Goal: Task Accomplishment & Management: Manage account settings

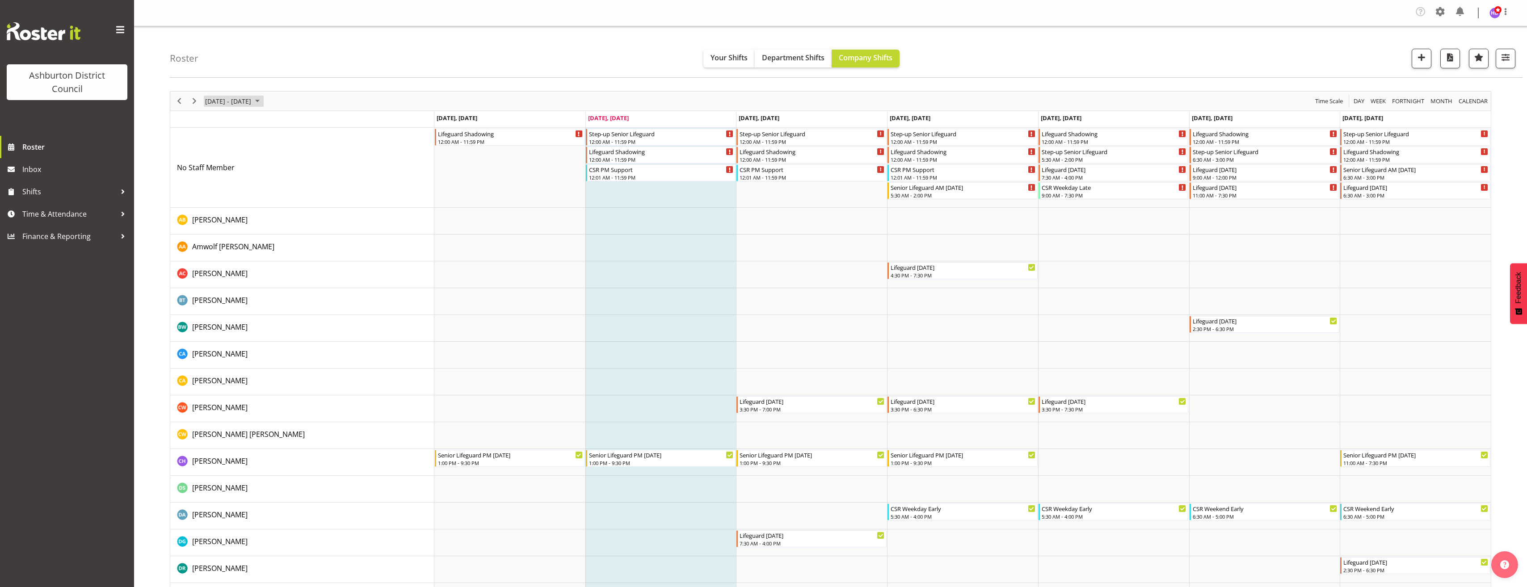
click at [263, 104] on span "September 08 - 14, 2025" at bounding box center [257, 101] width 11 height 11
drag, startPoint x: 214, startPoint y: 204, endPoint x: 878, endPoint y: 307, distance: 672.2
click at [214, 204] on span "22" at bounding box center [214, 199] width 13 height 13
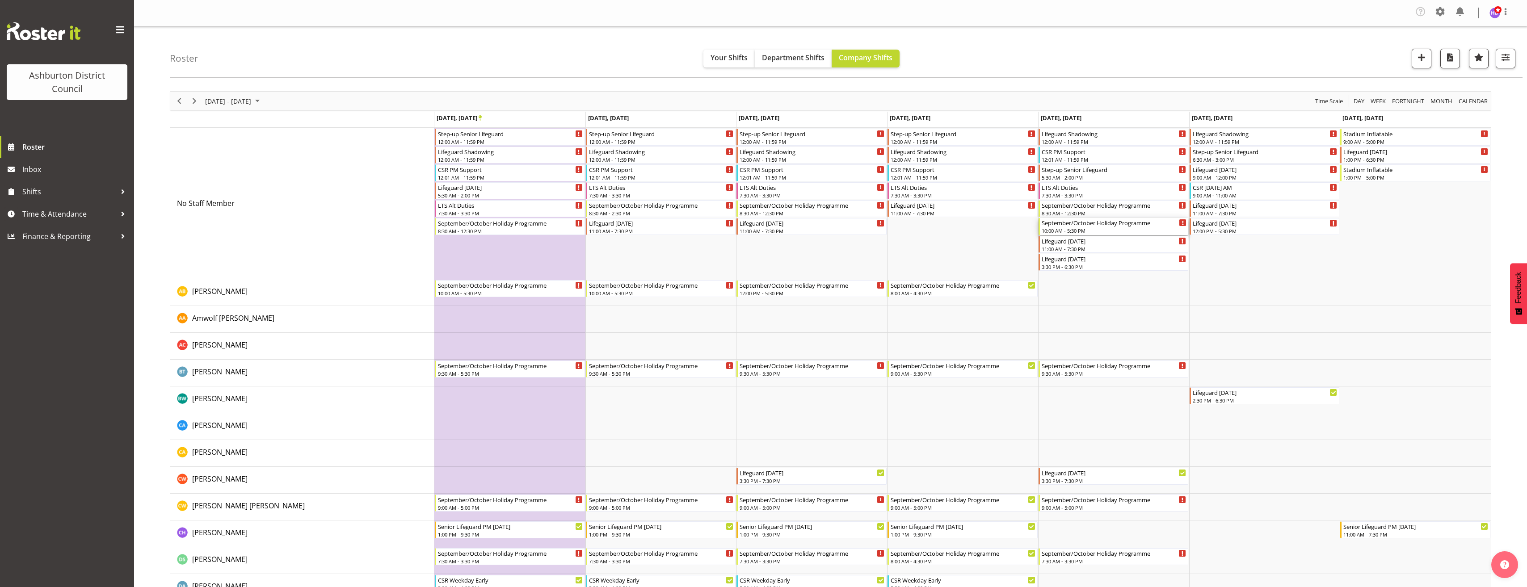
click at [1084, 227] on div "September/October Holiday Programme" at bounding box center [1114, 222] width 145 height 9
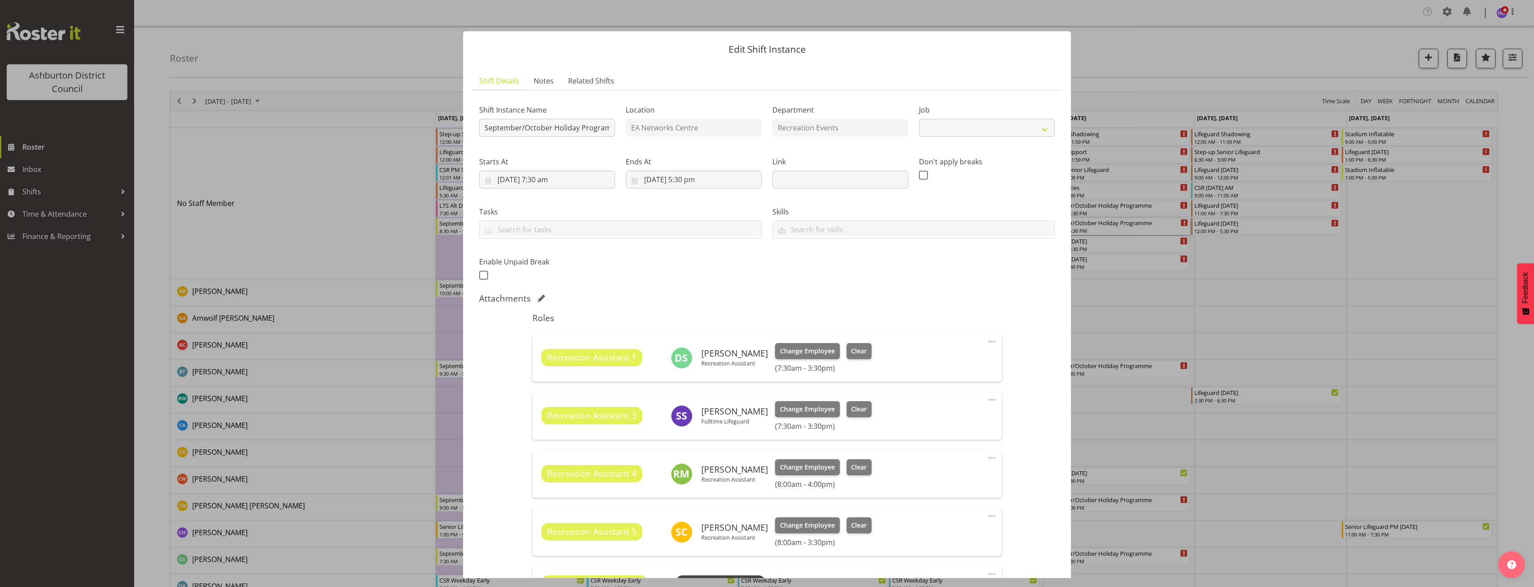
select select "4046"
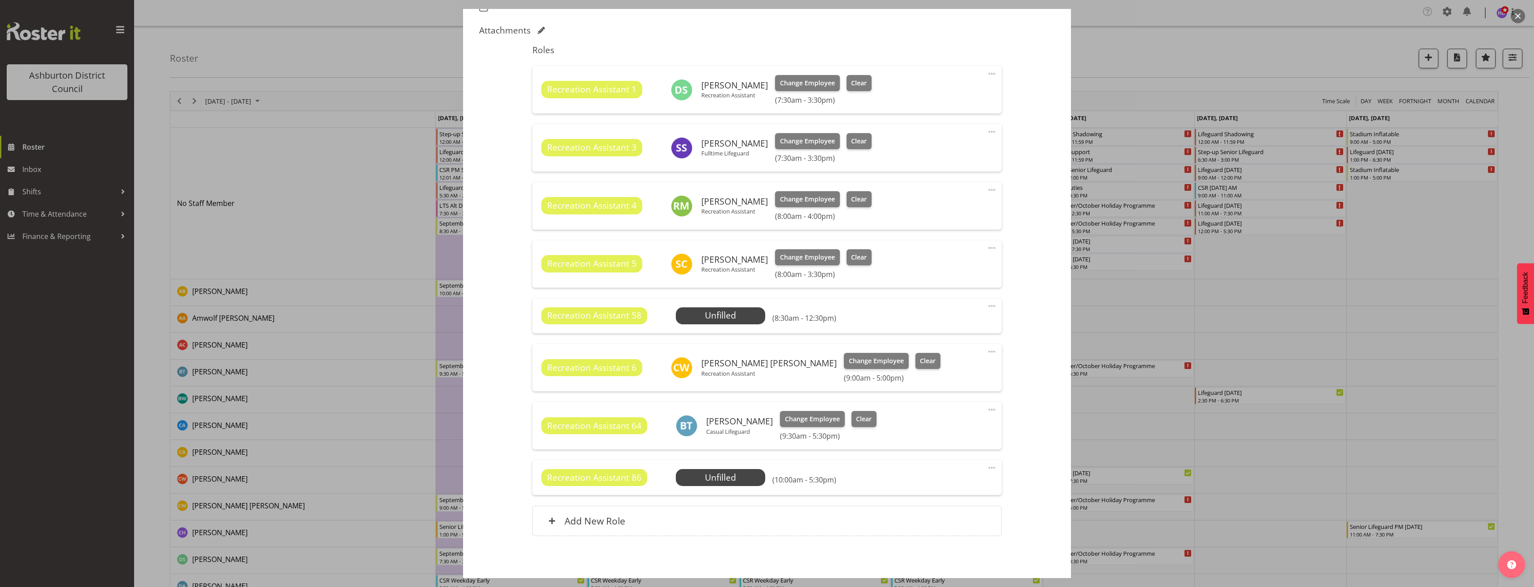
scroll to position [306, 0]
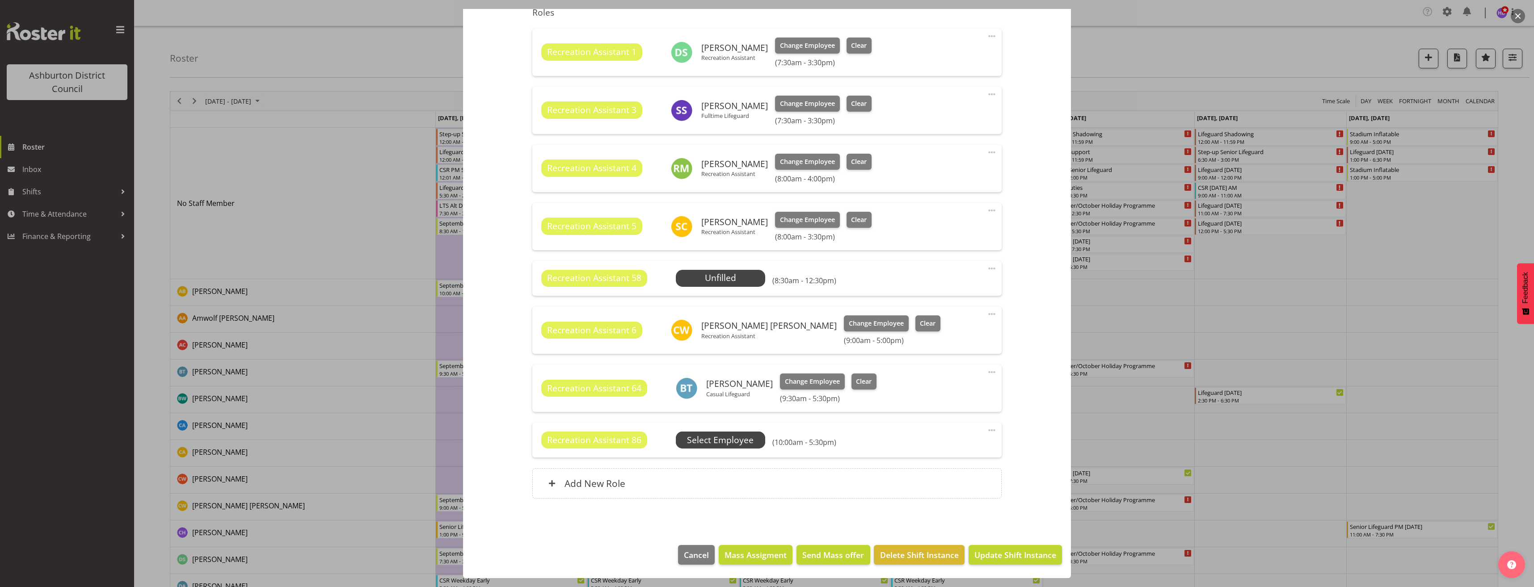
click at [736, 443] on span "Select Employee" at bounding box center [720, 440] width 67 height 13
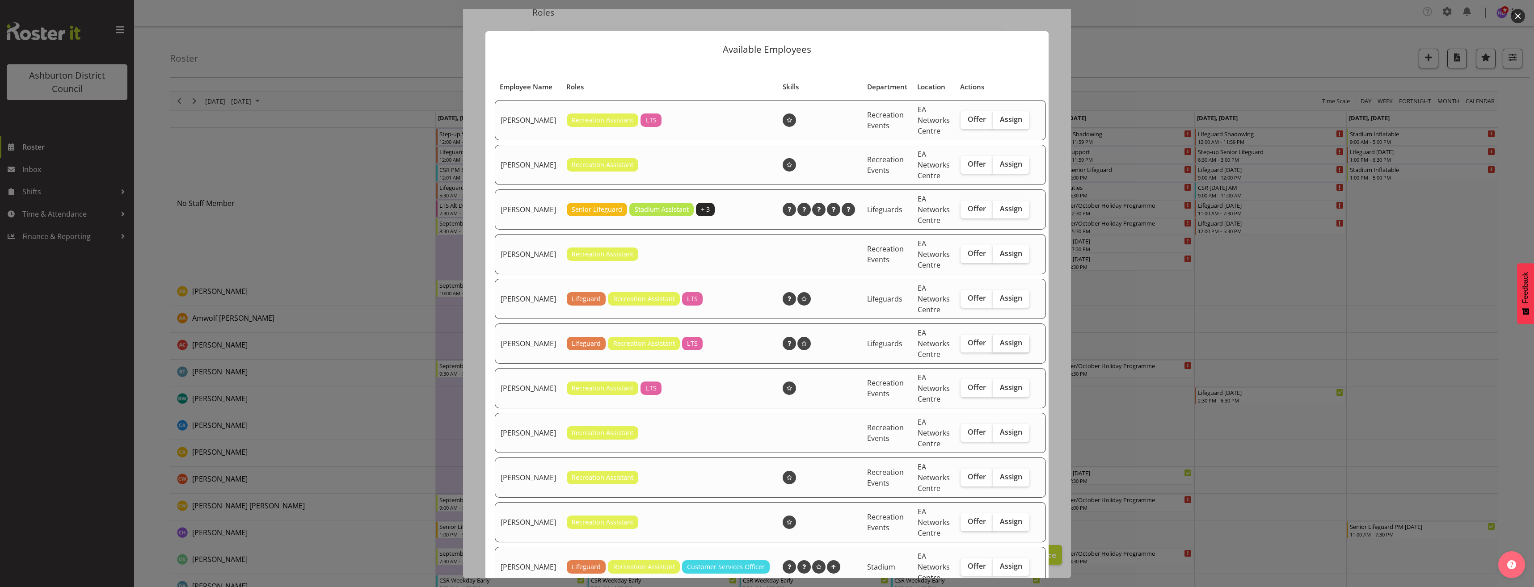
drag, startPoint x: 997, startPoint y: 350, endPoint x: 1002, endPoint y: 401, distance: 51.2
click at [1000, 347] on span "Assign" at bounding box center [1011, 342] width 22 height 9
click at [997, 346] on input "Assign" at bounding box center [996, 343] width 6 height 6
checkbox input "true"
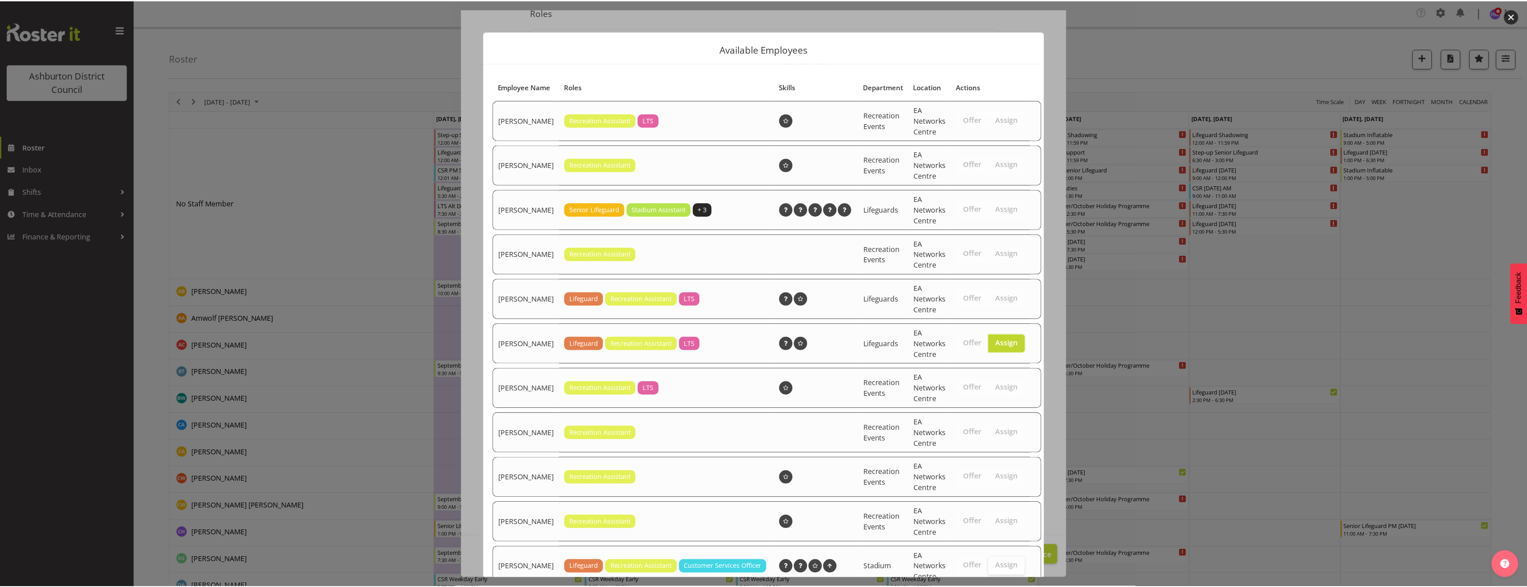
scroll to position [220, 0]
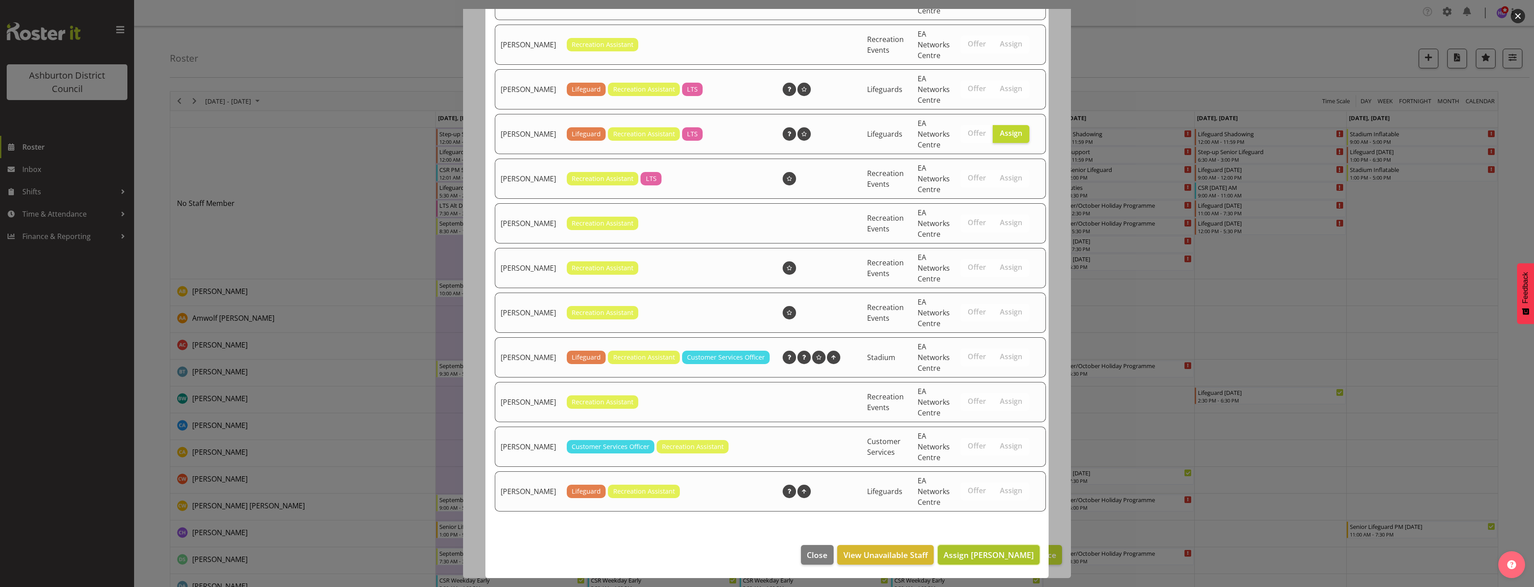
click at [1006, 552] on span "Assign Guy Ohana" at bounding box center [989, 555] width 90 height 11
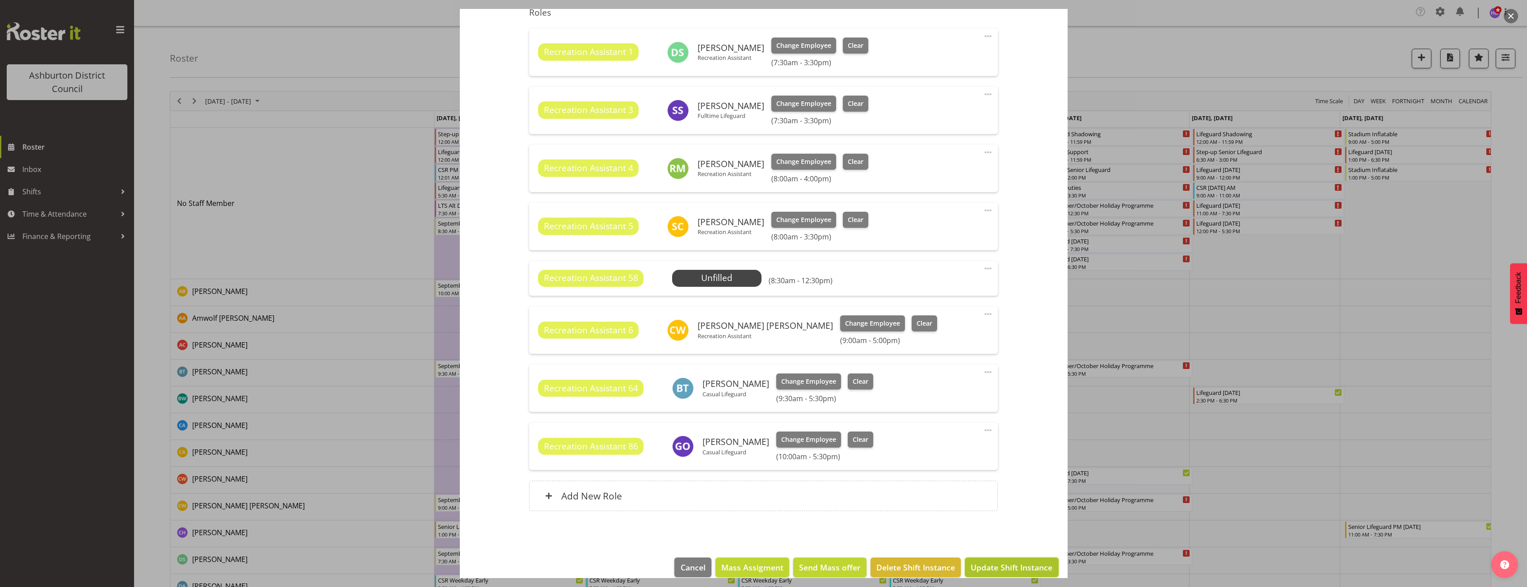
click at [1017, 564] on span "Update Shift Instance" at bounding box center [1012, 568] width 82 height 12
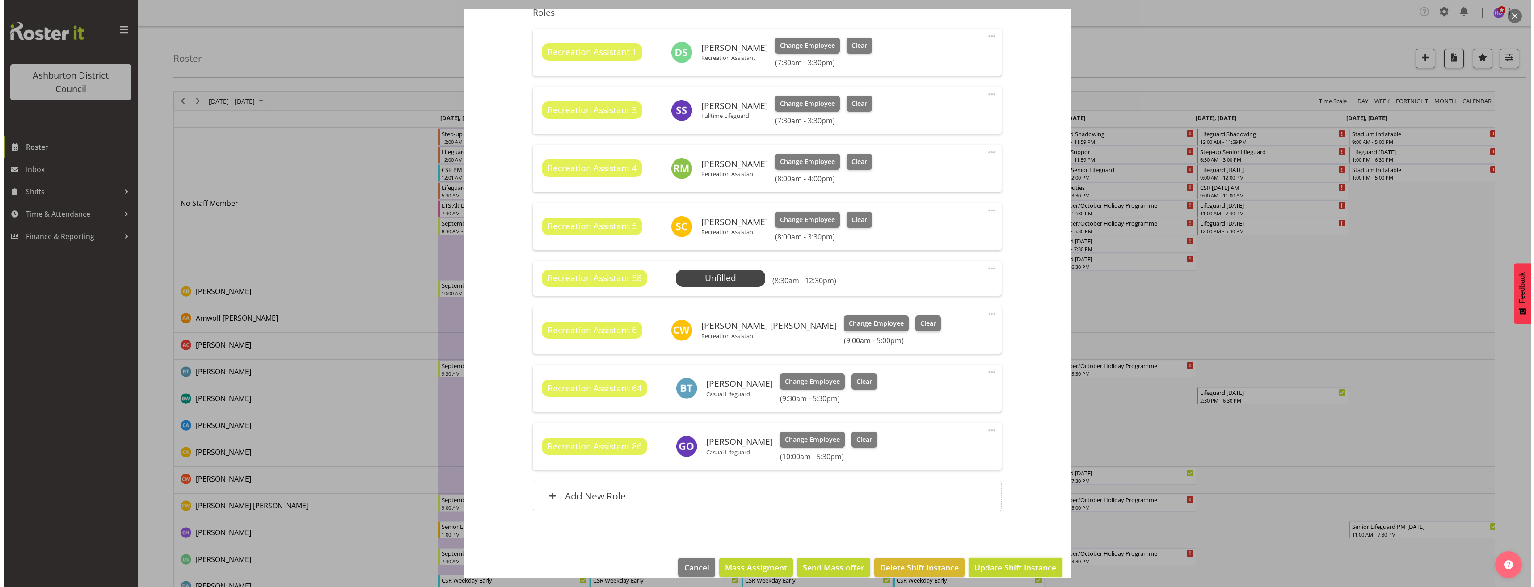
scroll to position [283, 0]
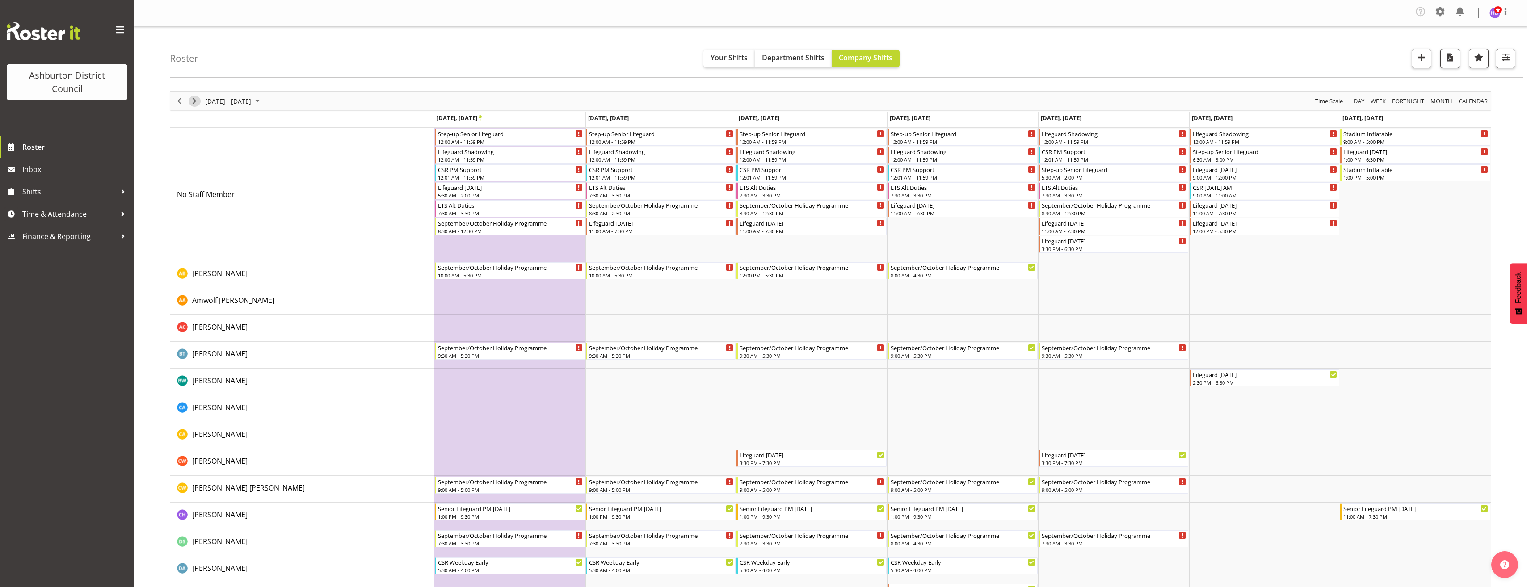
click at [195, 105] on span "Next" at bounding box center [194, 101] width 11 height 11
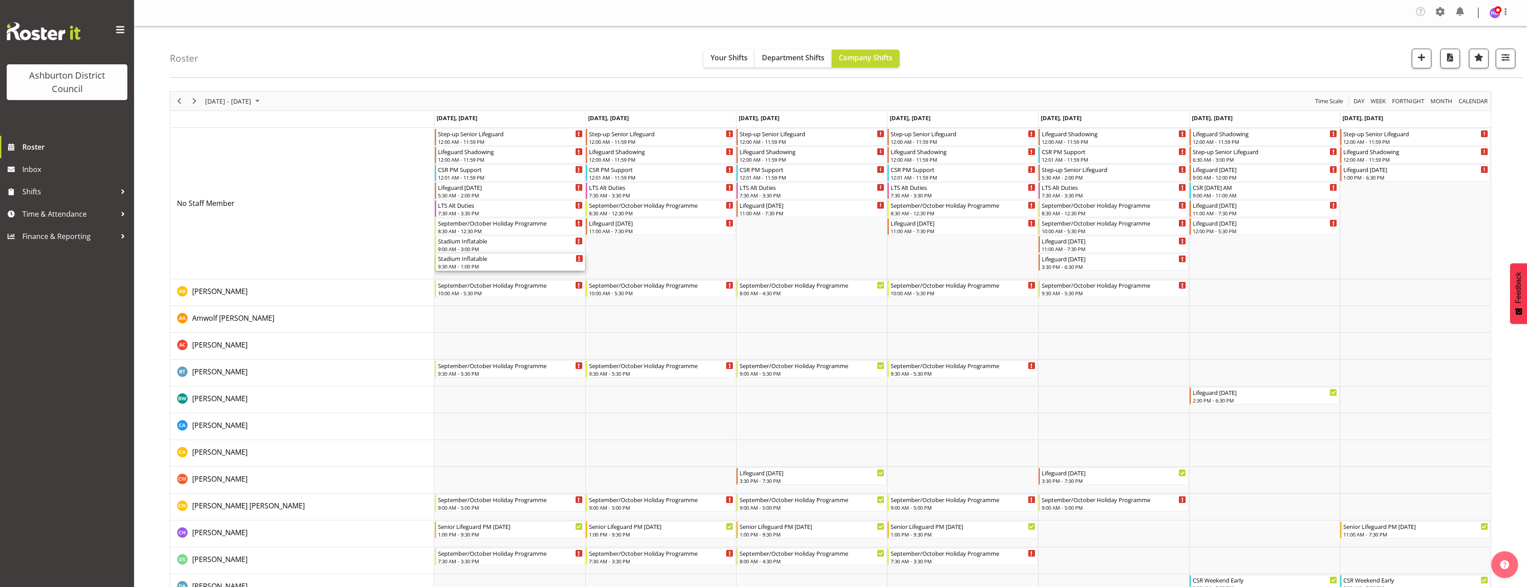
click at [502, 259] on div "Stadium Inflatable" at bounding box center [510, 258] width 145 height 9
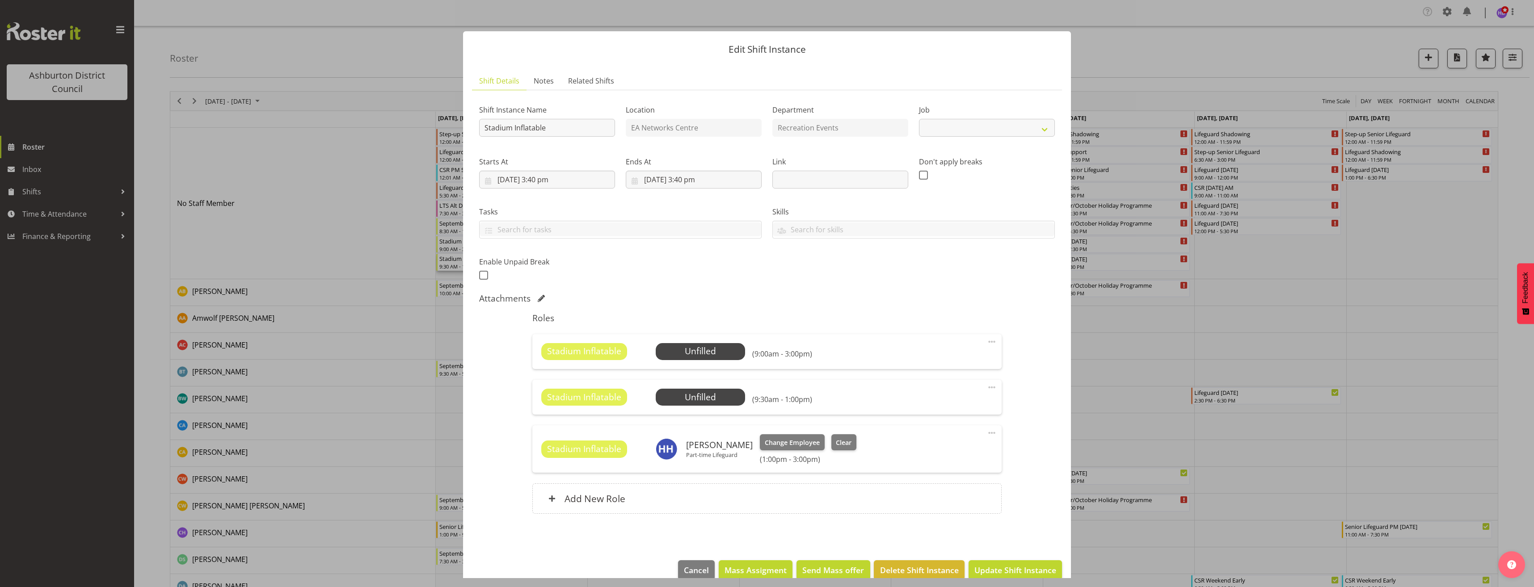
select select "4046"
click at [990, 388] on span at bounding box center [992, 387] width 11 height 11
click at [953, 408] on link "Edit" at bounding box center [954, 409] width 86 height 16
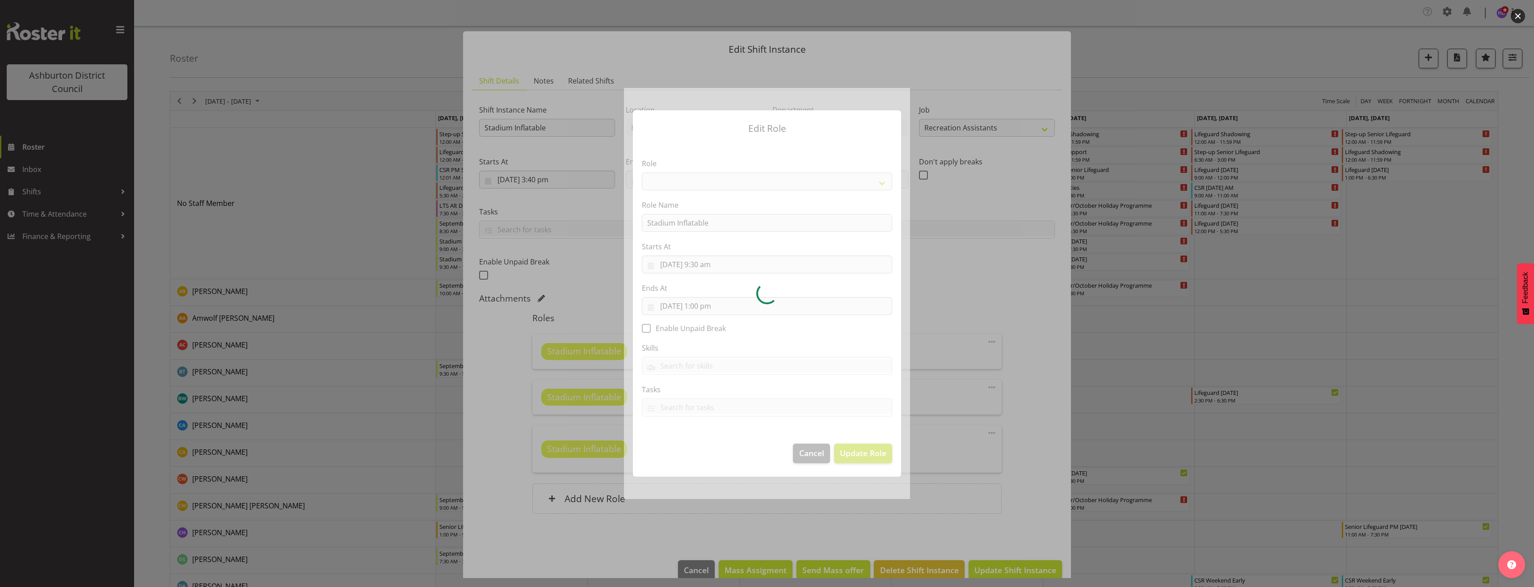
click at [801, 453] on div at bounding box center [767, 293] width 286 height 411
select select "84"
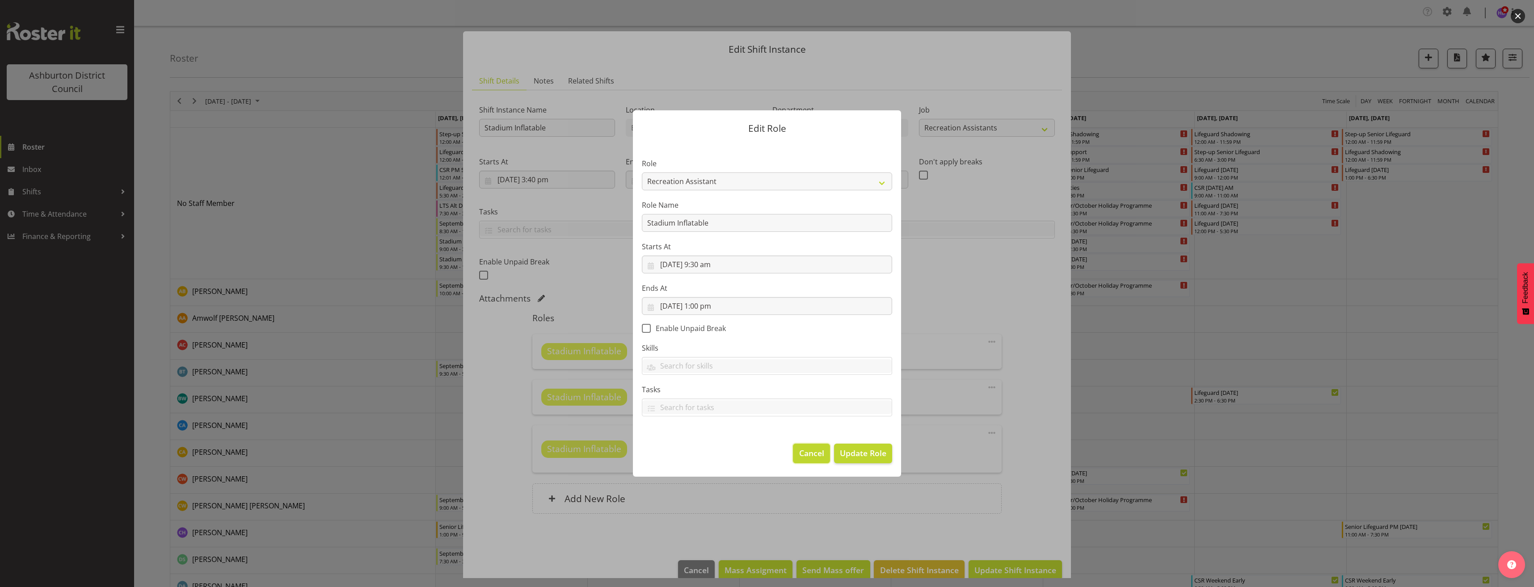
click at [814, 455] on span "Cancel" at bounding box center [811, 453] width 25 height 12
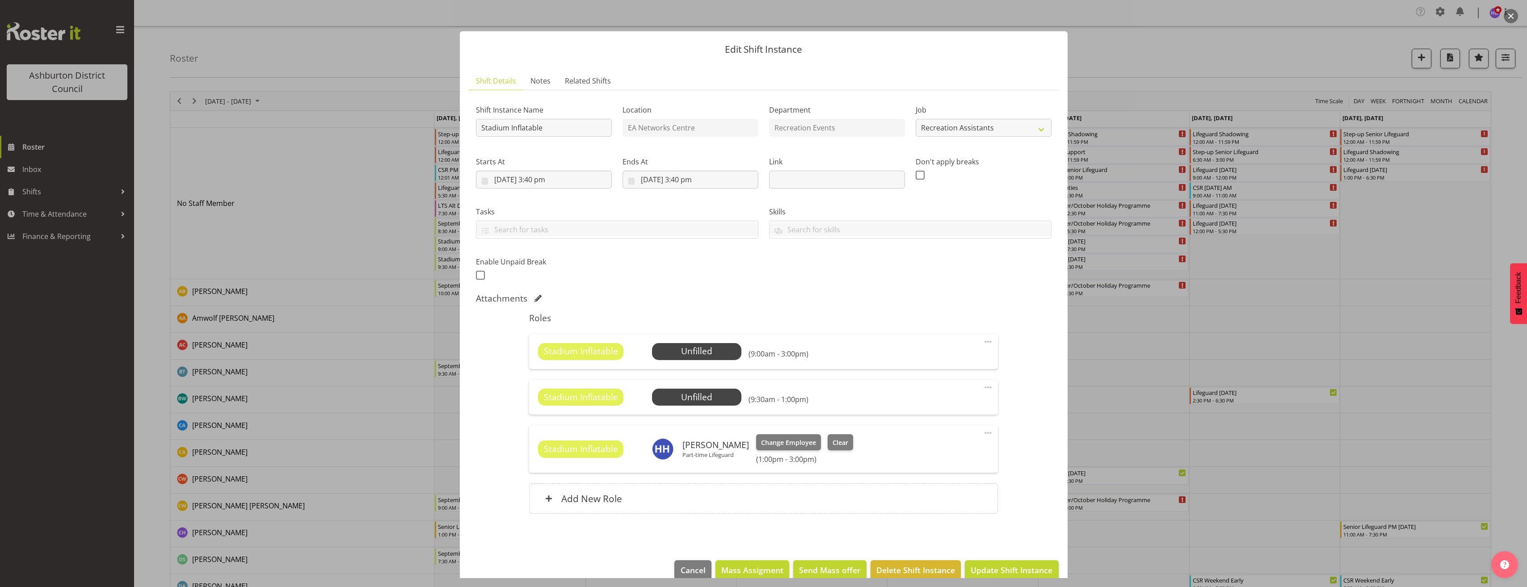
click at [983, 344] on span at bounding box center [988, 342] width 11 height 11
click at [952, 363] on link "Edit" at bounding box center [951, 363] width 86 height 16
select select "8"
select select "2025"
select select "15"
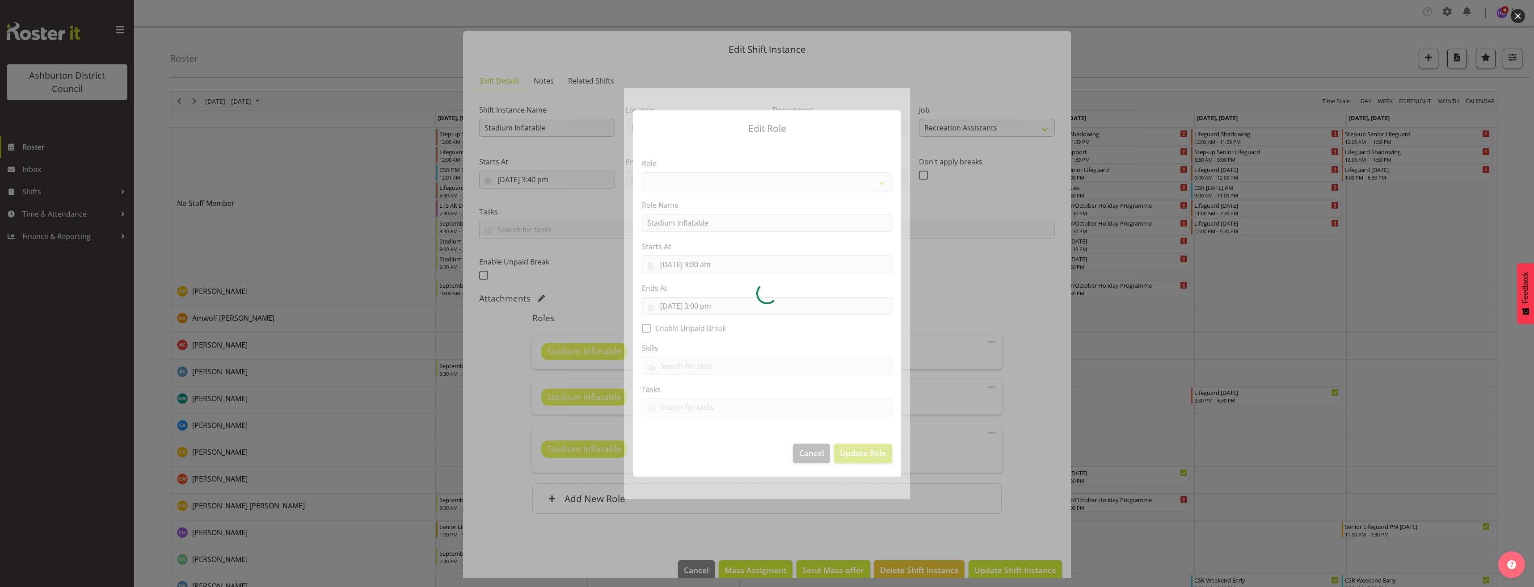
select select "84"
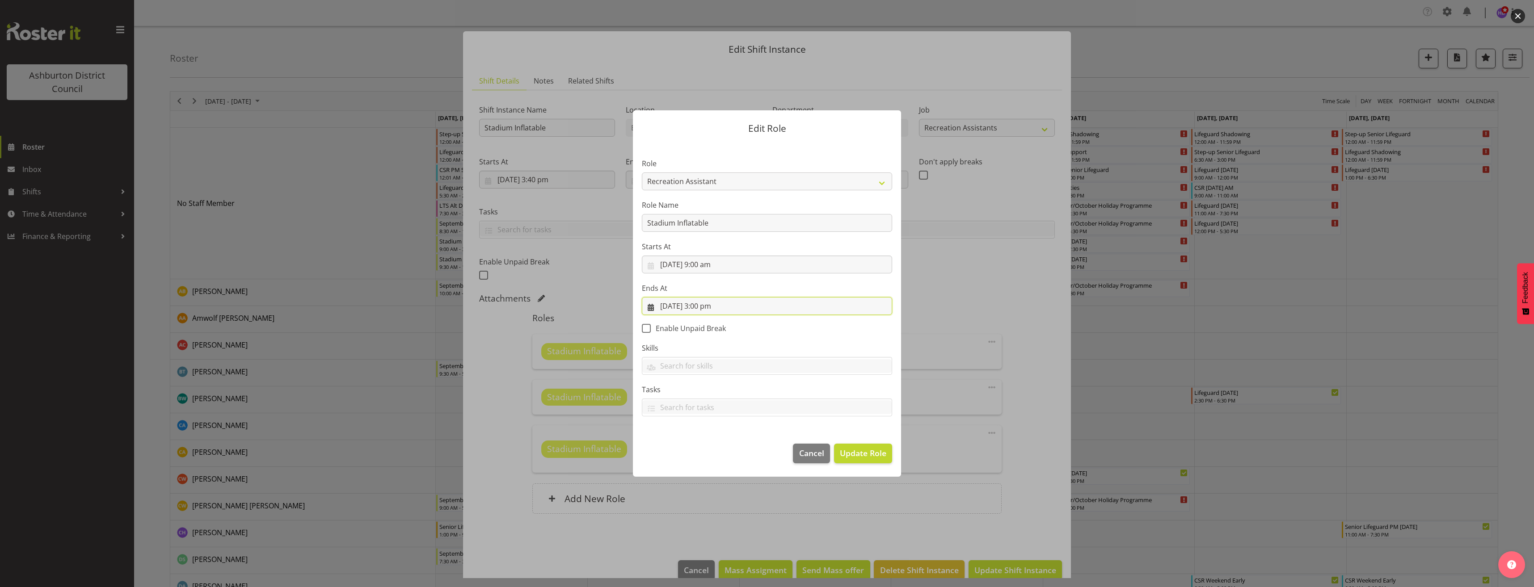
click at [712, 306] on input "29/09/2025, 3:00 pm" at bounding box center [767, 306] width 250 height 18
drag, startPoint x: 707, startPoint y: 494, endPoint x: 713, endPoint y: 490, distance: 6.7
click at [707, 494] on select "00 01 02 03 04 05 06 07 08 09 10 11 12 13 14 15 16 17 18 19 20 21 22 23" at bounding box center [713, 496] width 20 height 18
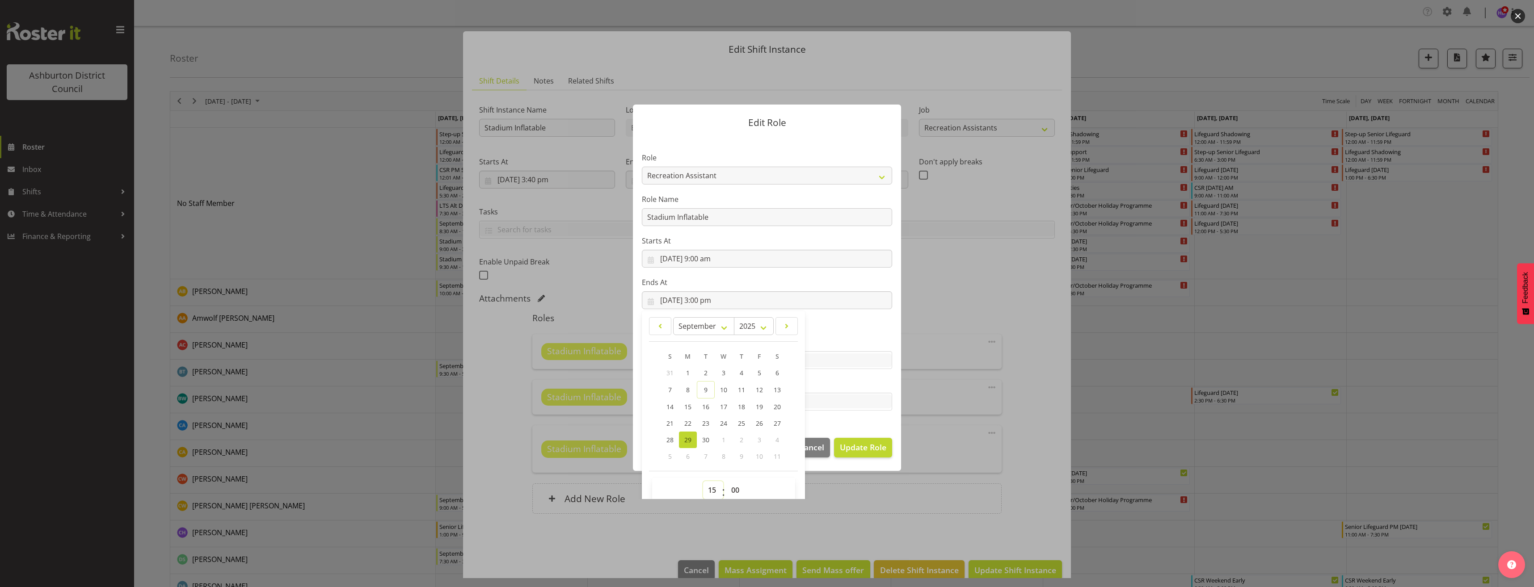
select select "12"
type input "29/09/2025, 12:00 pm"
click at [730, 489] on select "00 01 02 03 04 05 06 07 08 09 10 11 12 13 14 15 16 17 18 19 20 21 22 23 24 25 2…" at bounding box center [736, 490] width 20 height 18
select select "30"
click at [726, 481] on select "00 01 02 03 04 05 06 07 08 09 10 11 12 13 14 15 16 17 18 19 20 21 22 23 24 25 2…" at bounding box center [736, 490] width 20 height 18
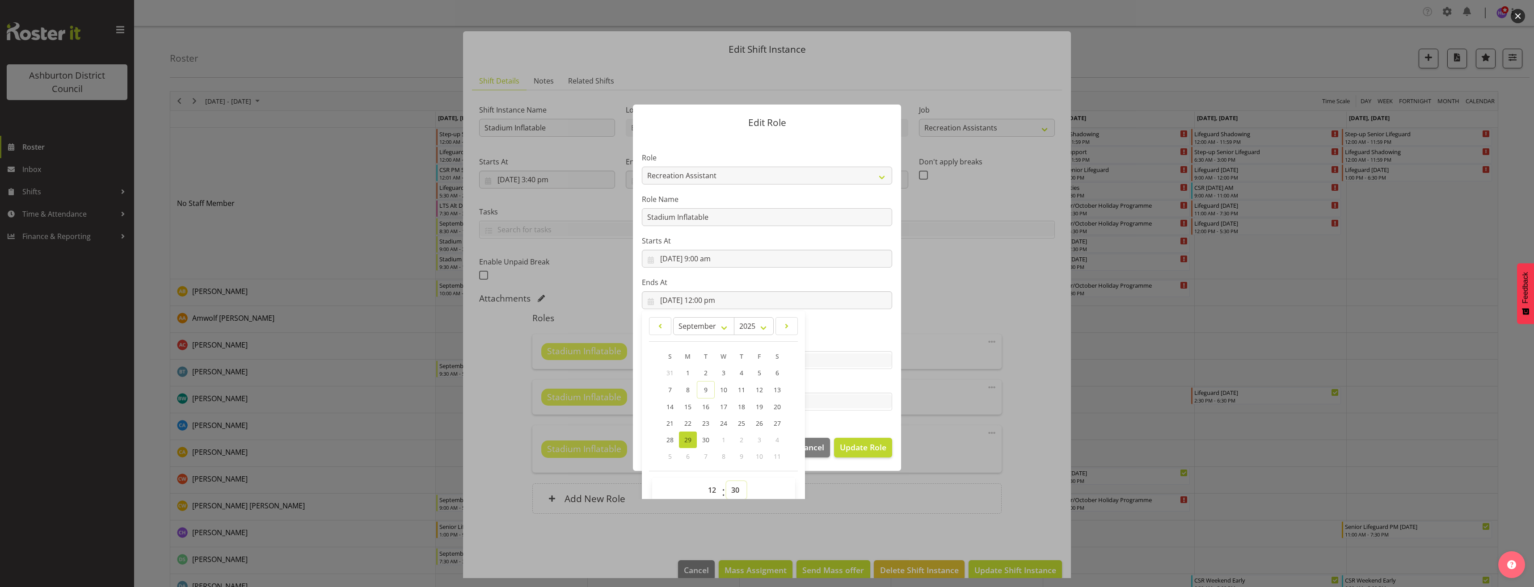
type input "29/09/2025, 12:30 pm"
click at [877, 452] on span "Update Role" at bounding box center [863, 448] width 46 height 12
select select
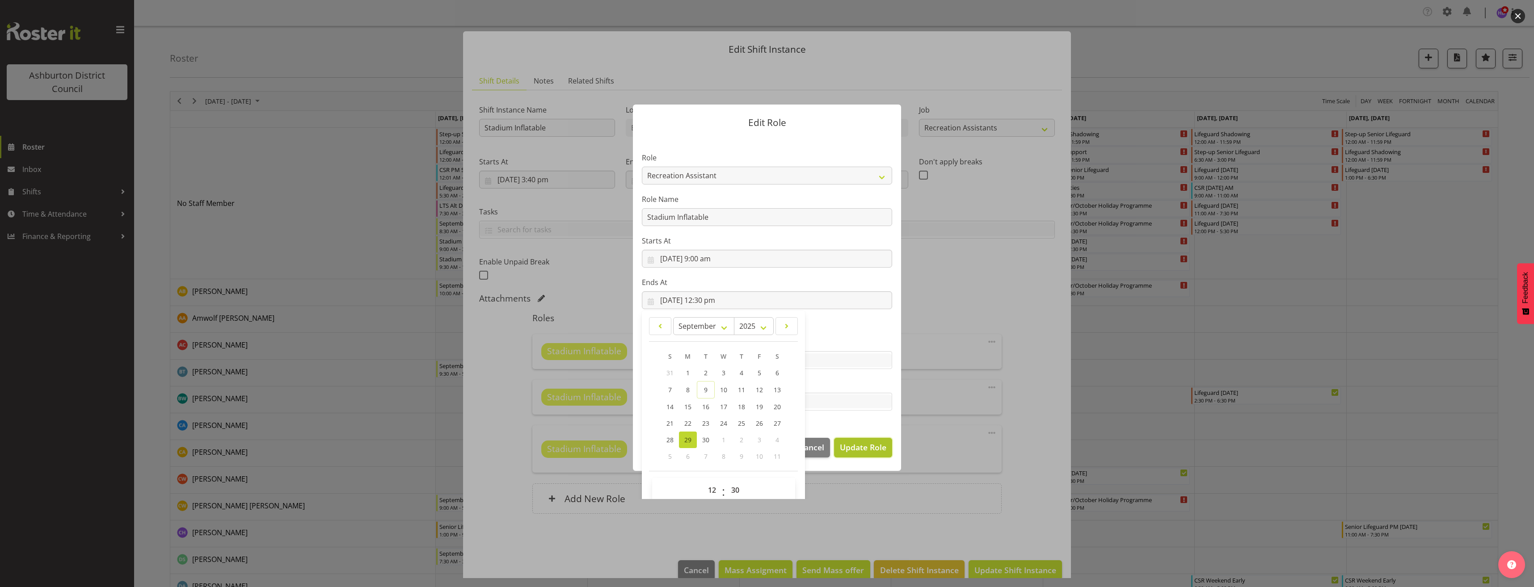
select select
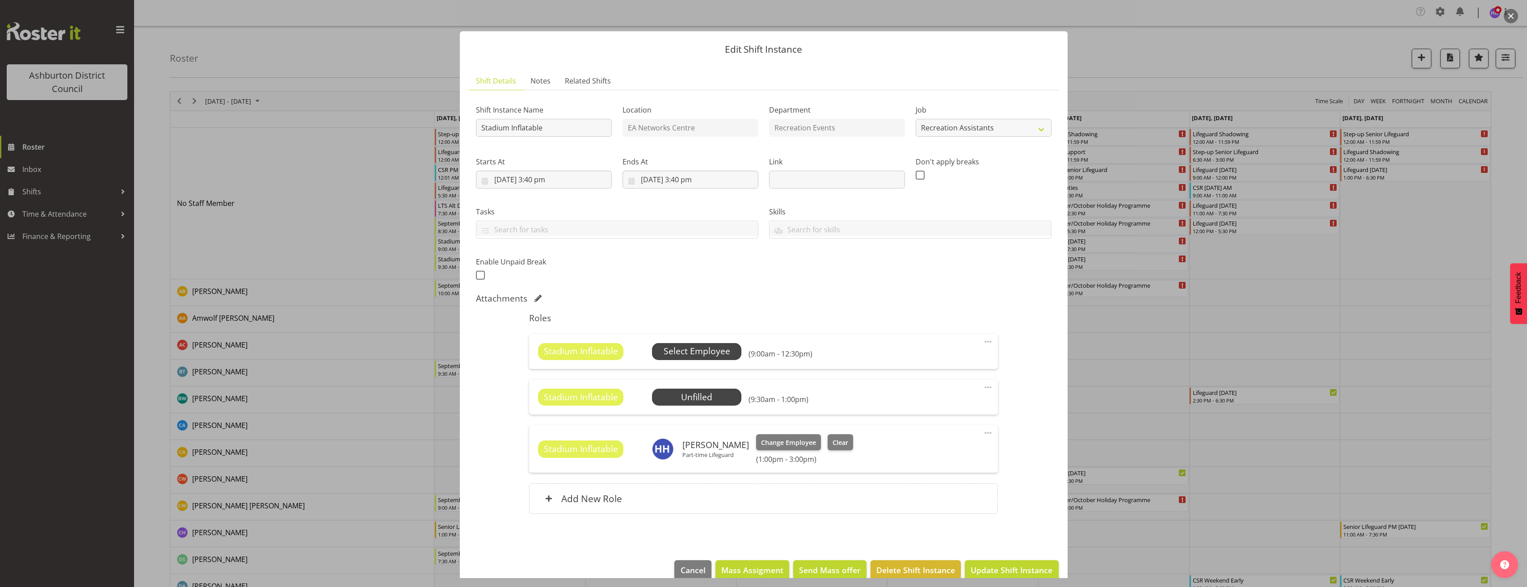
click at [692, 348] on span "Select Employee" at bounding box center [697, 351] width 67 height 13
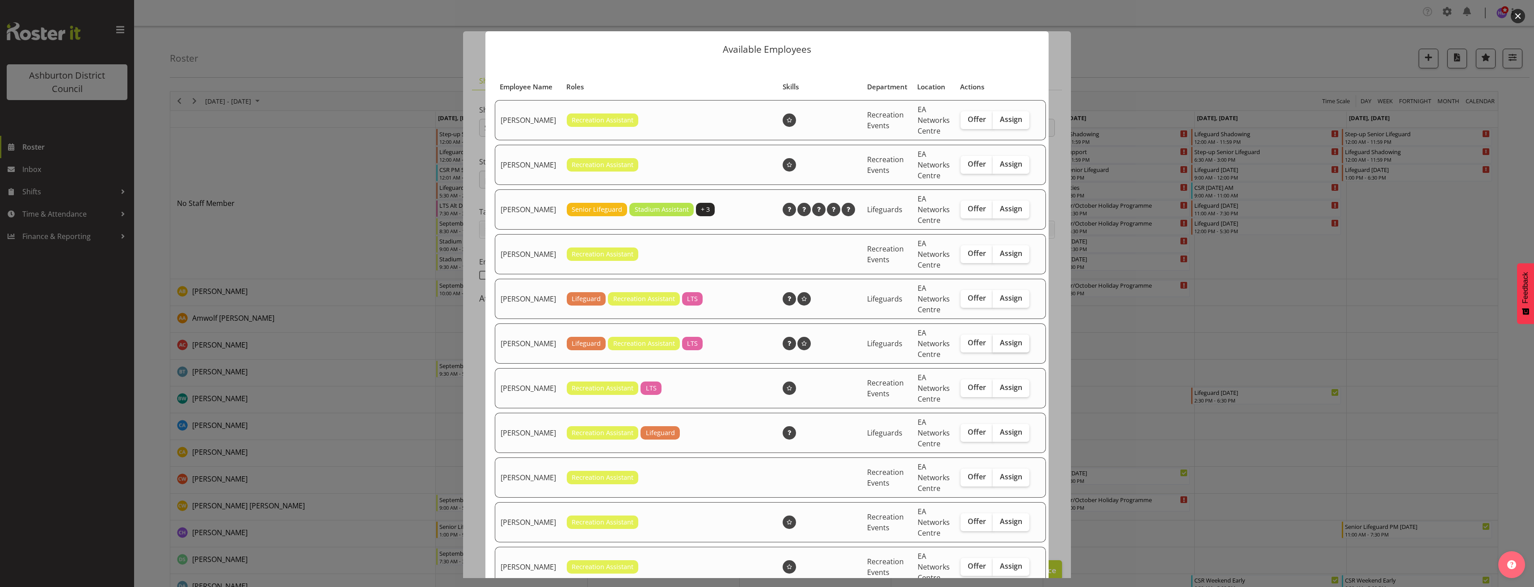
click at [1000, 347] on span "Assign" at bounding box center [1011, 342] width 22 height 9
click at [993, 346] on input "Assign" at bounding box center [996, 343] width 6 height 6
checkbox input "true"
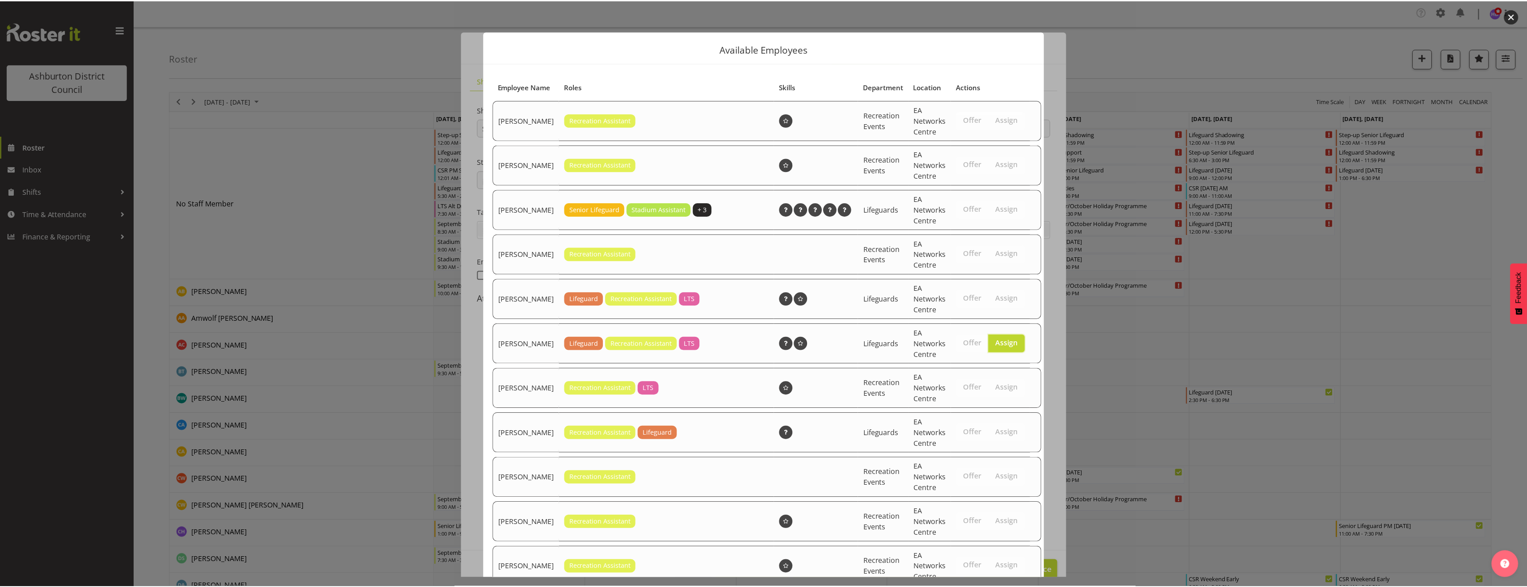
scroll to position [265, 0]
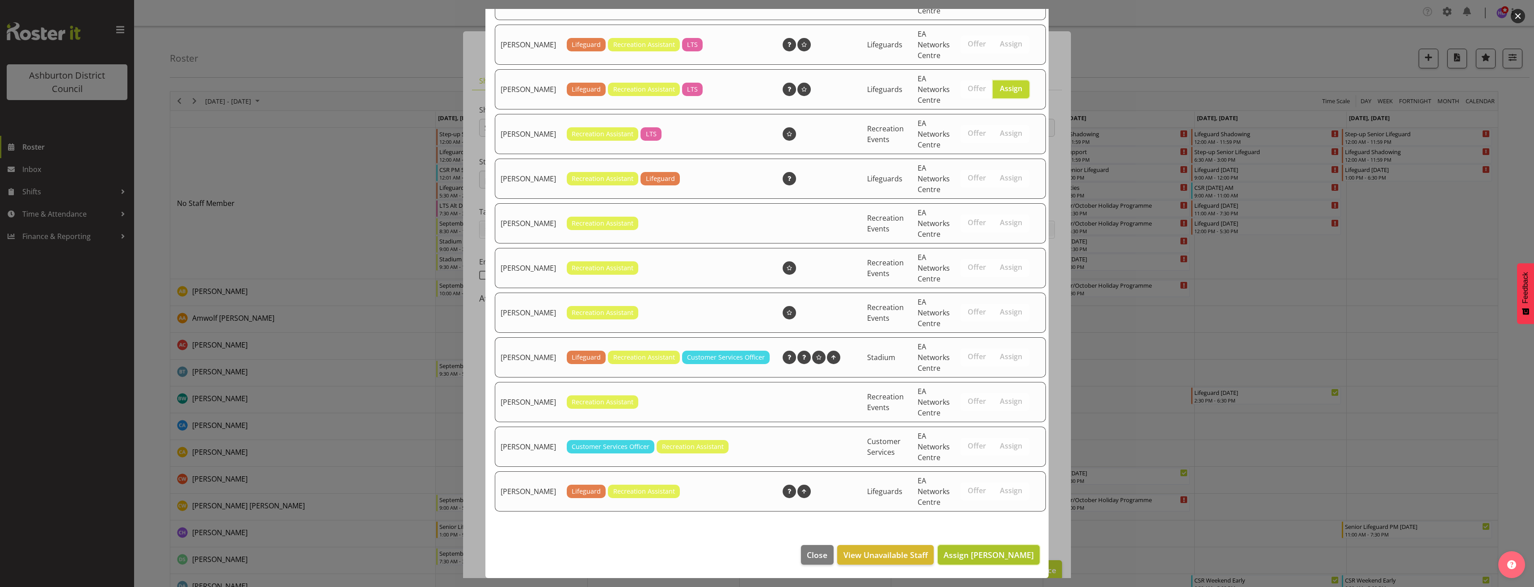
click at [1001, 555] on span "Assign Guy Ohana" at bounding box center [989, 555] width 90 height 11
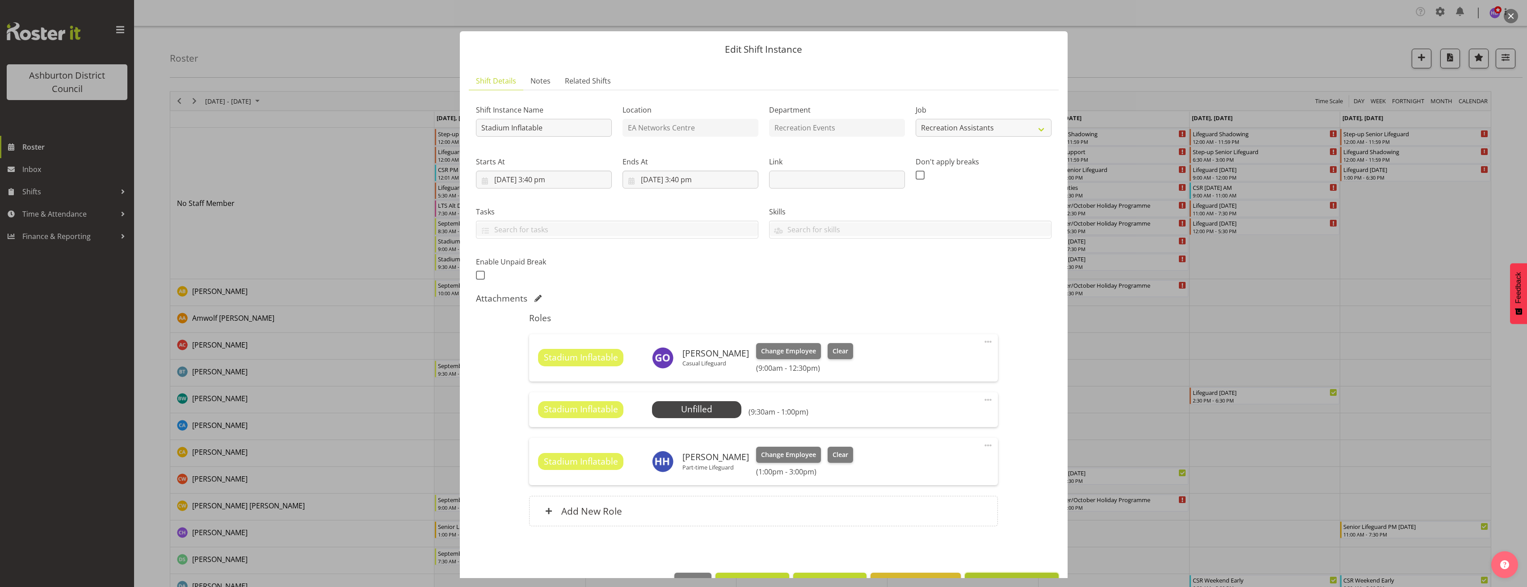
click at [1023, 575] on button "Update Shift Instance" at bounding box center [1011, 583] width 93 height 20
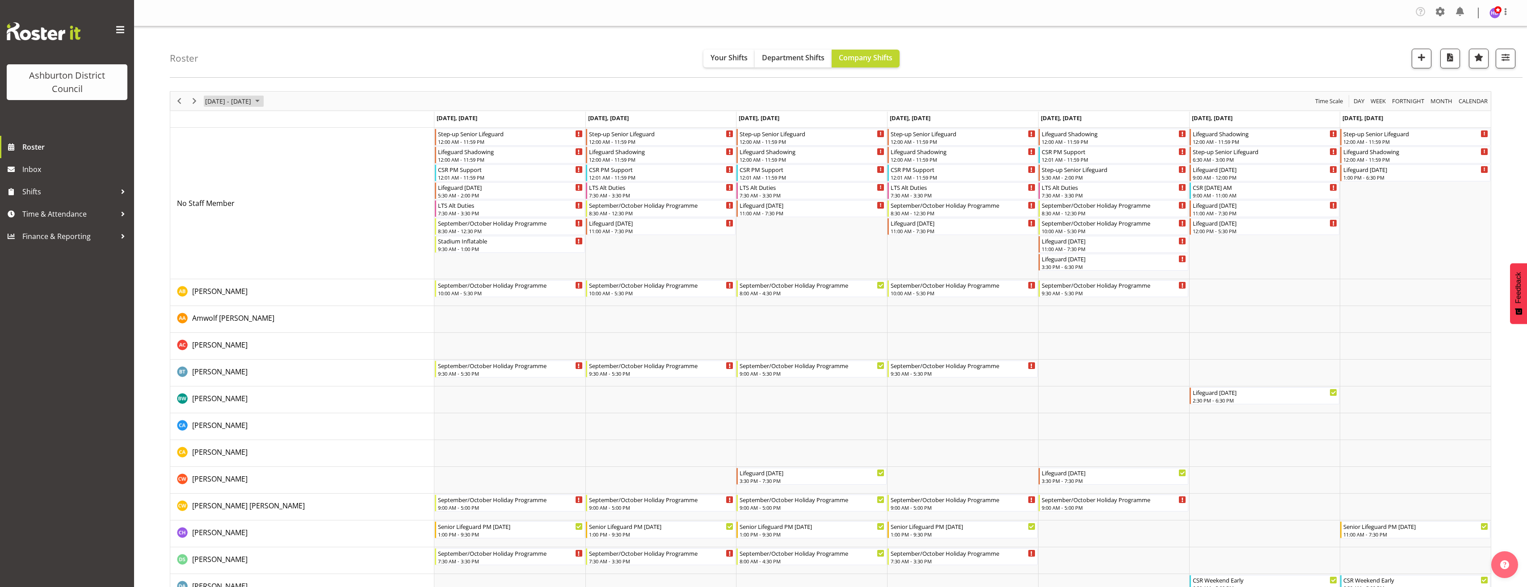
click at [252, 103] on span "Sep 29 - Oct 05, 2025" at bounding box center [228, 101] width 48 height 11
click at [284, 228] on button "Today" at bounding box center [292, 233] width 30 height 13
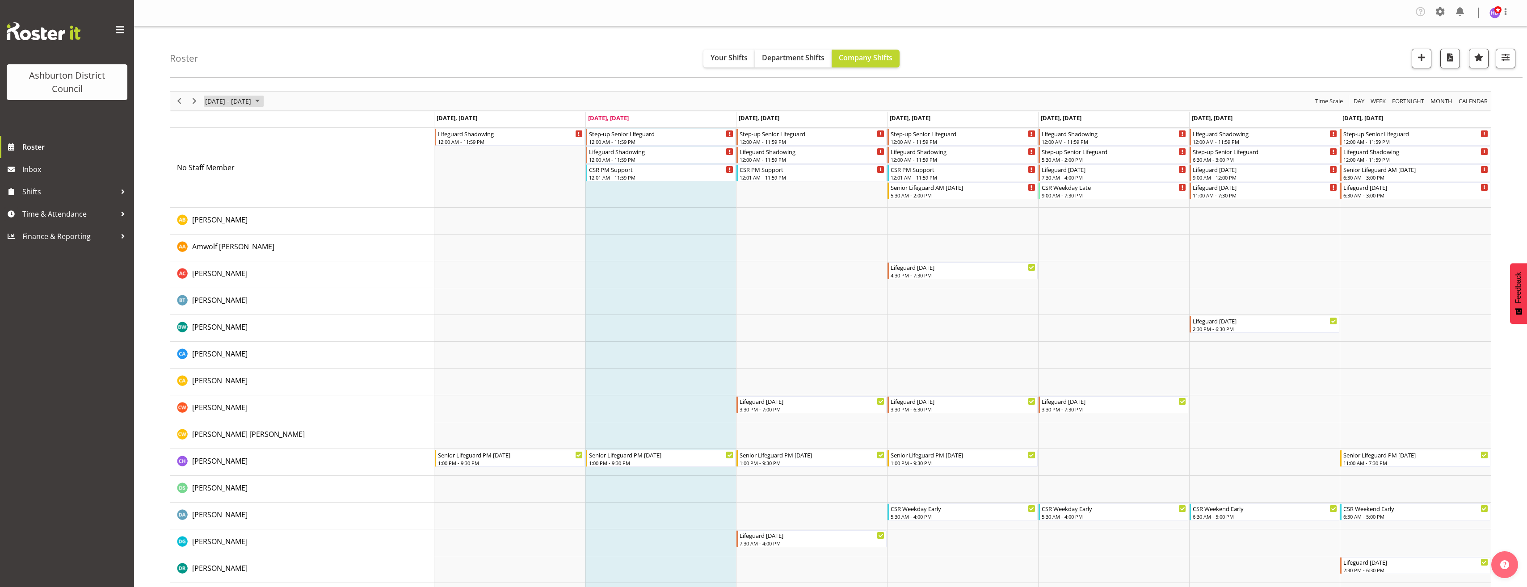
click at [252, 101] on span "September 08 - 14, 2025" at bounding box center [228, 101] width 48 height 11
click at [213, 198] on span "22" at bounding box center [214, 199] width 13 height 13
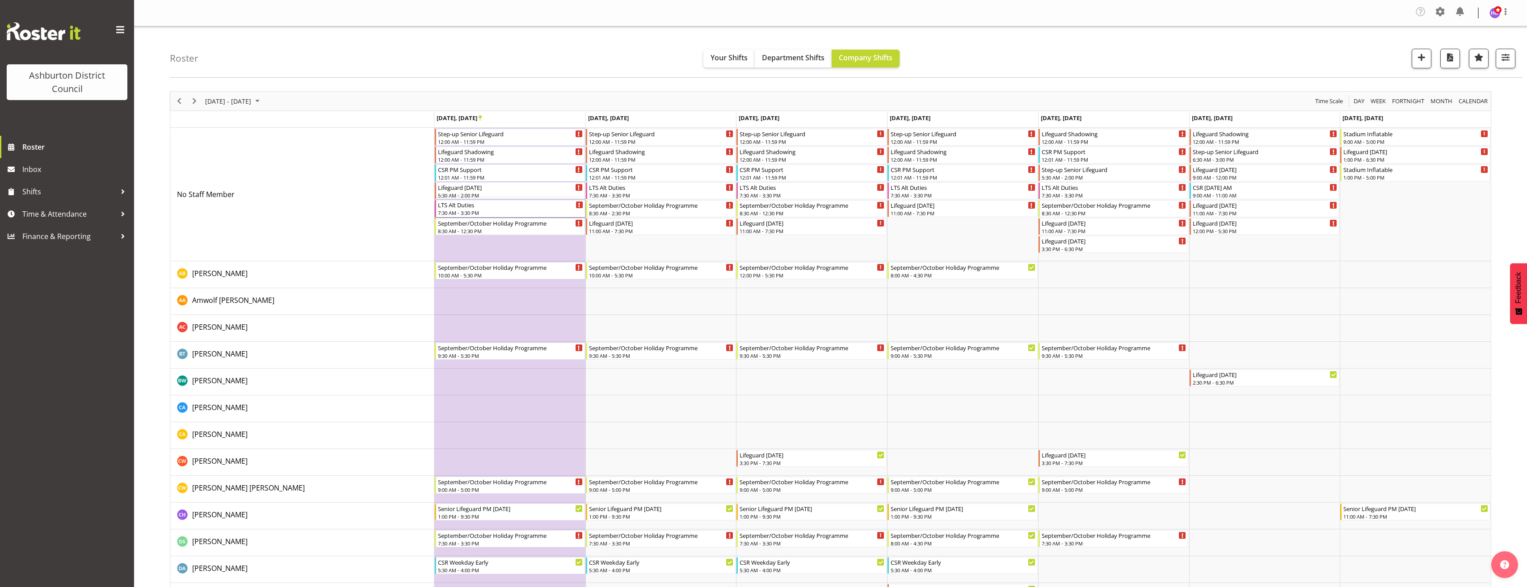
click at [506, 215] on div "7:30 AM - 3:30 PM" at bounding box center [510, 212] width 145 height 7
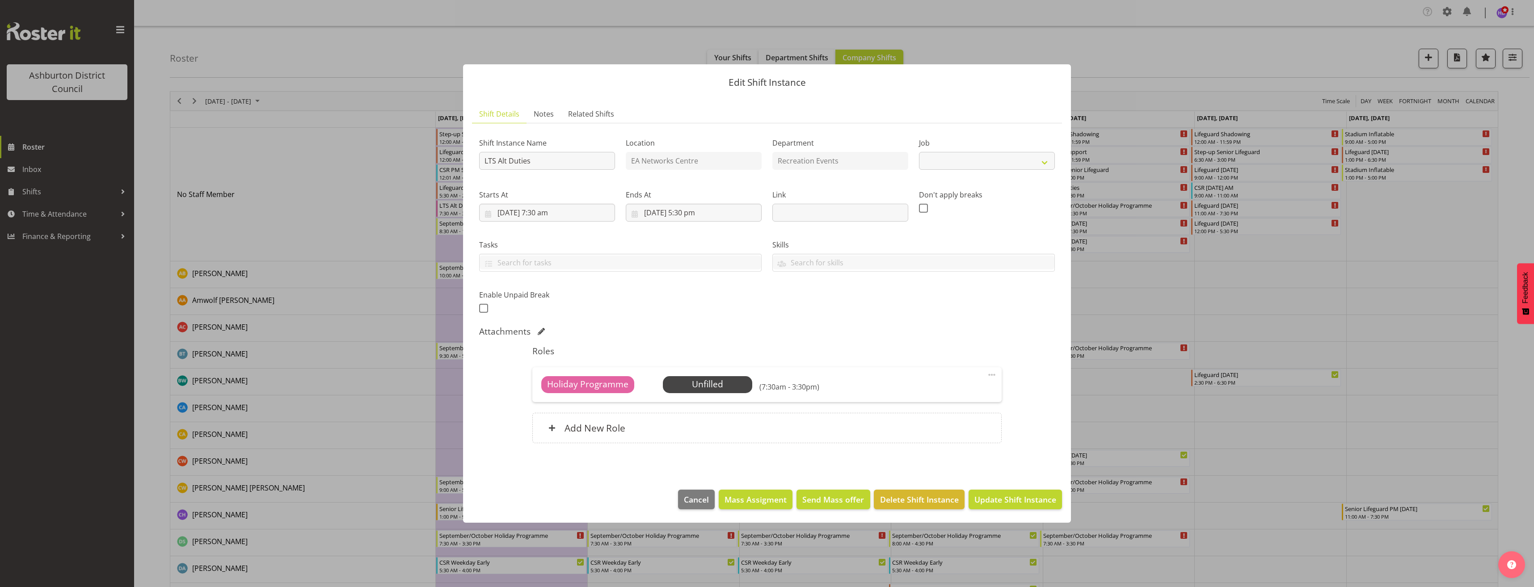
select select "10256"
click at [957, 430] on div "Add New Role" at bounding box center [766, 428] width 469 height 30
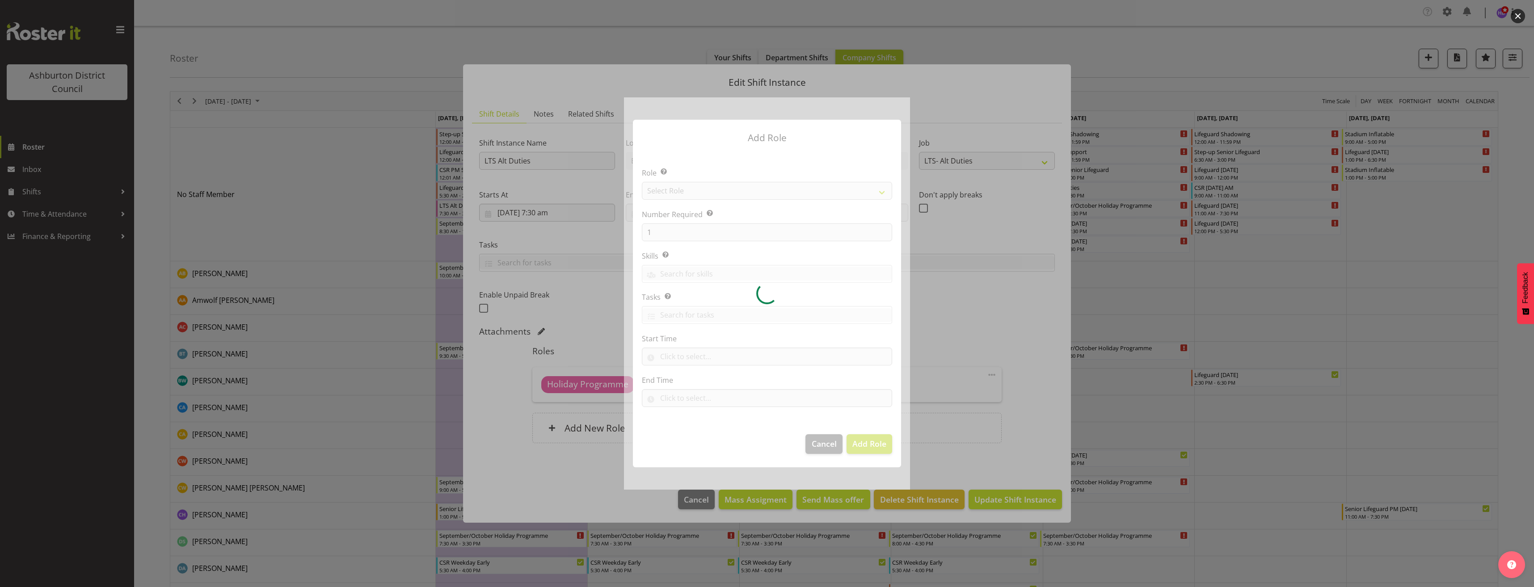
click at [719, 192] on div at bounding box center [767, 293] width 286 height 392
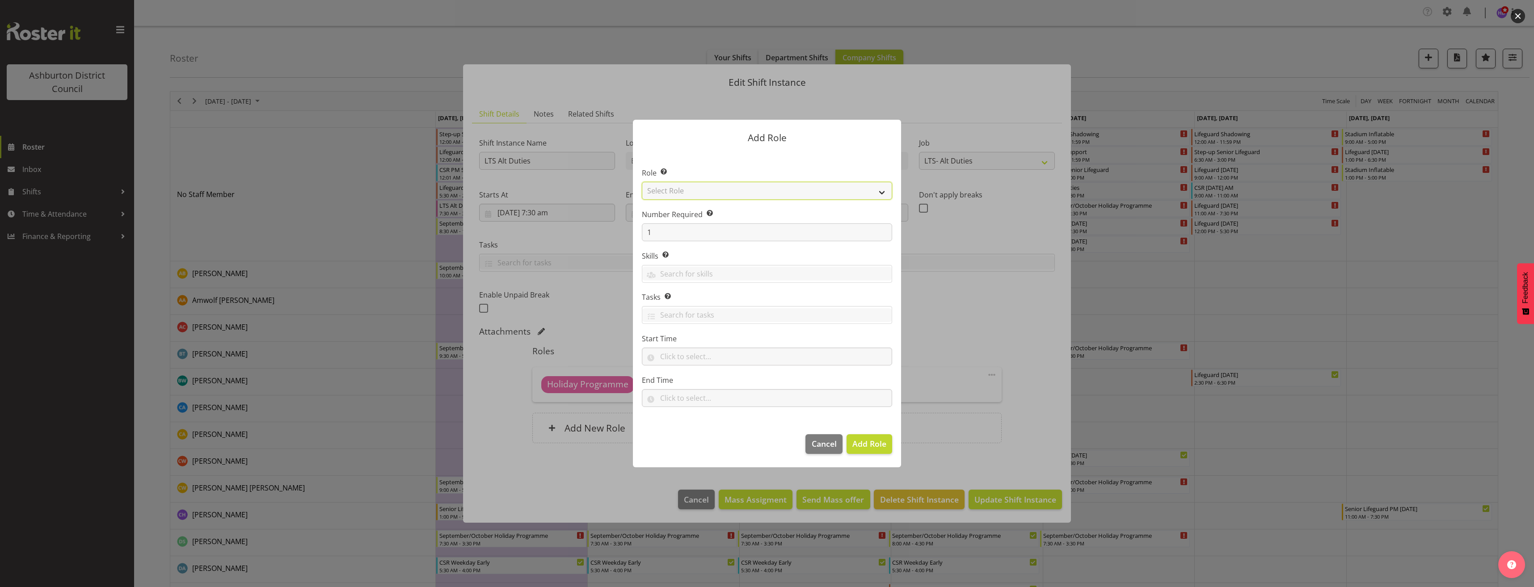
click at [719, 192] on select "Select Role AAGM Deputy Director AAGM Director Archivist Childrens Librarian Co…" at bounding box center [767, 191] width 250 height 18
select select "1496"
click at [642, 182] on select "Select Role AAGM Deputy Director AAGM Director Archivist Childrens Librarian Co…" at bounding box center [767, 191] width 250 height 18
click at [670, 358] on input "text" at bounding box center [767, 357] width 250 height 18
click at [697, 380] on select "00 00 01 02 03 04 05 06 07 08 09 10 11 12 13 14 15 16 17 18 19 20 21 22 23" at bounding box center [703, 380] width 20 height 18
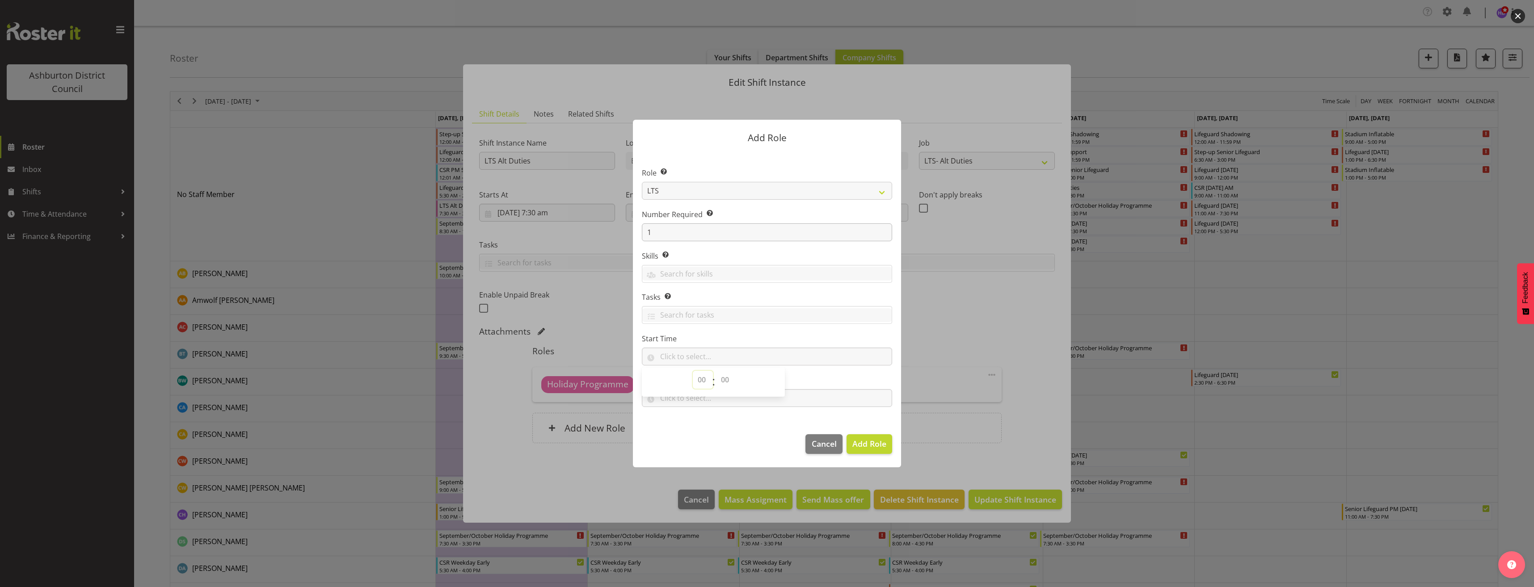
select select "9"
click at [693, 371] on select "00 00 01 02 03 04 05 06 07 08 09 10 11 12 13 14 15 16 17 18 19 20 21 22 23" at bounding box center [703, 380] width 20 height 18
click at [729, 379] on select "00 00 01 02 03 04 05 06 07 08 09 10 11 12 13 14 15 16 17 18 19 20 21 22 23 24 2…" at bounding box center [726, 380] width 20 height 18
select select "15"
click at [716, 371] on select "00 00 01 02 03 04 05 06 07 08 09 10 11 12 13 14 15 16 17 18 19 20 21 22 23 24 2…" at bounding box center [726, 380] width 20 height 18
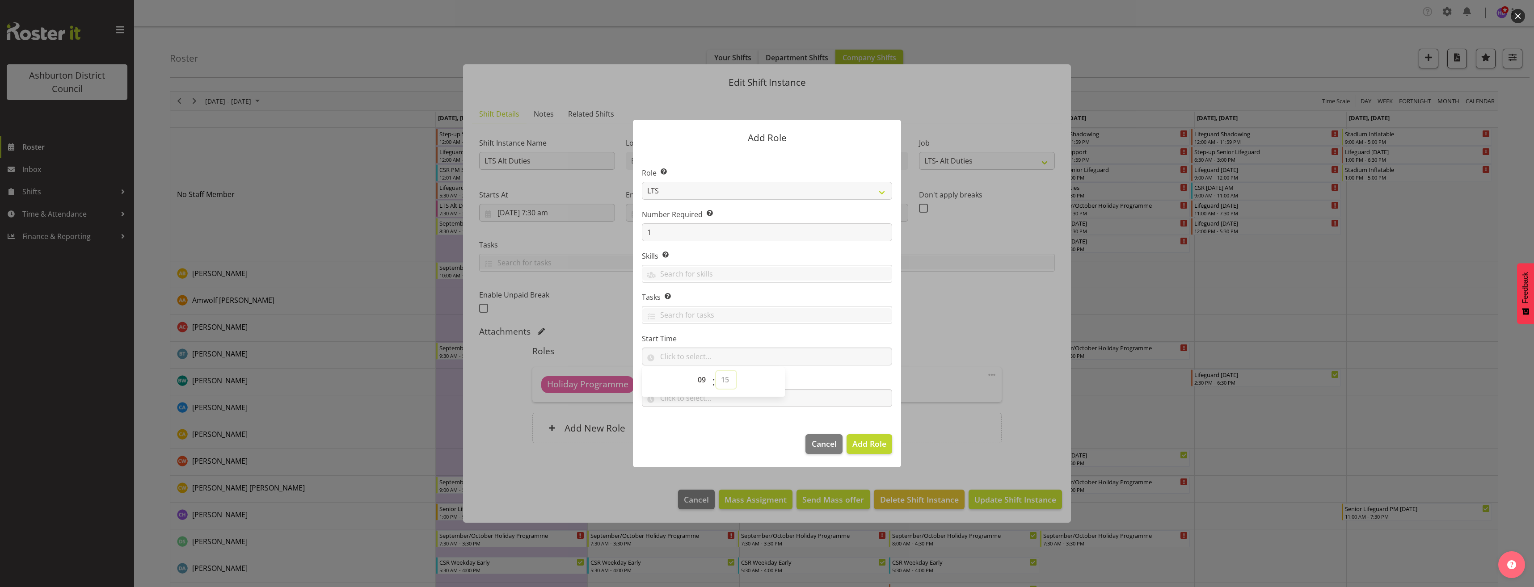
type input "09:15"
click at [706, 401] on input "text" at bounding box center [767, 398] width 250 height 18
click at [696, 424] on select "00 00 01 02 03 04 05 06 07 08 09 10 11 12 13 14 15 16 17 18 19 20 21 22 23" at bounding box center [703, 422] width 20 height 18
select select "12"
click at [723, 424] on select "00 00 01 02 03 04 05 06 07 08 09 10 11 12 13 14 15 16 17 18 19 20 21 22 23 24 2…" at bounding box center [726, 422] width 20 height 18
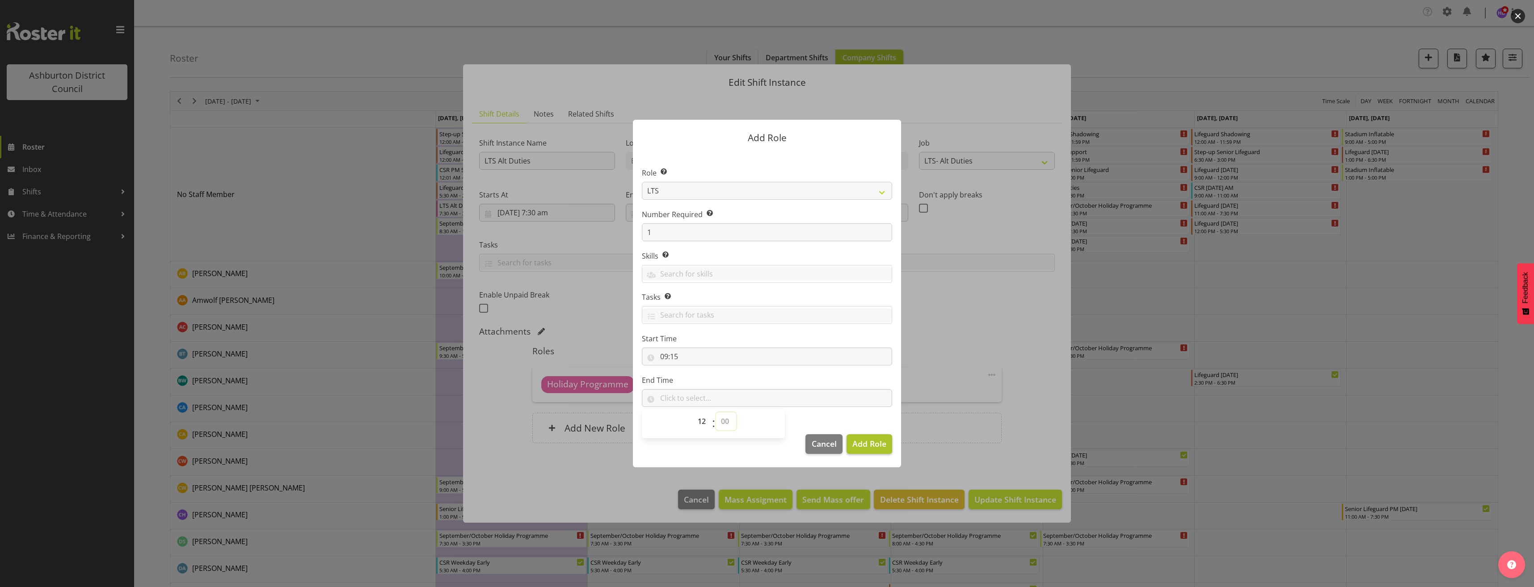
select select "45"
type input "12:45"
click at [869, 440] on span "Add Role" at bounding box center [869, 444] width 34 height 11
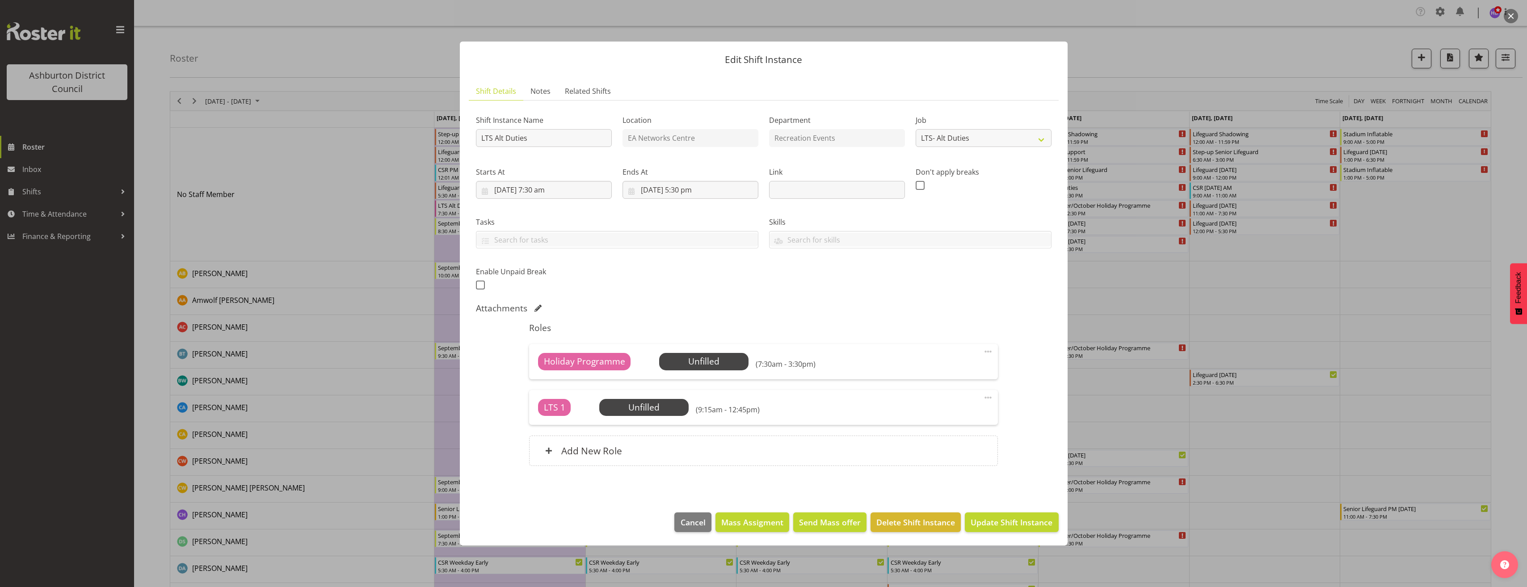
click at [988, 397] on span at bounding box center [988, 397] width 11 height 11
click at [972, 416] on link "Edit" at bounding box center [951, 419] width 86 height 16
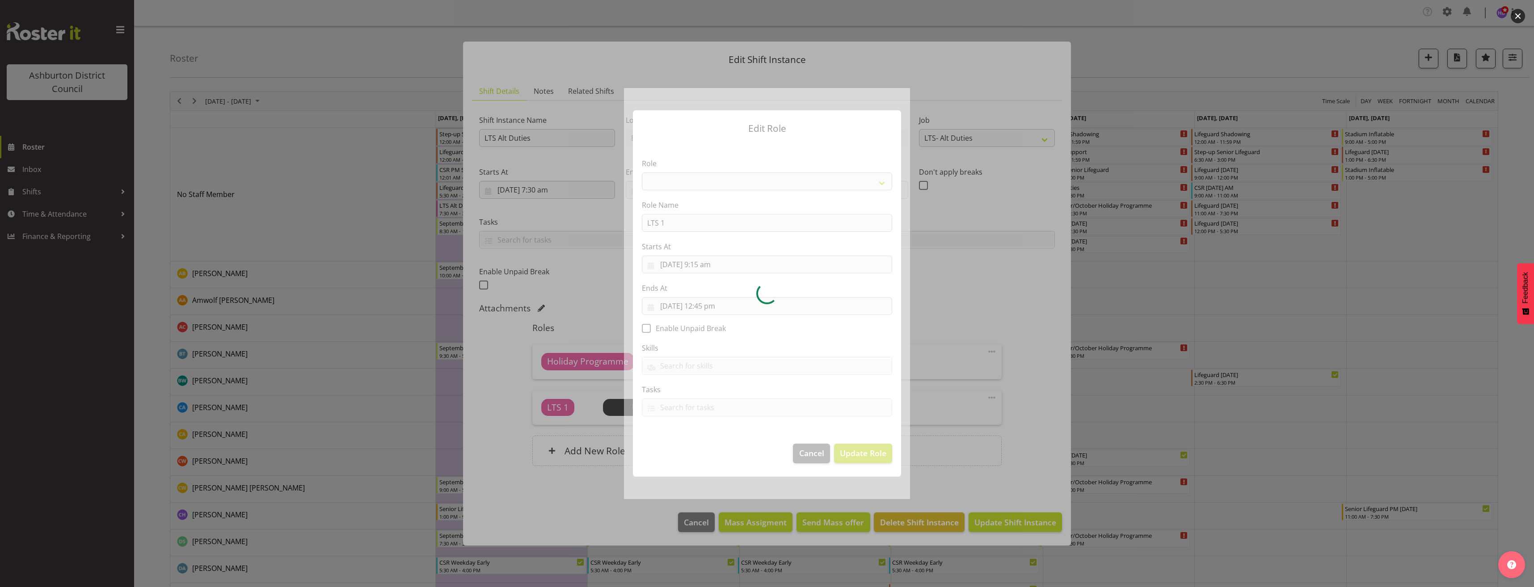
select select "1496"
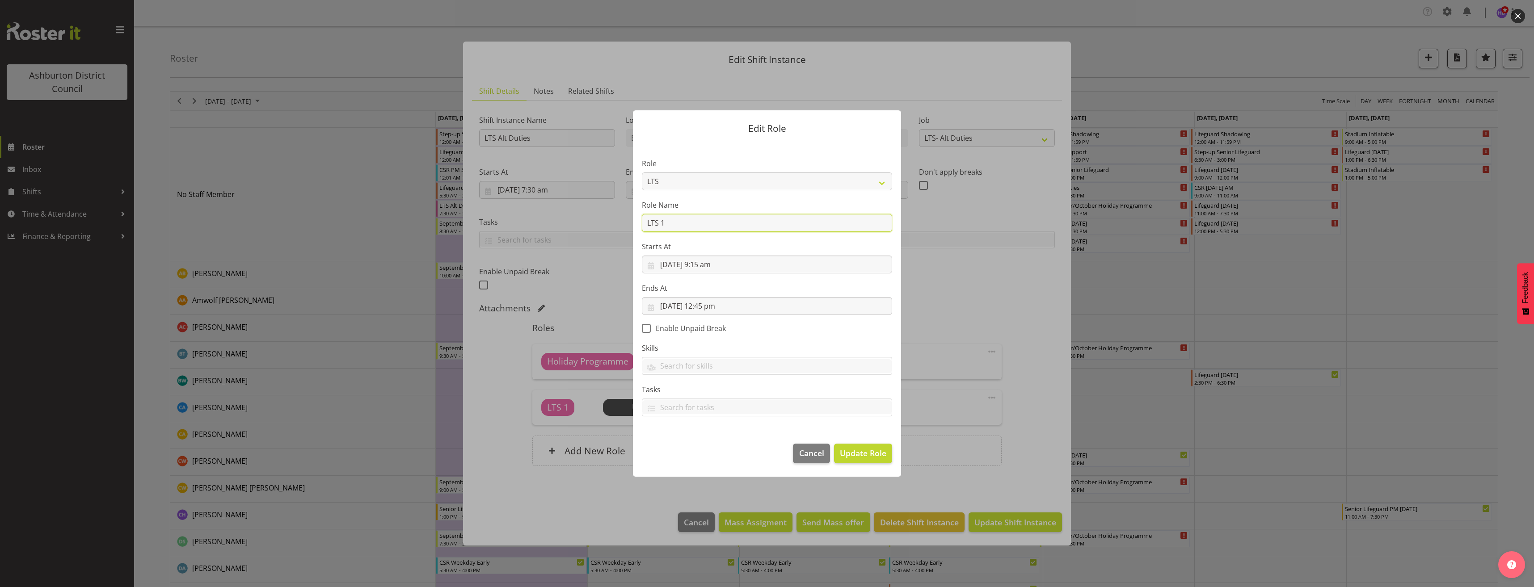
drag, startPoint x: 687, startPoint y: 224, endPoint x: 574, endPoint y: 231, distance: 112.9
click at [574, 231] on form "Edit Role Role AAGM Deputy Director AAGM Director Archivist Childrens Librarian…" at bounding box center [767, 293] width 429 height 411
type input "Stadium Inflatable"
click at [859, 460] on button "Update Role" at bounding box center [863, 454] width 58 height 20
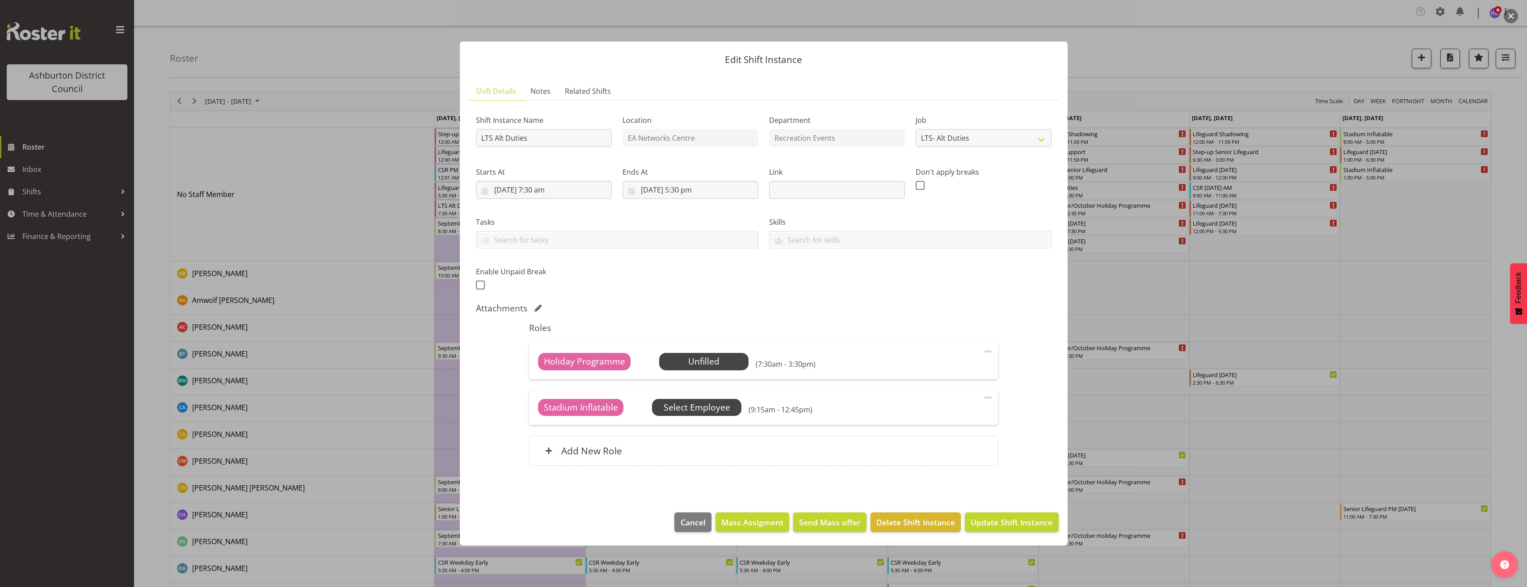
click at [683, 405] on span "Select Employee" at bounding box center [697, 407] width 67 height 13
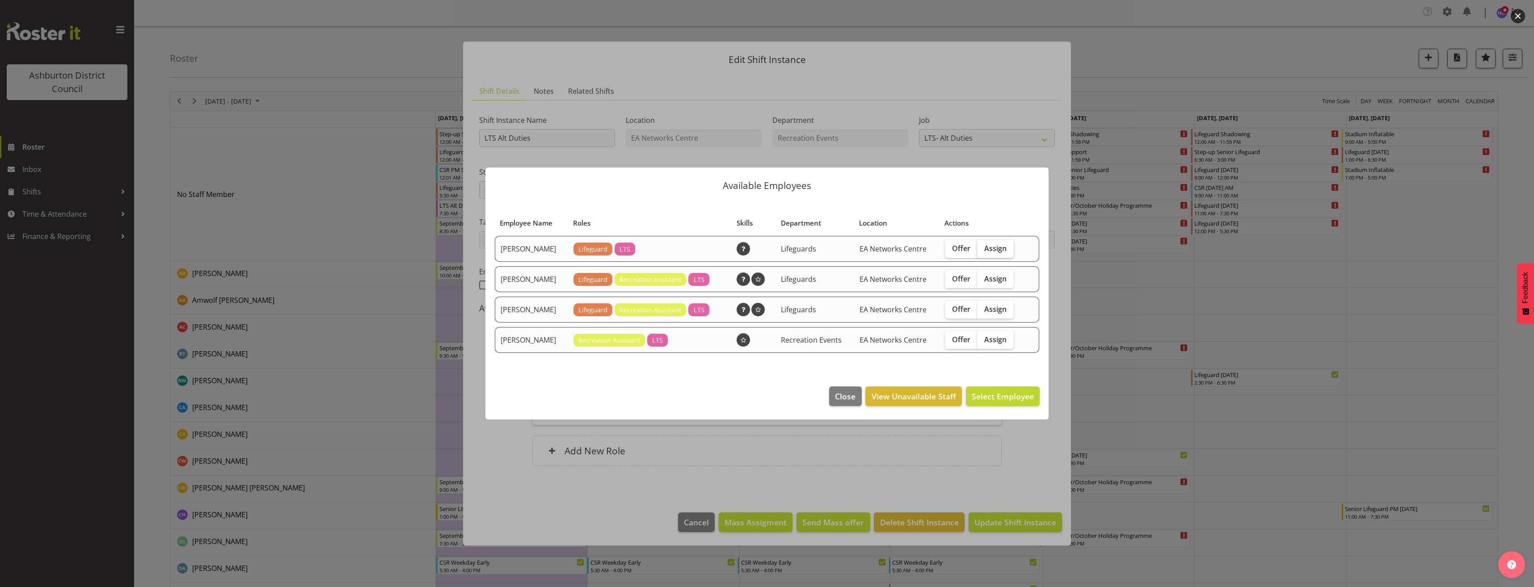
click at [1004, 250] on span "Assign" at bounding box center [995, 248] width 22 height 9
click at [983, 250] on input "Assign" at bounding box center [980, 248] width 6 height 6
checkbox input "true"
click at [1005, 394] on span "Assign Bella Wilson" at bounding box center [989, 396] width 90 height 11
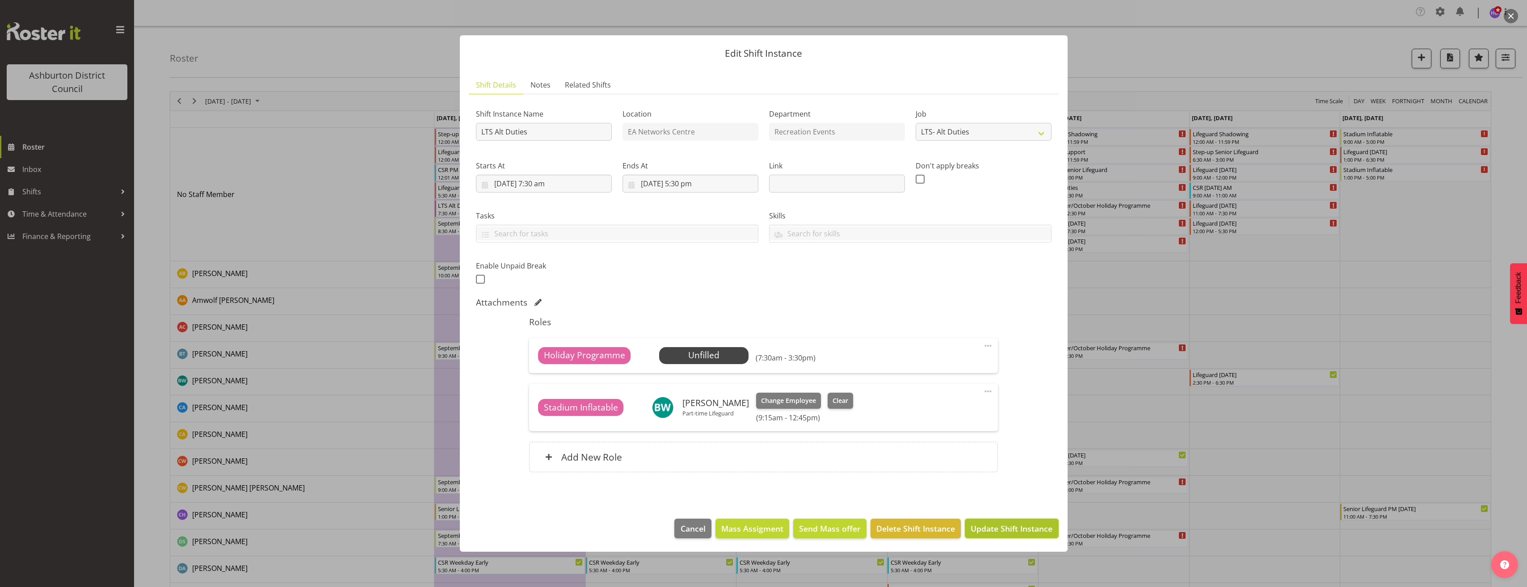
click at [1033, 526] on span "Update Shift Instance" at bounding box center [1012, 529] width 82 height 12
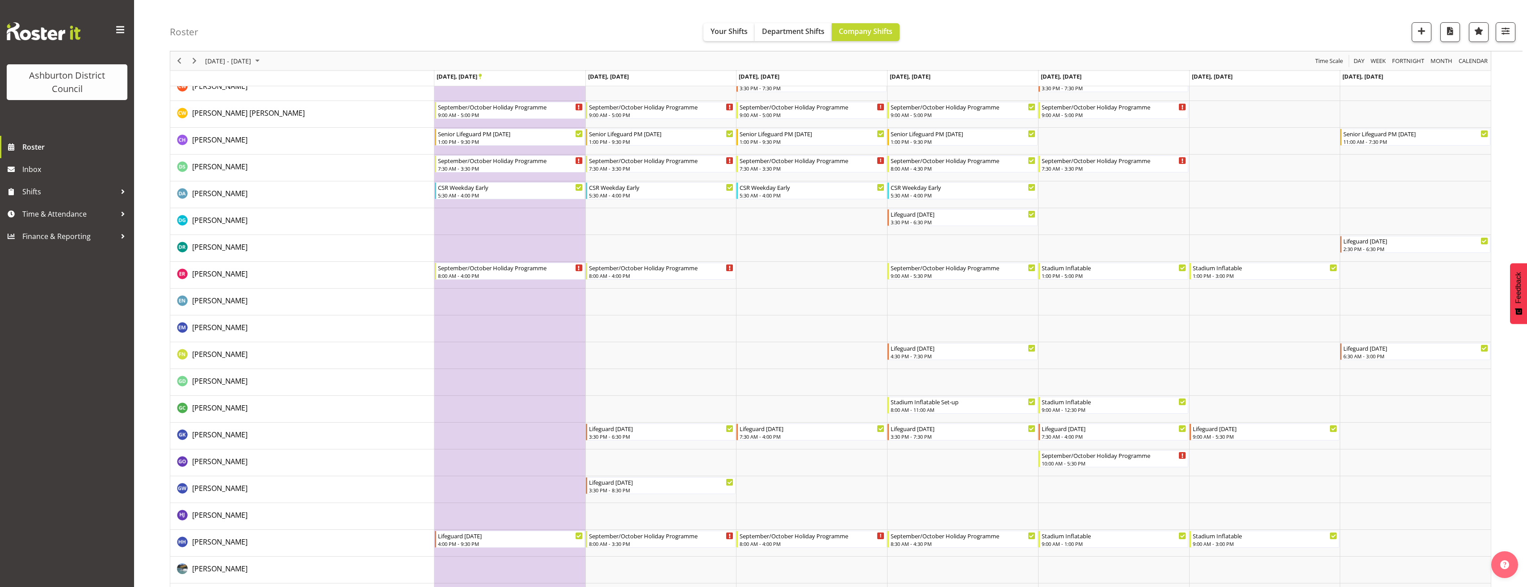
scroll to position [420, 0]
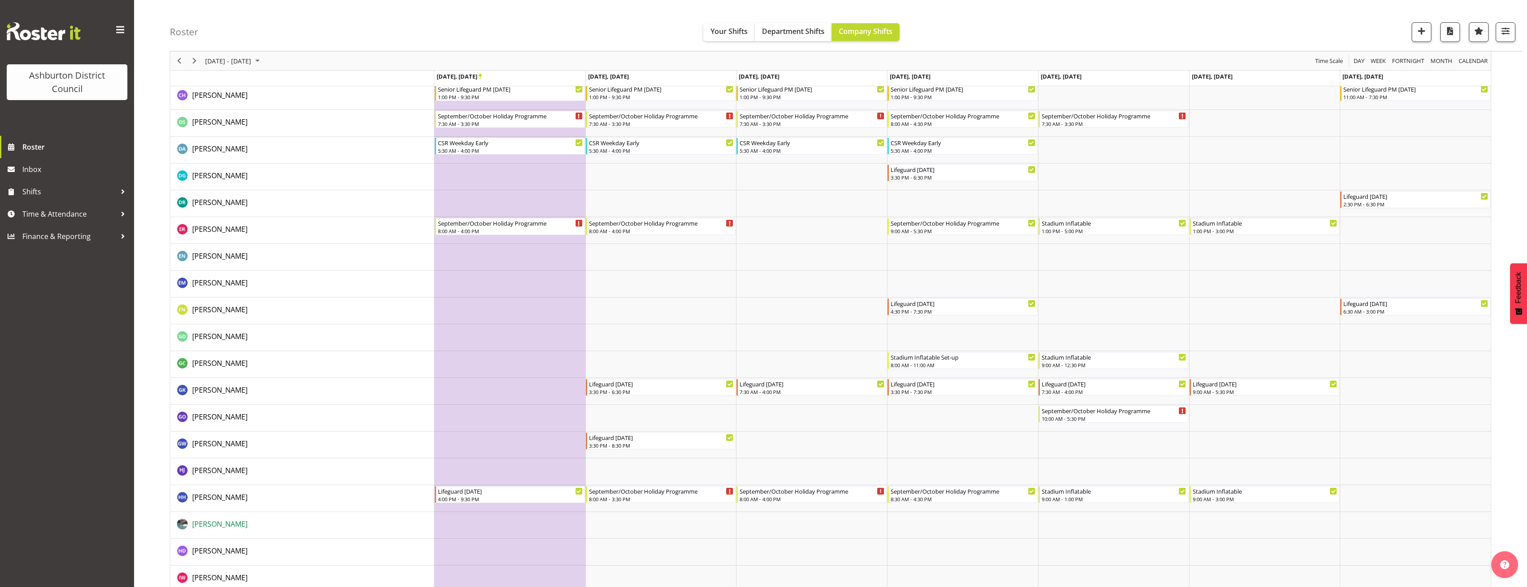
click at [219, 526] on span "Harrison Doak" at bounding box center [219, 524] width 55 height 10
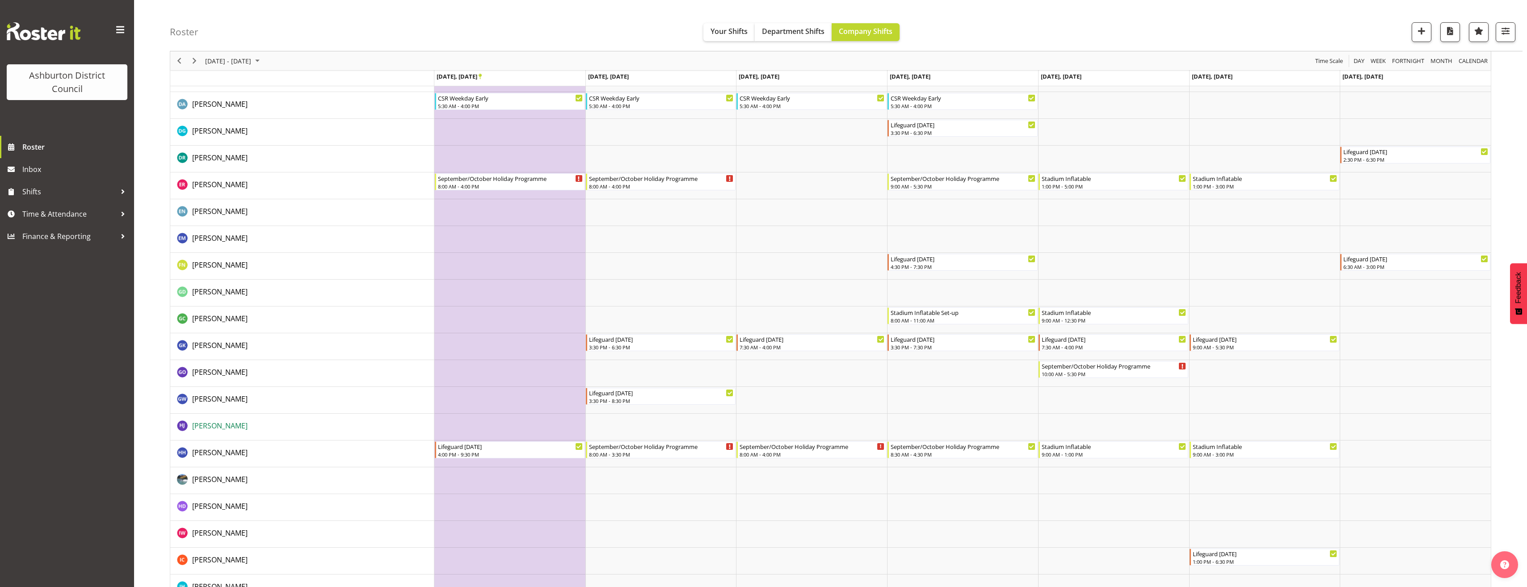
click at [215, 426] on span "[PERSON_NAME]" at bounding box center [219, 426] width 55 height 10
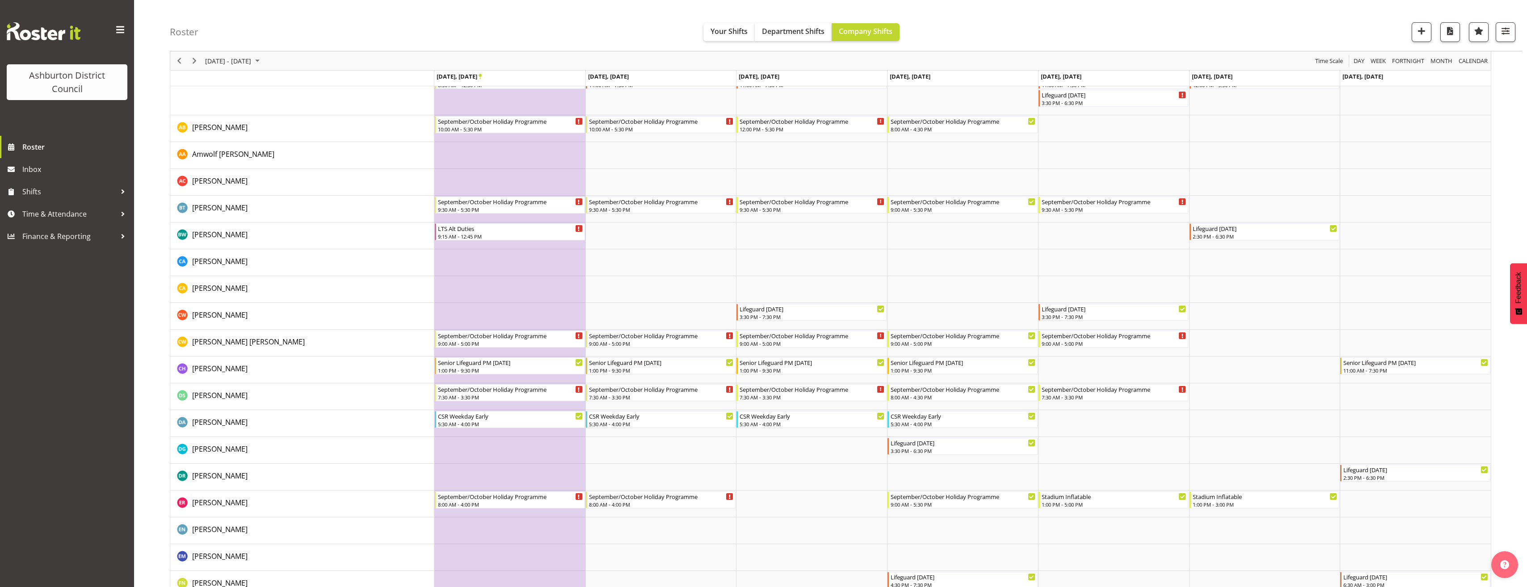
scroll to position [0, 0]
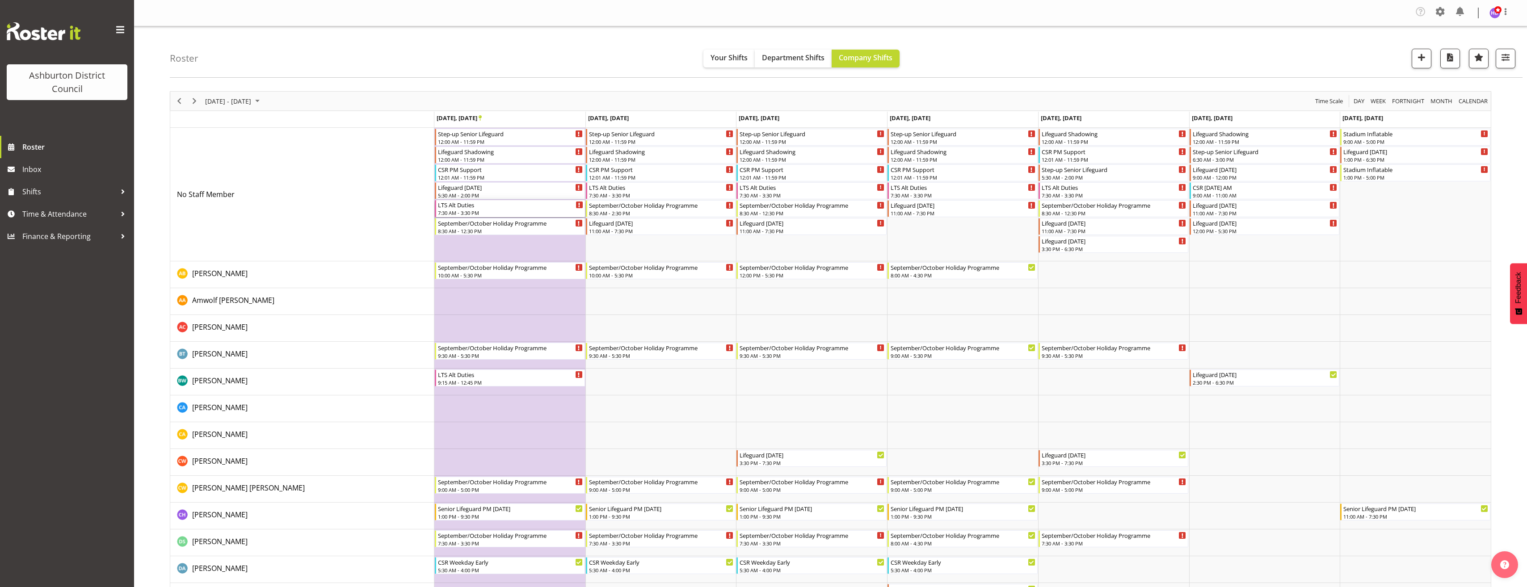
click at [561, 207] on div "LTS Alt Duties" at bounding box center [510, 204] width 145 height 9
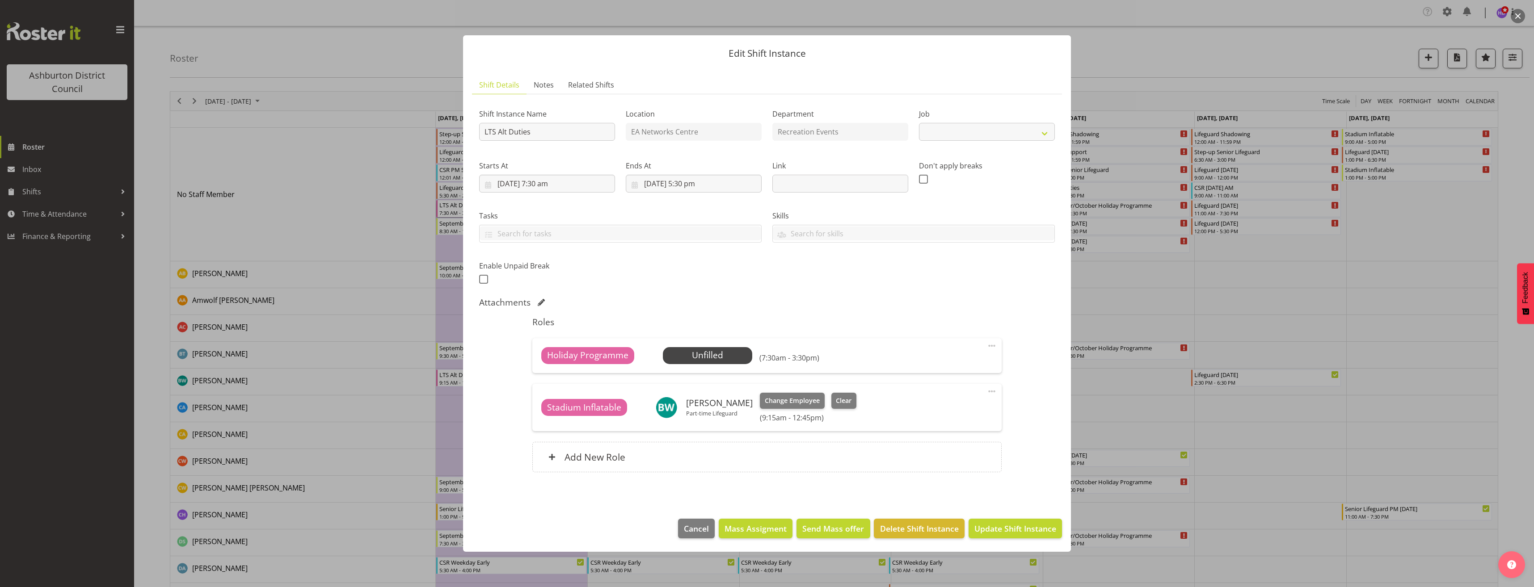
select select "10256"
click at [991, 346] on span at bounding box center [992, 346] width 11 height 11
click at [1013, 472] on div "Shift Instance Name LTS Alt Duties Location EA Networks Centre Department Recre…" at bounding box center [767, 292] width 576 height 382
click at [931, 452] on div "Add New Role" at bounding box center [766, 457] width 469 height 30
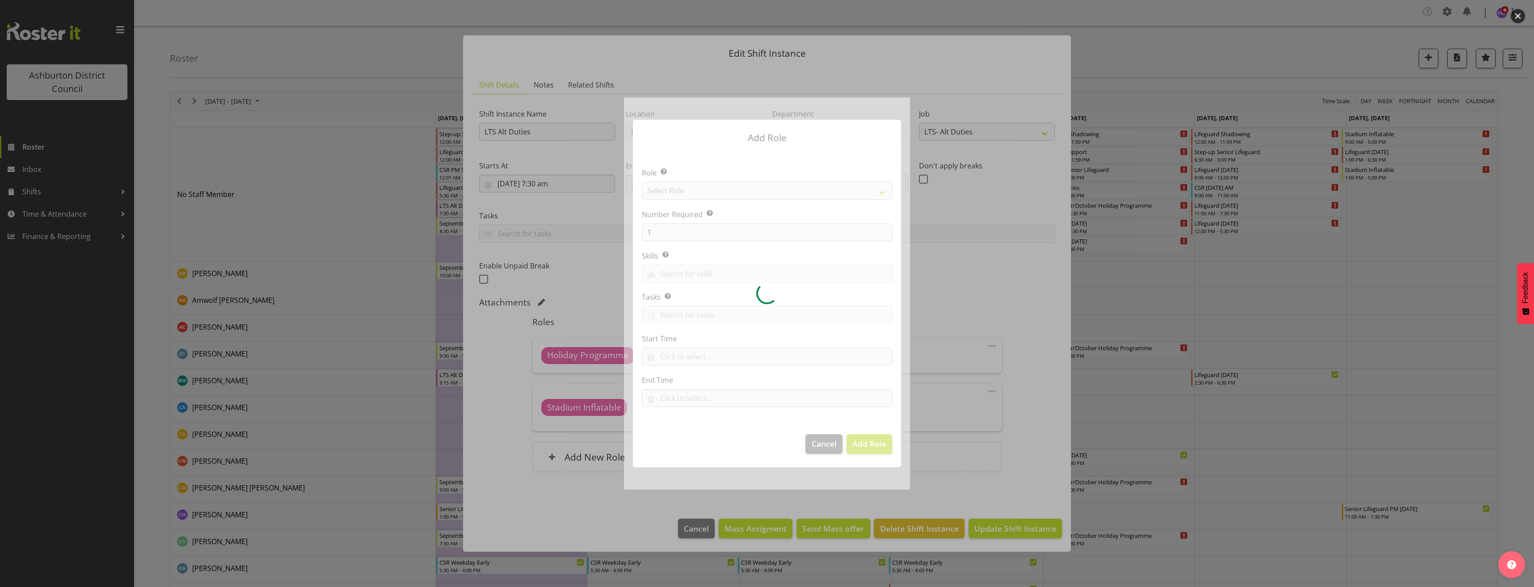
click at [686, 231] on div at bounding box center [767, 293] width 286 height 392
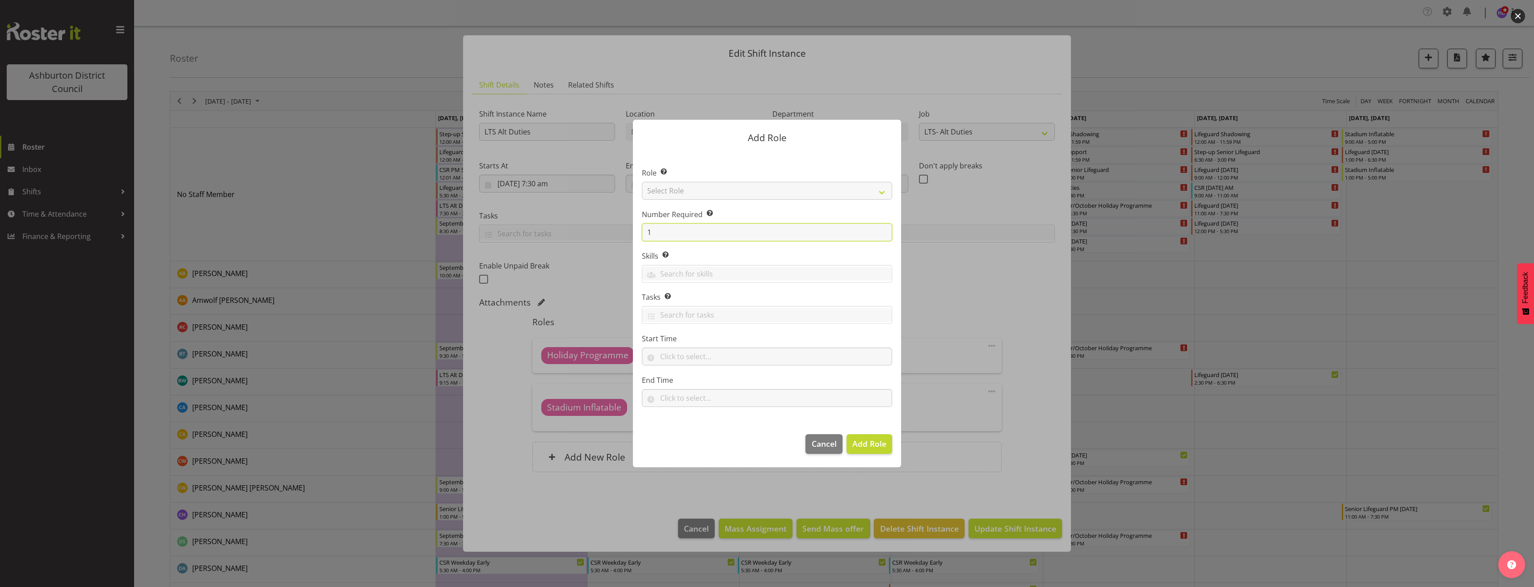
click at [685, 233] on input "1" at bounding box center [767, 233] width 250 height 18
drag, startPoint x: 685, startPoint y: 233, endPoint x: 600, endPoint y: 230, distance: 85.0
click at [594, 232] on form "Add Role Role Select the role you wish to add to the shift. Select Role AAGM De…" at bounding box center [767, 293] width 429 height 392
type input "4"
click at [704, 189] on select "Select Role AAGM Deputy Director AAGM Director Archivist Childrens Librarian Co…" at bounding box center [767, 191] width 250 height 18
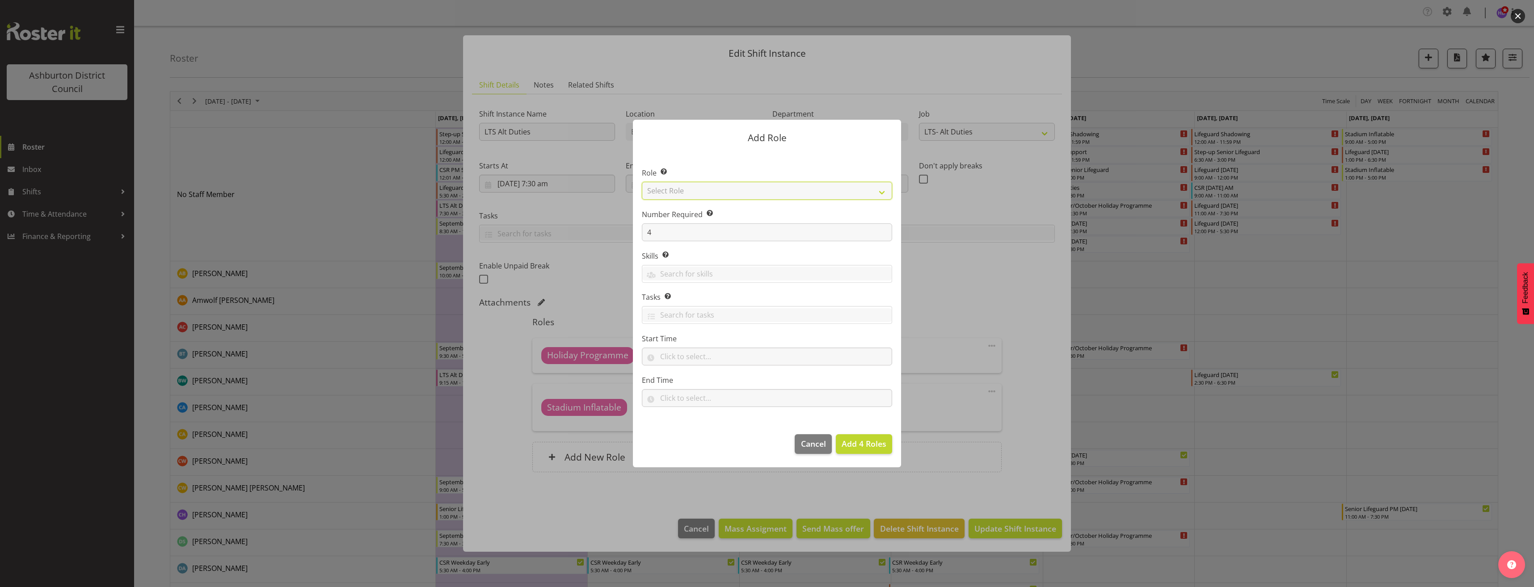
select select "1496"
click at [642, 182] on select "Select Role AAGM Deputy Director AAGM Director Archivist Childrens Librarian Co…" at bounding box center [767, 191] width 250 height 18
click at [857, 448] on span "Add 4 Roles" at bounding box center [864, 444] width 45 height 11
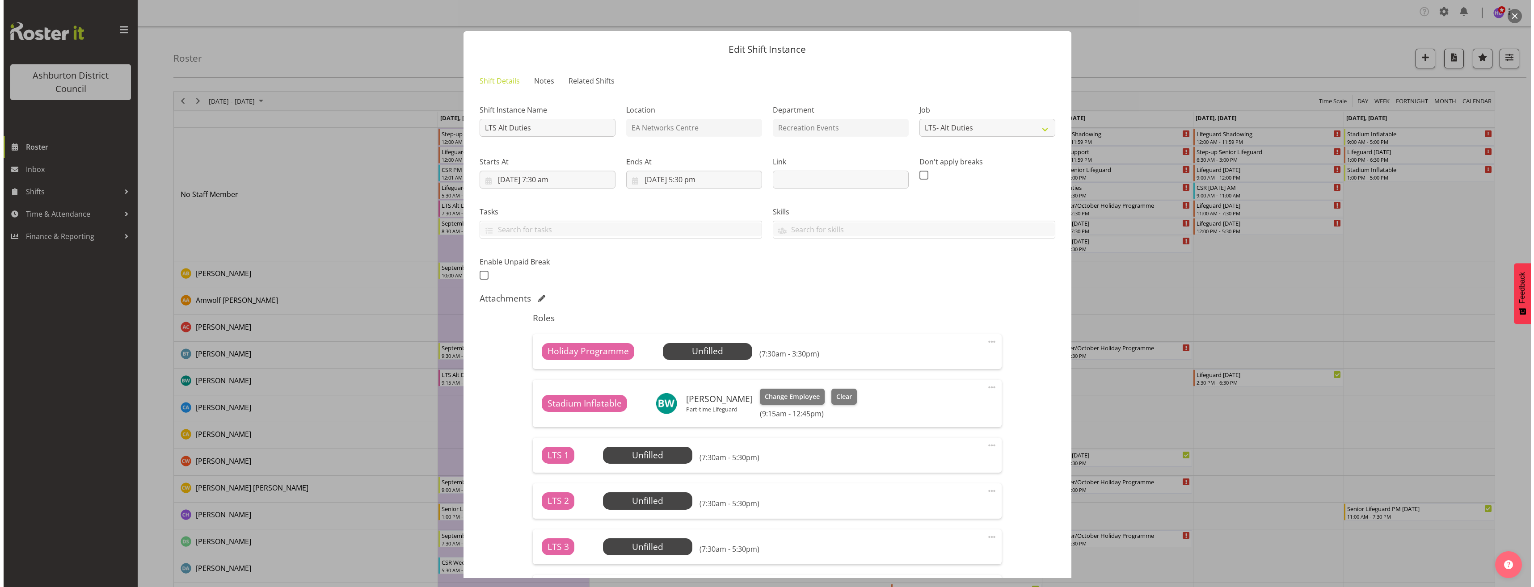
scroll to position [89, 0]
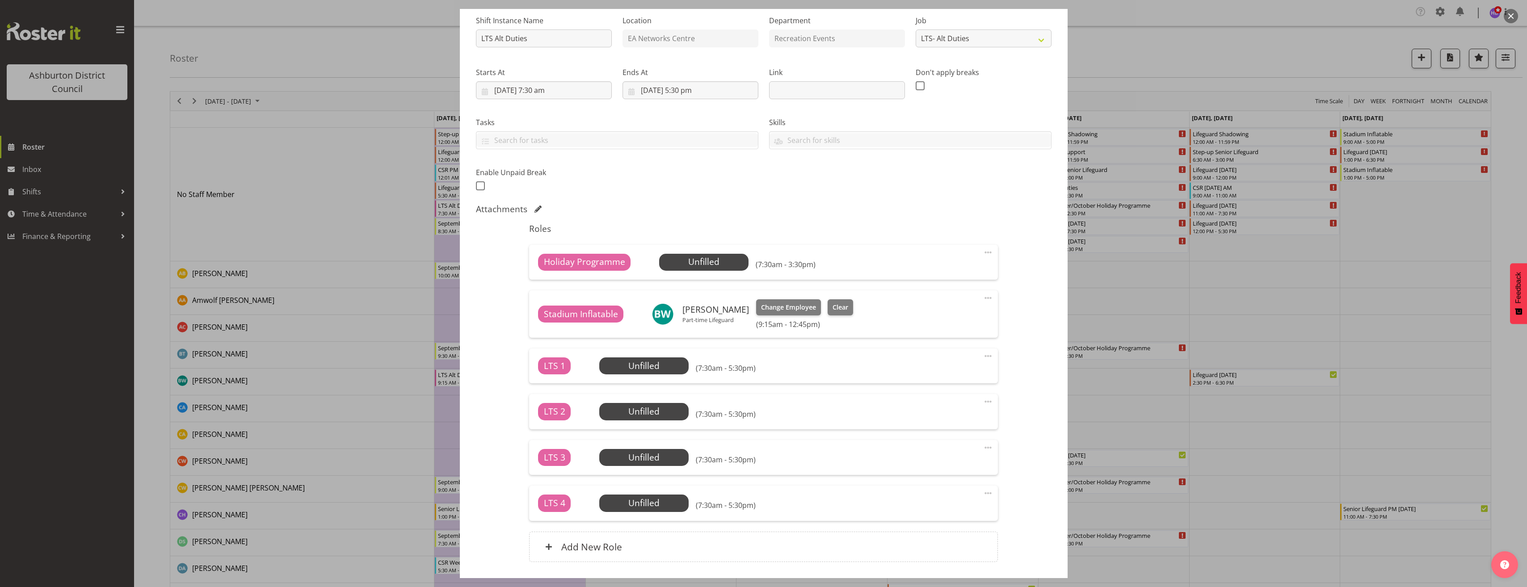
click at [984, 357] on span at bounding box center [988, 356] width 11 height 11
click at [934, 381] on link "Edit" at bounding box center [951, 378] width 86 height 16
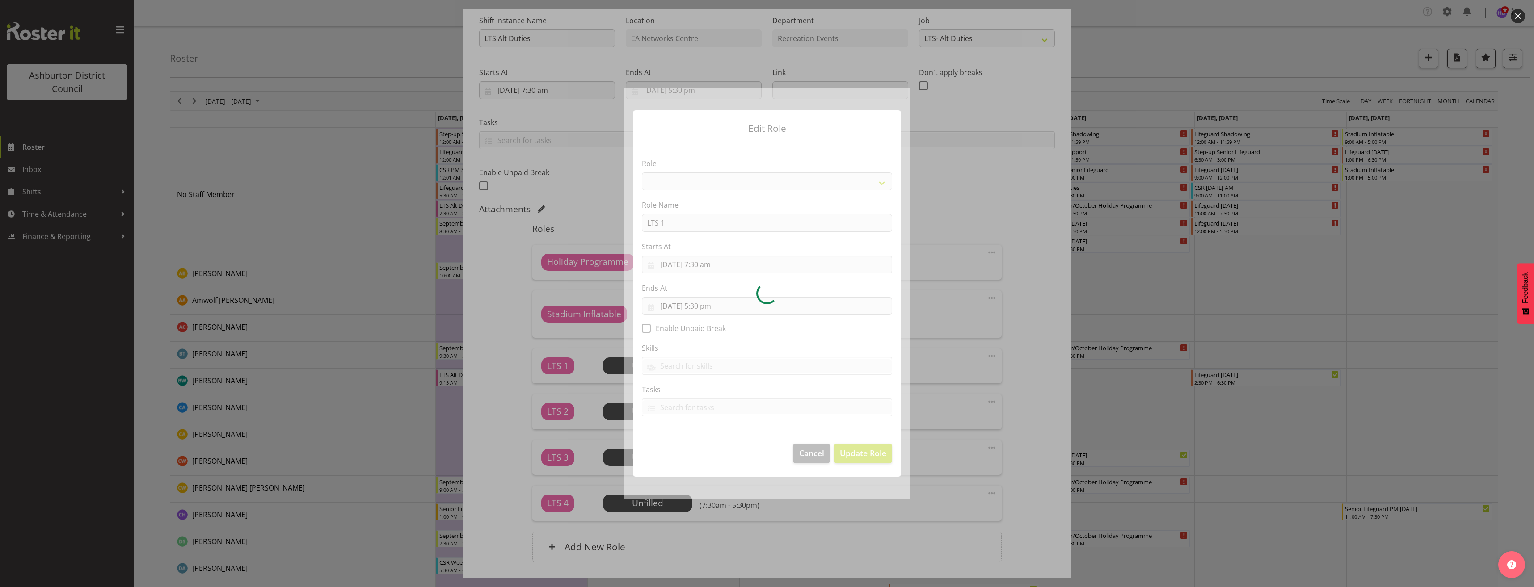
select select "1496"
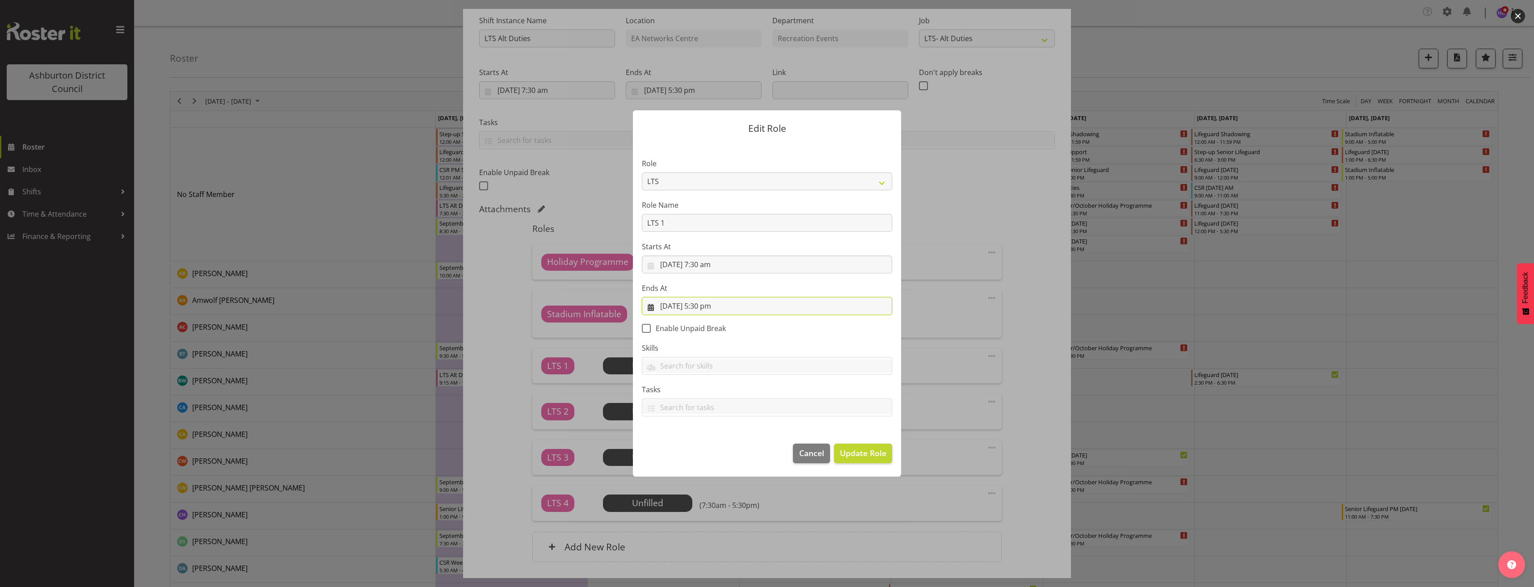
drag, startPoint x: 707, startPoint y: 307, endPoint x: 708, endPoint y: 313, distance: 5.8
click at [707, 307] on input "22/09/2025, 5:30 pm" at bounding box center [767, 306] width 250 height 18
click at [712, 495] on select "00 01 02 03 04 05 06 07 08 09 10 11 12 13 14 15 16 17 18 19 20 21 22 23" at bounding box center [713, 496] width 20 height 18
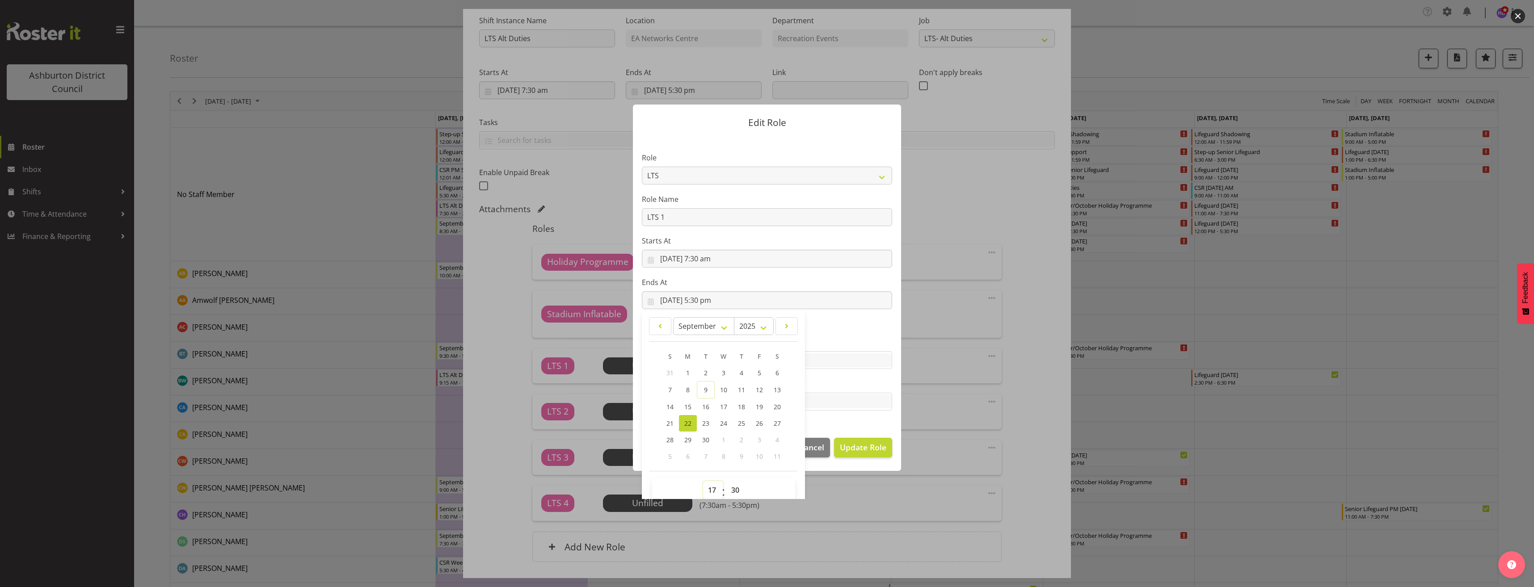
select select "9"
click at [703, 481] on select "00 01 02 03 04 05 06 07 08 09 10 11 12 13 14 15 16 17 18 19 20 21 22 23" at bounding box center [713, 490] width 20 height 18
type input "22/09/2025, 9:30 am"
click at [729, 489] on select "00 01 02 03 04 05 06 07 08 09 10 11 12 13 14 15 16 17 18 19 20 21 22 23 24 25 2…" at bounding box center [736, 490] width 20 height 18
select select "0"
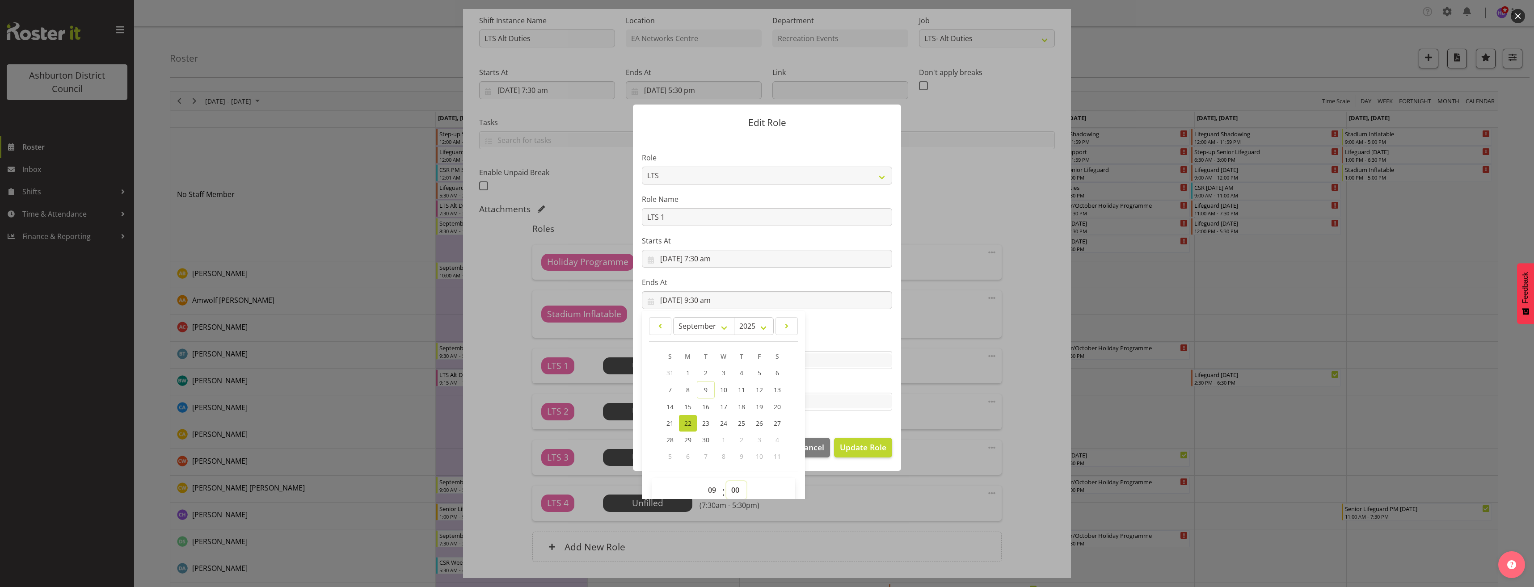
click at [726, 481] on select "00 01 02 03 04 05 06 07 08 09 10 11 12 13 14 15 16 17 18 19 20 21 22 23 24 25 2…" at bounding box center [736, 490] width 20 height 18
type input "22/09/2025, 9:00 am"
click at [836, 326] on section "Role AAGM Deputy Director AAGM Director Archivist Childrens Librarian Collectio…" at bounding box center [767, 282] width 268 height 292
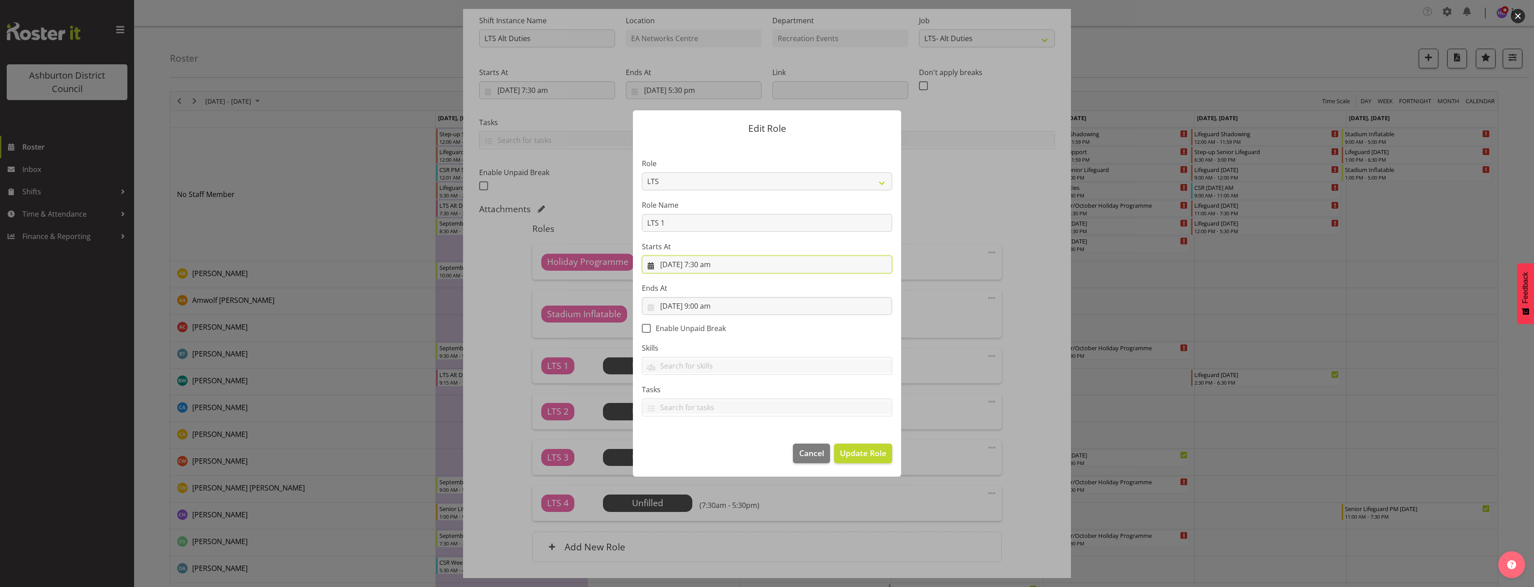
click at [709, 257] on input "22/09/2025, 7:30 am" at bounding box center [767, 265] width 250 height 18
click at [713, 454] on select "00 01 02 03 04 05 06 07 08 09 10 11 12 13 14 15 16 17 18 19 20 21 22 23" at bounding box center [713, 455] width 20 height 18
select select "9"
type input "22/09/2025, 9:30 am"
click at [726, 453] on select "00 01 02 03 04 05 06 07 08 09 10 11 12 13 14 15 16 17 18 19 20 21 22 23 24 25 2…" at bounding box center [736, 455] width 20 height 18
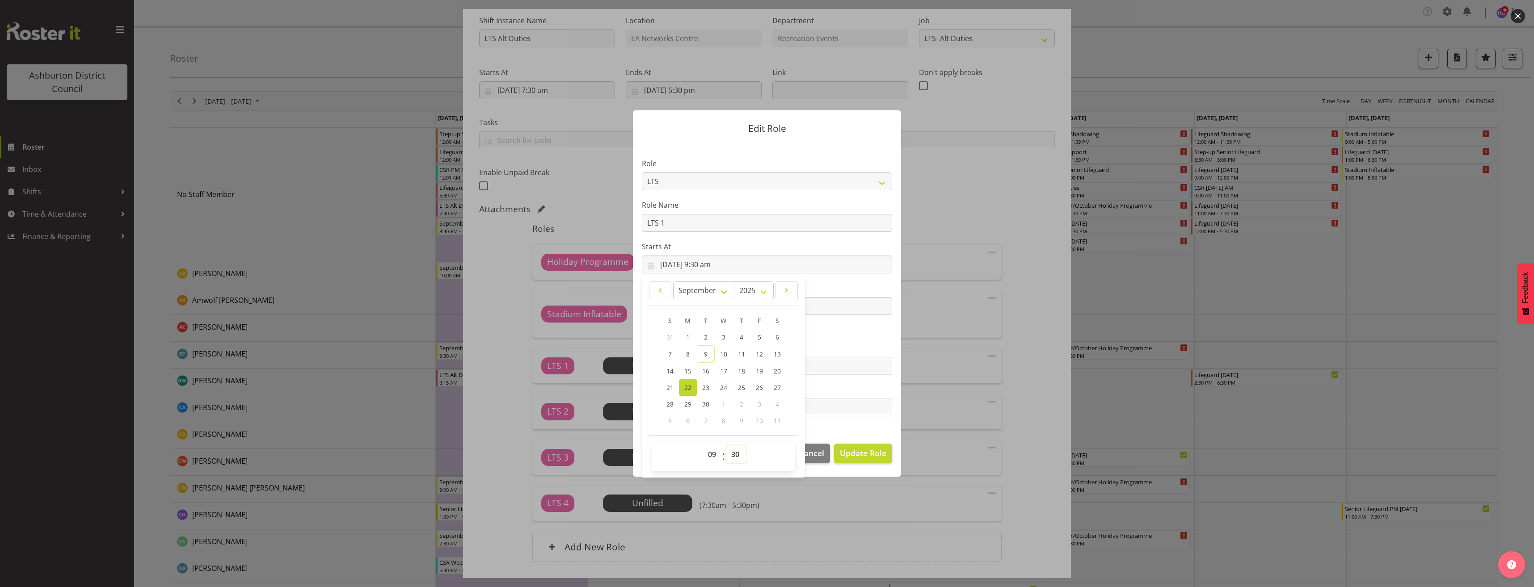
select select "0"
click at [726, 446] on select "00 01 02 03 04 05 06 07 08 09 10 11 12 13 14 15 16 17 18 19 20 21 22 23 24 25 2…" at bounding box center [736, 455] width 20 height 18
type input "22/09/2025, 9:00 am"
click at [881, 461] on button "Update Role" at bounding box center [863, 454] width 58 height 20
select select
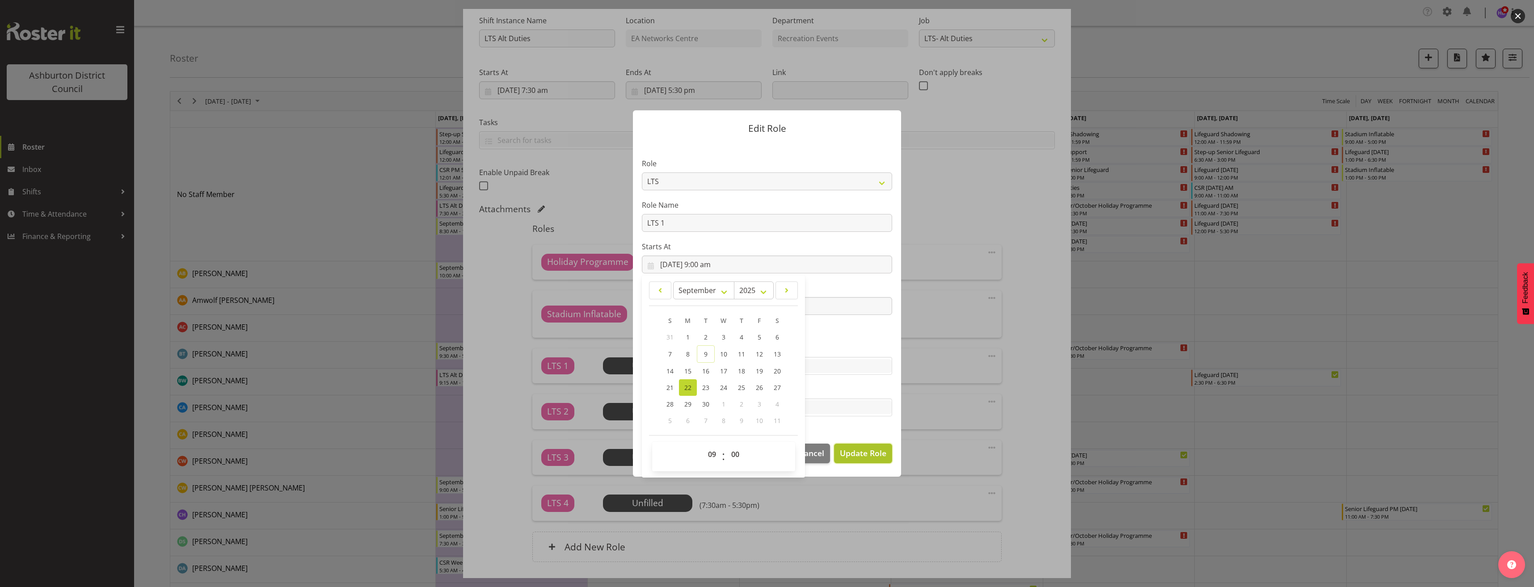
select select
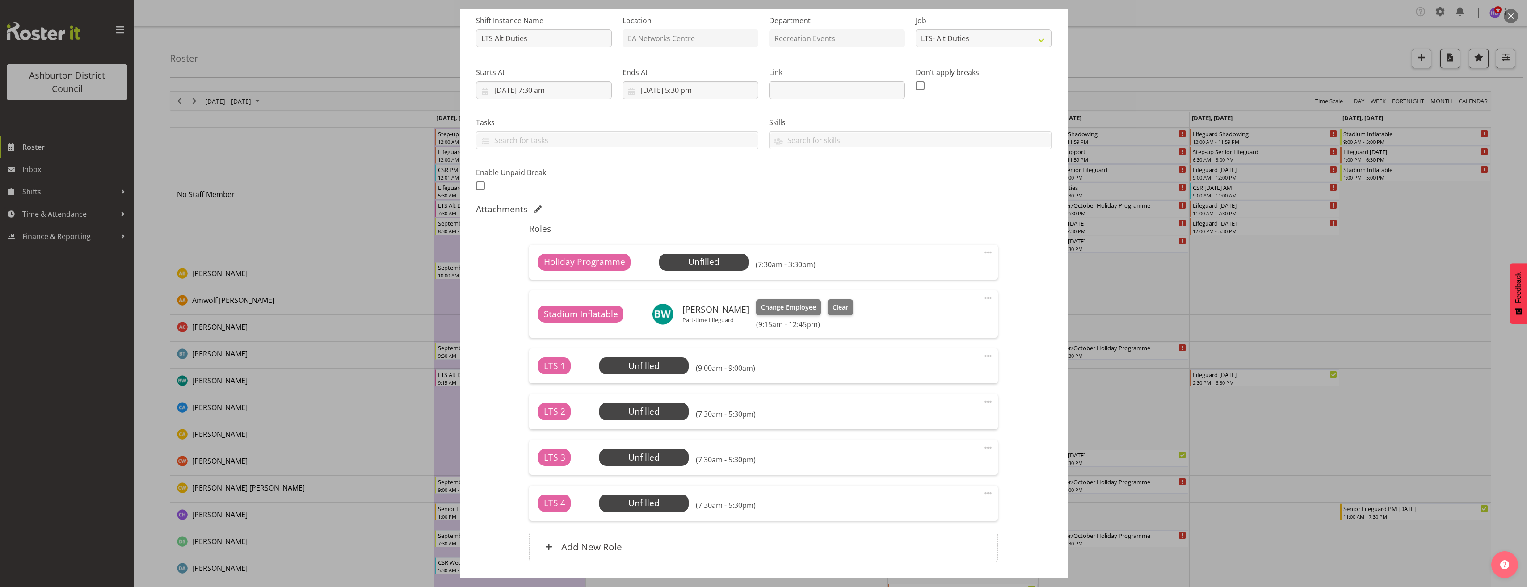
click at [984, 359] on span at bounding box center [988, 356] width 11 height 11
click at [920, 377] on link "Edit" at bounding box center [951, 378] width 86 height 16
select select "8"
select select "2025"
select select "9"
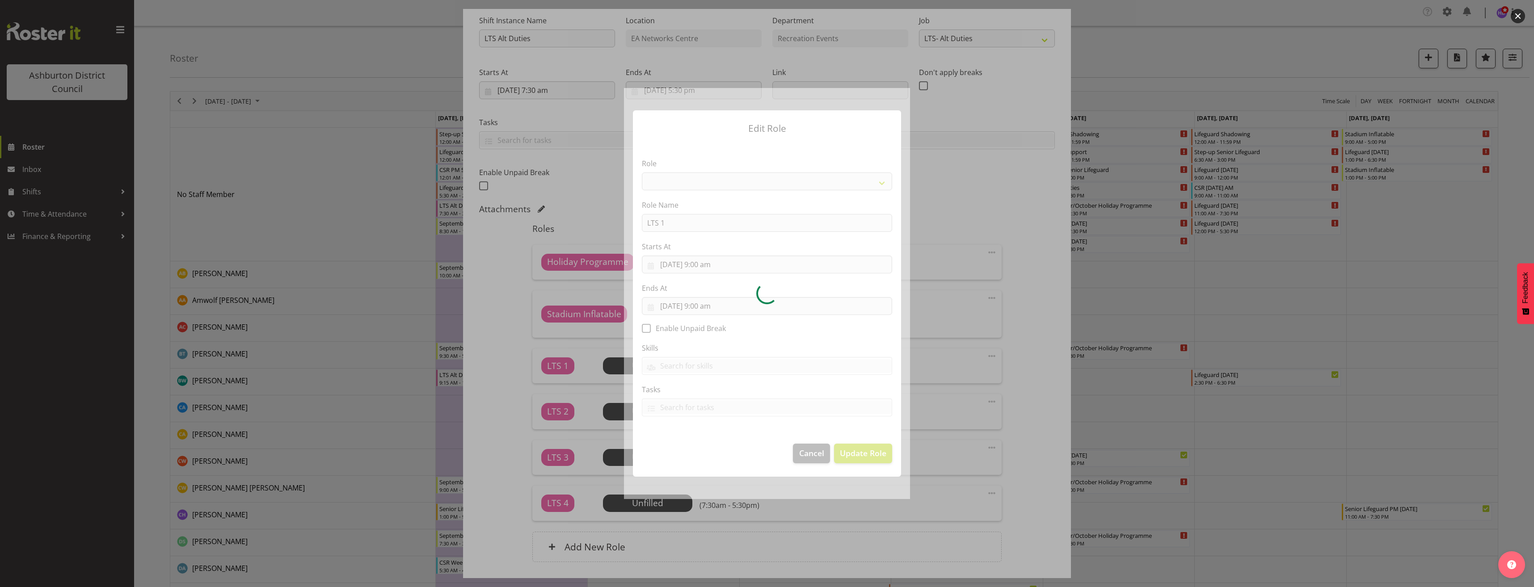
select select "1496"
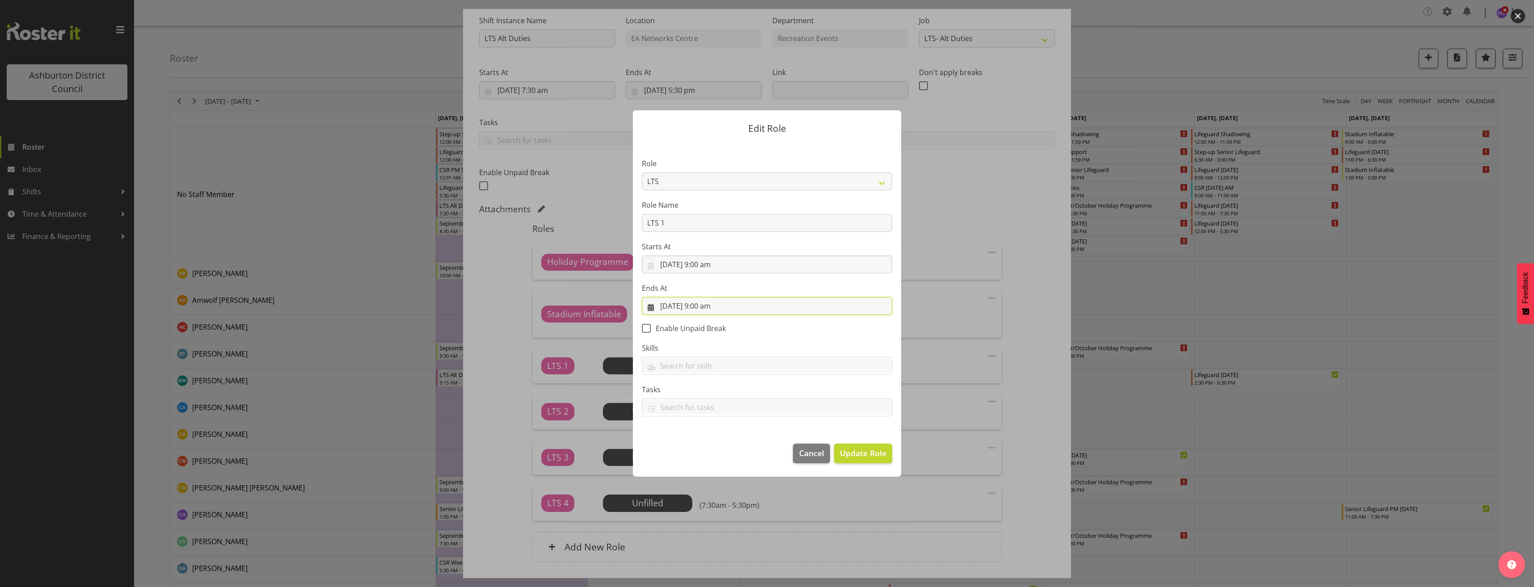
click at [712, 308] on input "22/09/2025, 9:00 am" at bounding box center [767, 306] width 250 height 18
click at [710, 493] on select "00 01 02 03 04 05 06 07 08 09 10 11 12 13 14 15 16 17 18 19 20 21 22 23" at bounding box center [713, 496] width 20 height 18
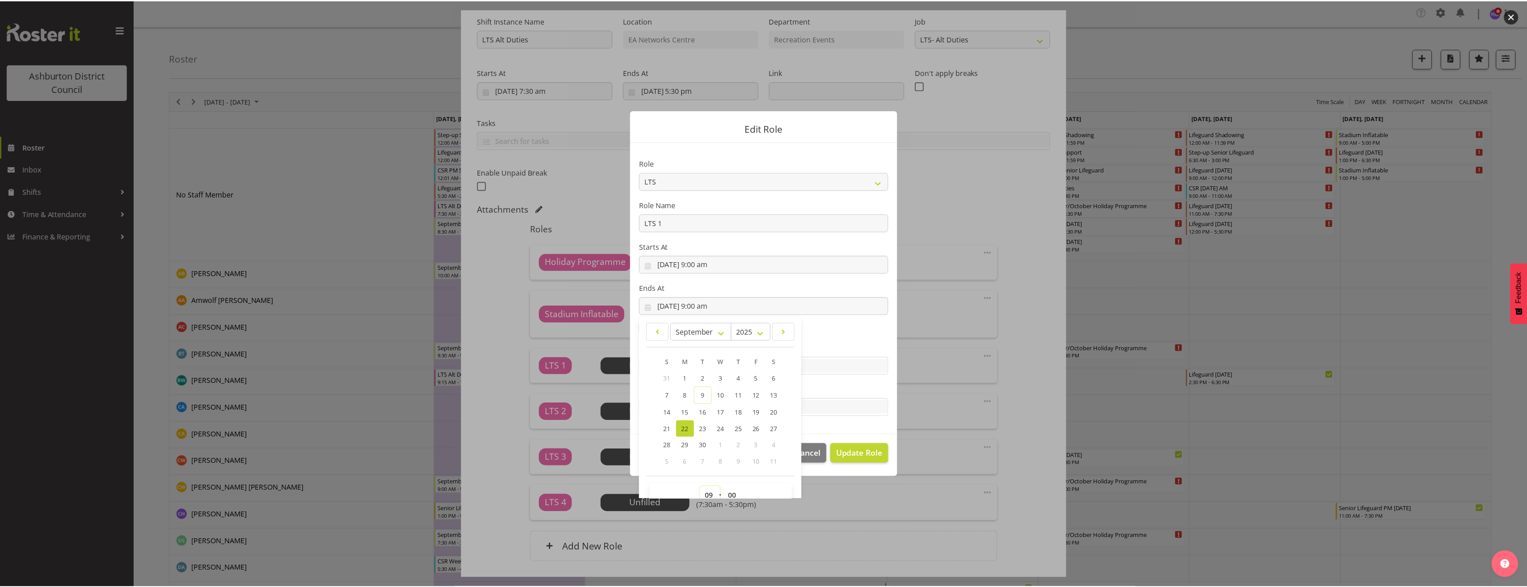
scroll to position [6, 0]
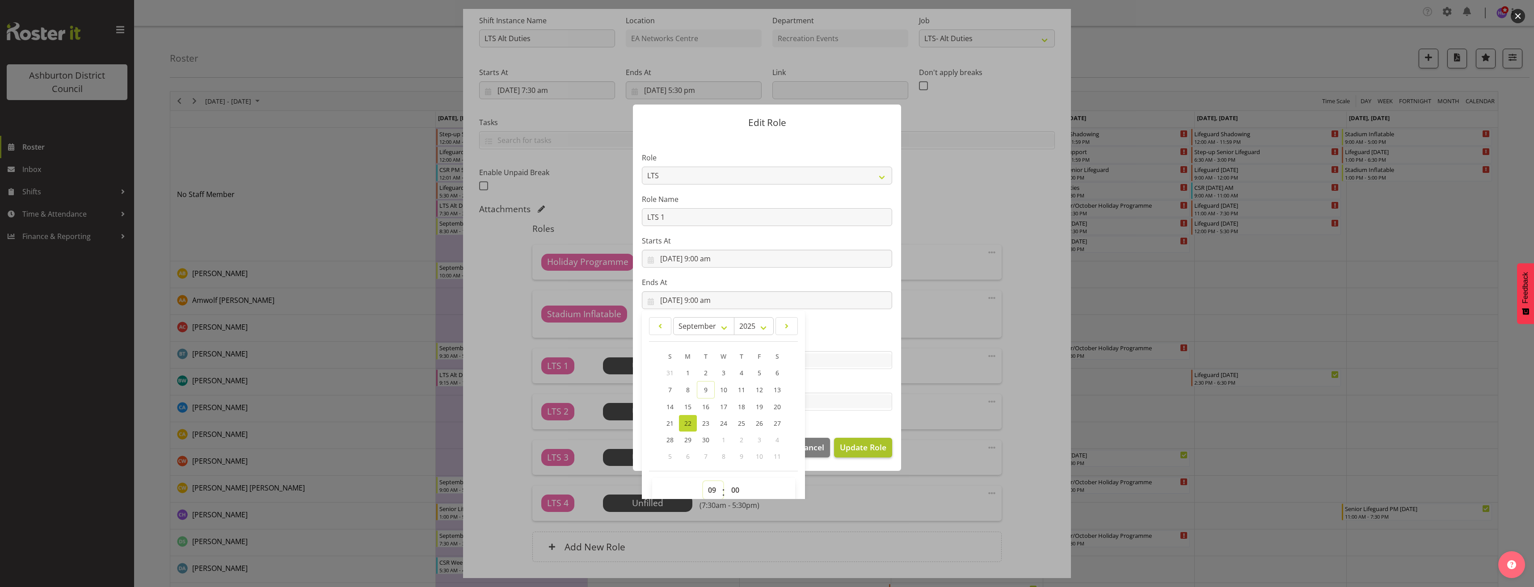
select select "17"
type input "22/09/2025, 5:00 pm"
click at [876, 447] on span "Update Role" at bounding box center [863, 448] width 46 height 12
select select
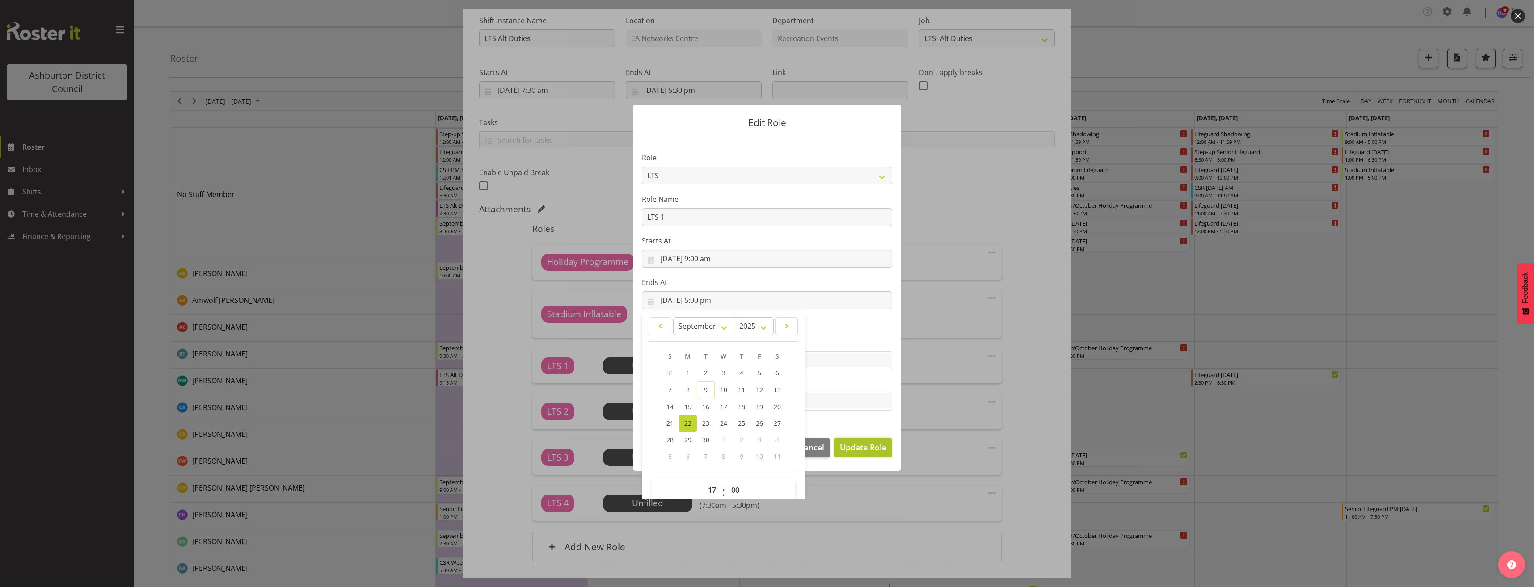
select select
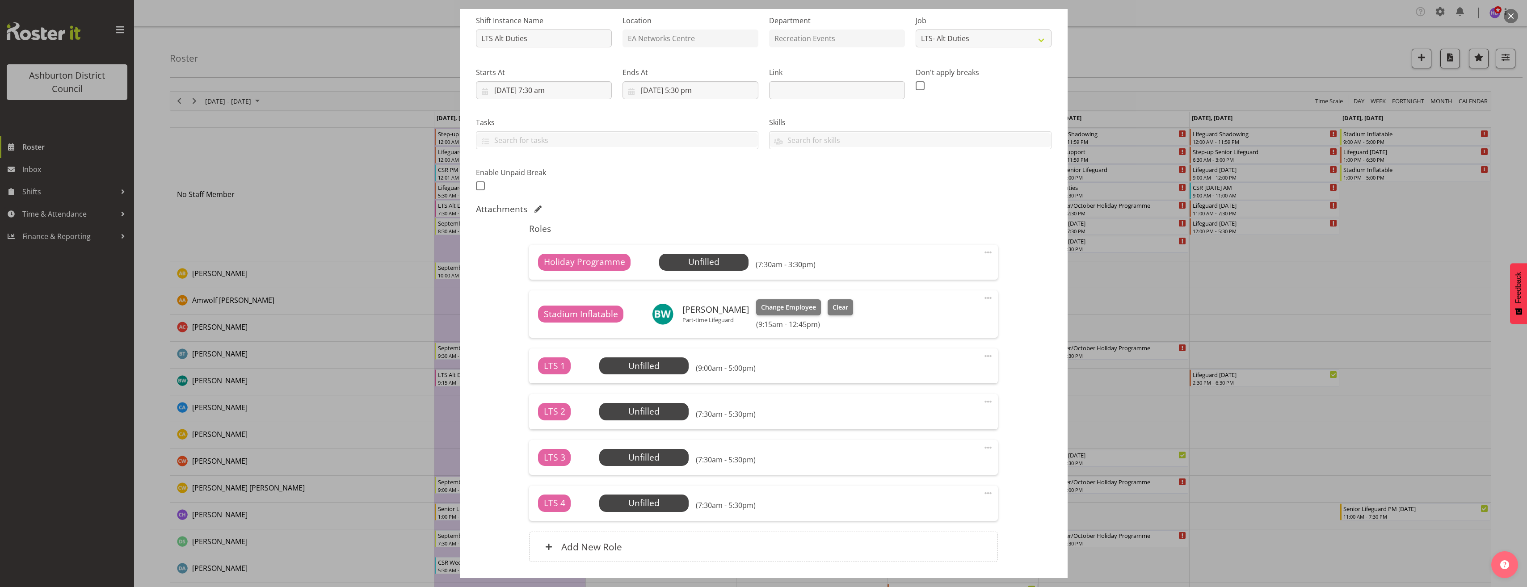
click at [983, 401] on span at bounding box center [988, 401] width 11 height 11
click at [984, 354] on span at bounding box center [988, 356] width 11 height 11
click at [976, 373] on link "Edit" at bounding box center [951, 378] width 86 height 16
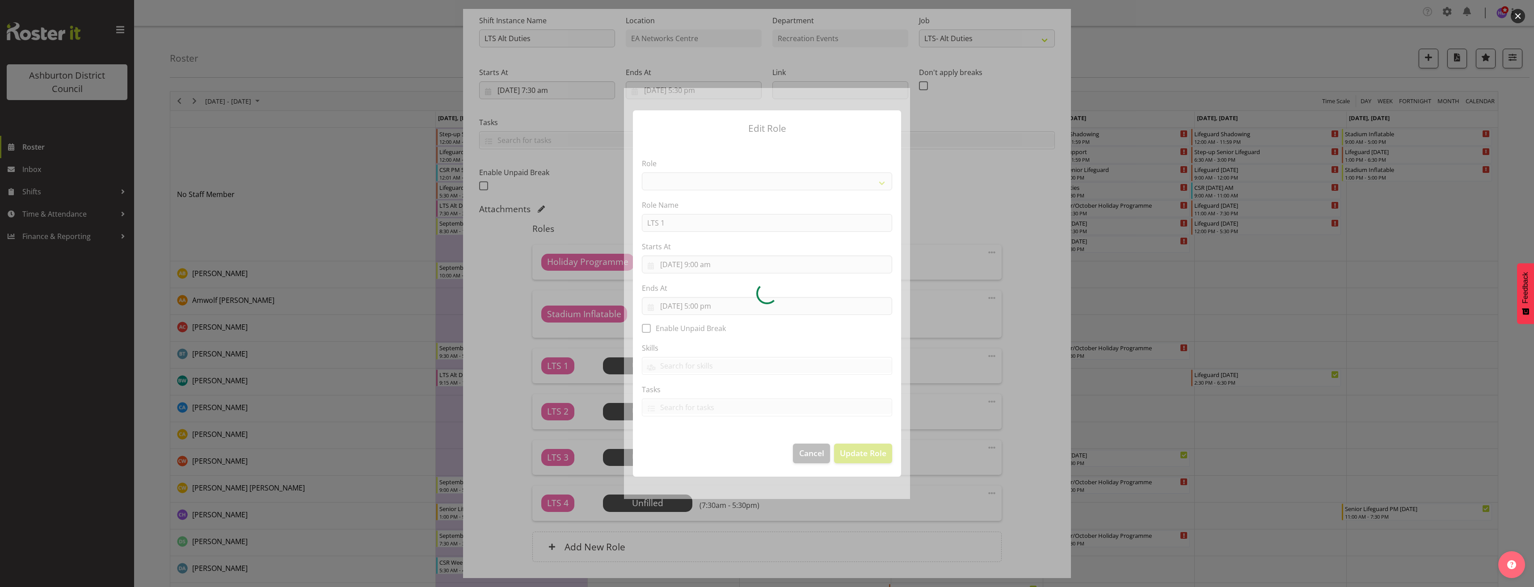
select select "1496"
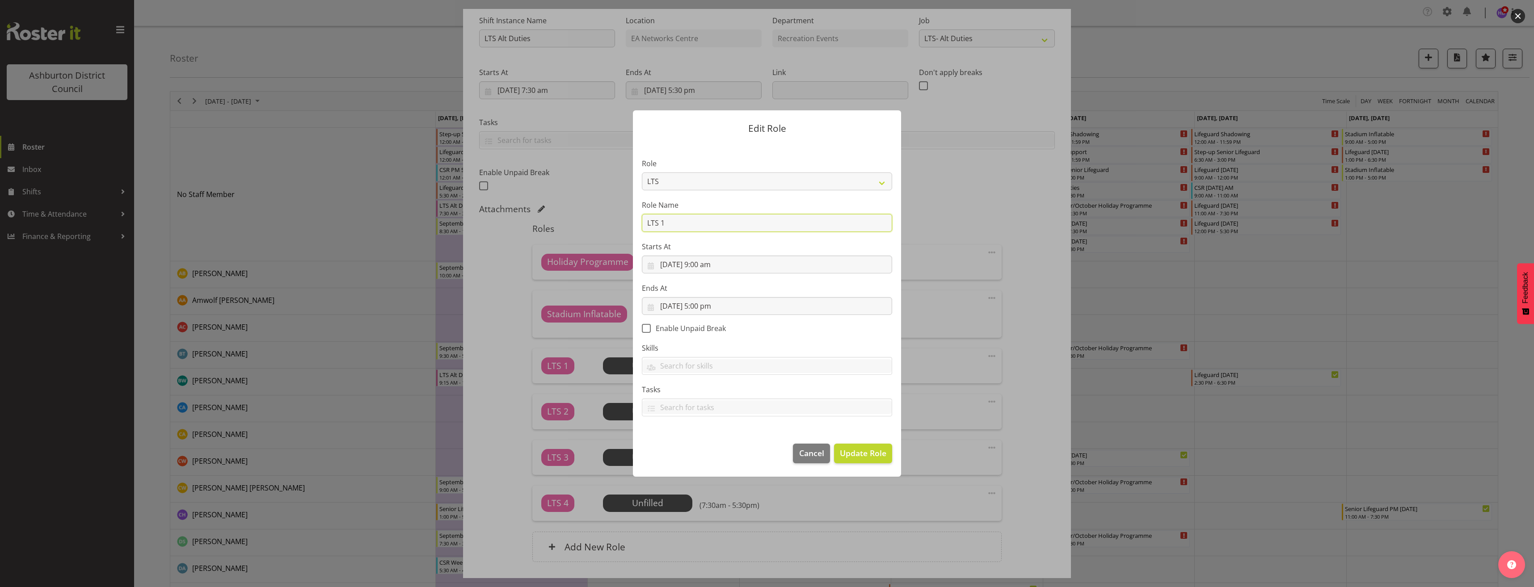
drag, startPoint x: 613, startPoint y: 225, endPoint x: 566, endPoint y: 229, distance: 47.1
click at [568, 229] on form "Edit Role Role AAGM Deputy Director AAGM Director Archivist Childrens Librarian…" at bounding box center [767, 293] width 429 height 411
type input "Holiday Programme"
click at [873, 457] on span "Update Role" at bounding box center [863, 453] width 46 height 12
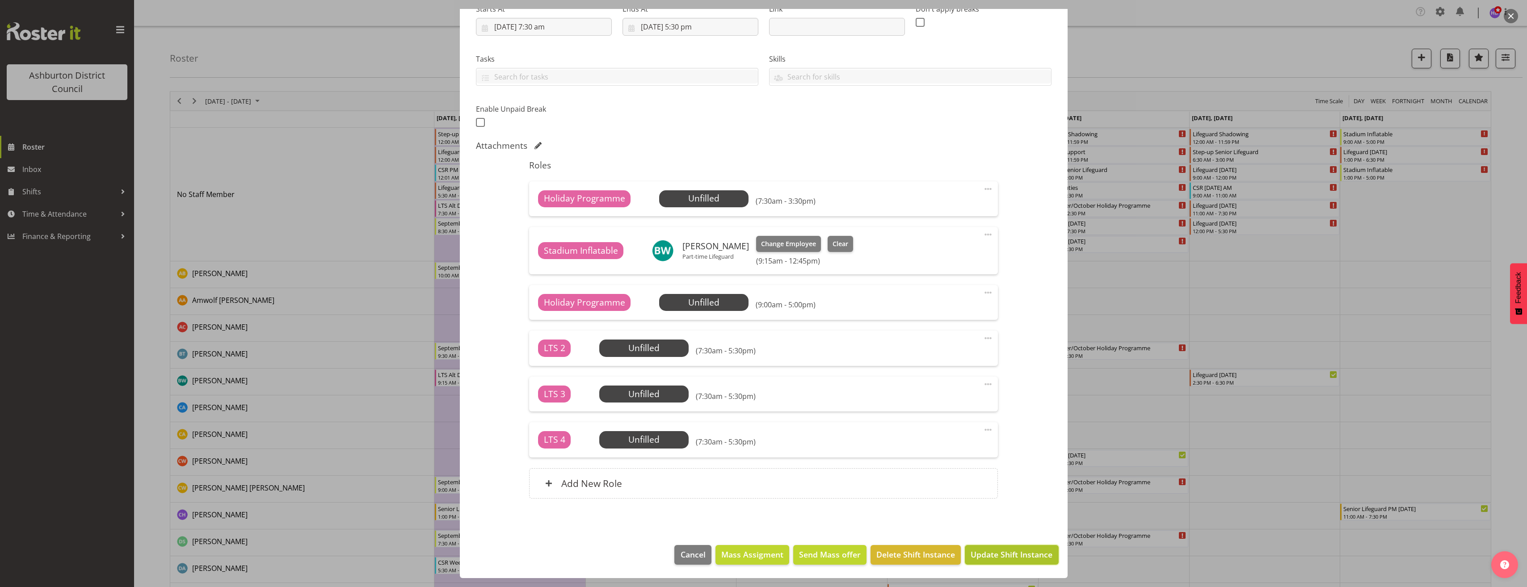
click at [993, 552] on span "Update Shift Instance" at bounding box center [1012, 555] width 82 height 12
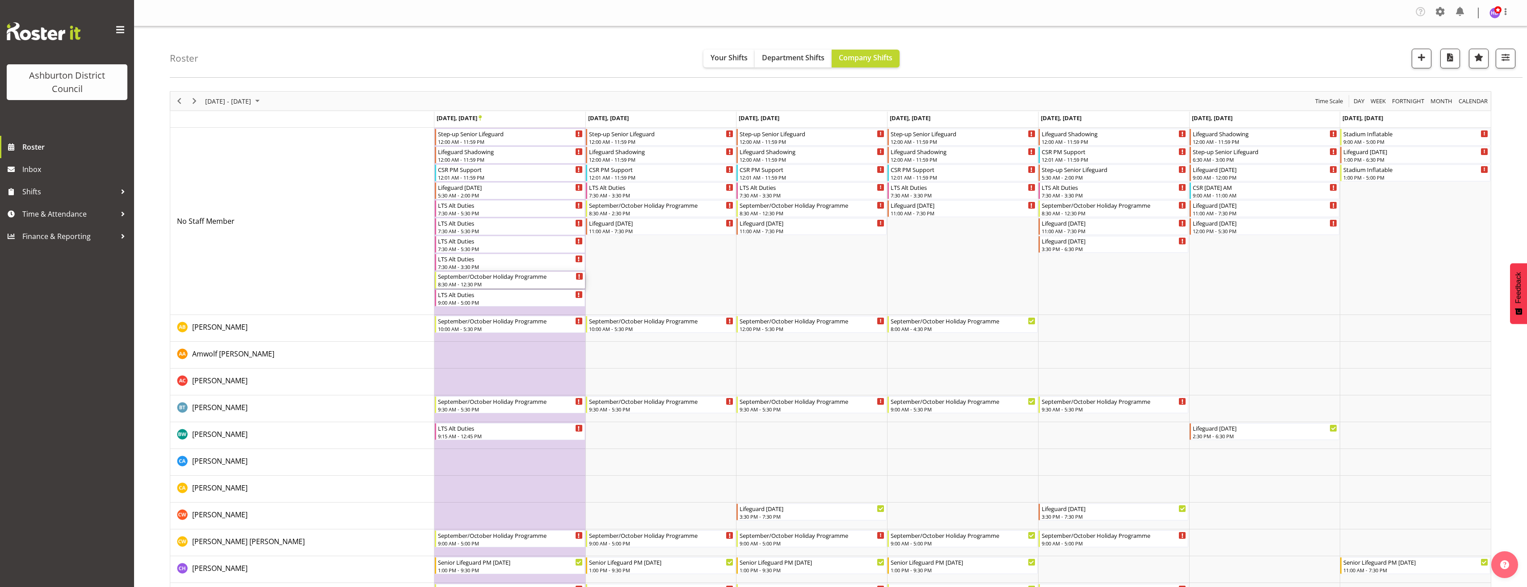
click at [509, 282] on div "8:30 AM - 12:30 PM" at bounding box center [510, 284] width 145 height 7
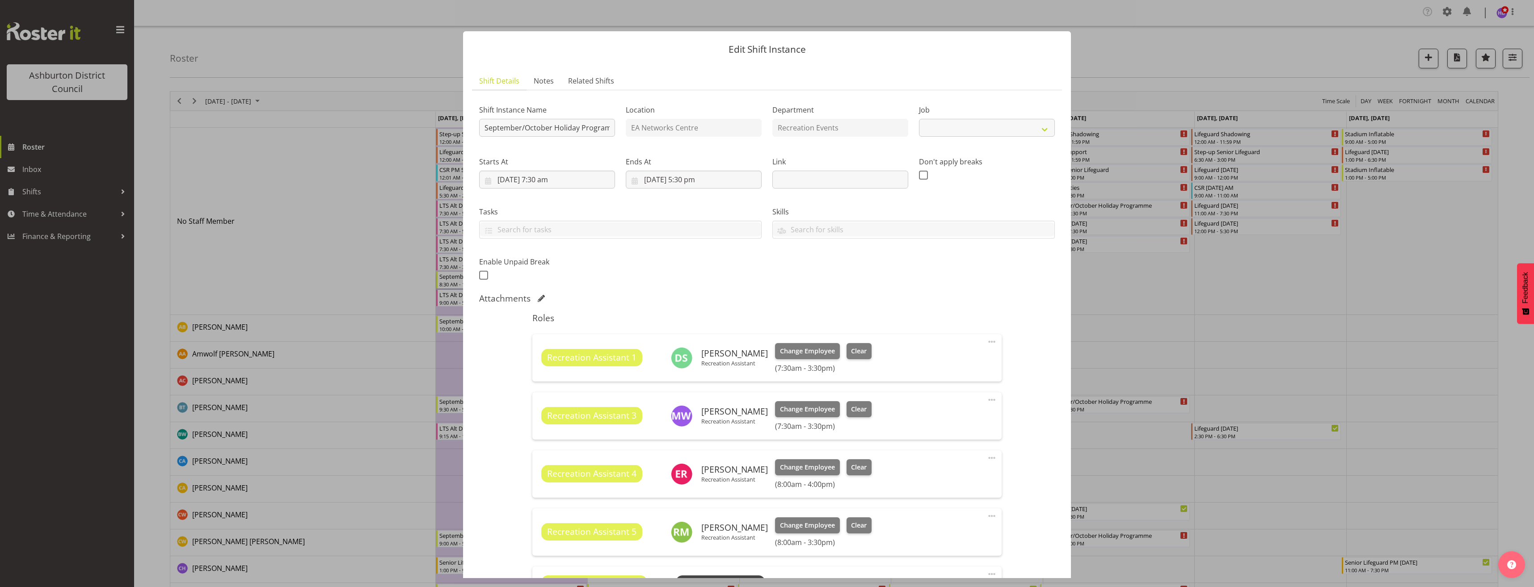
select select "4046"
click at [1152, 366] on div at bounding box center [767, 293] width 1534 height 587
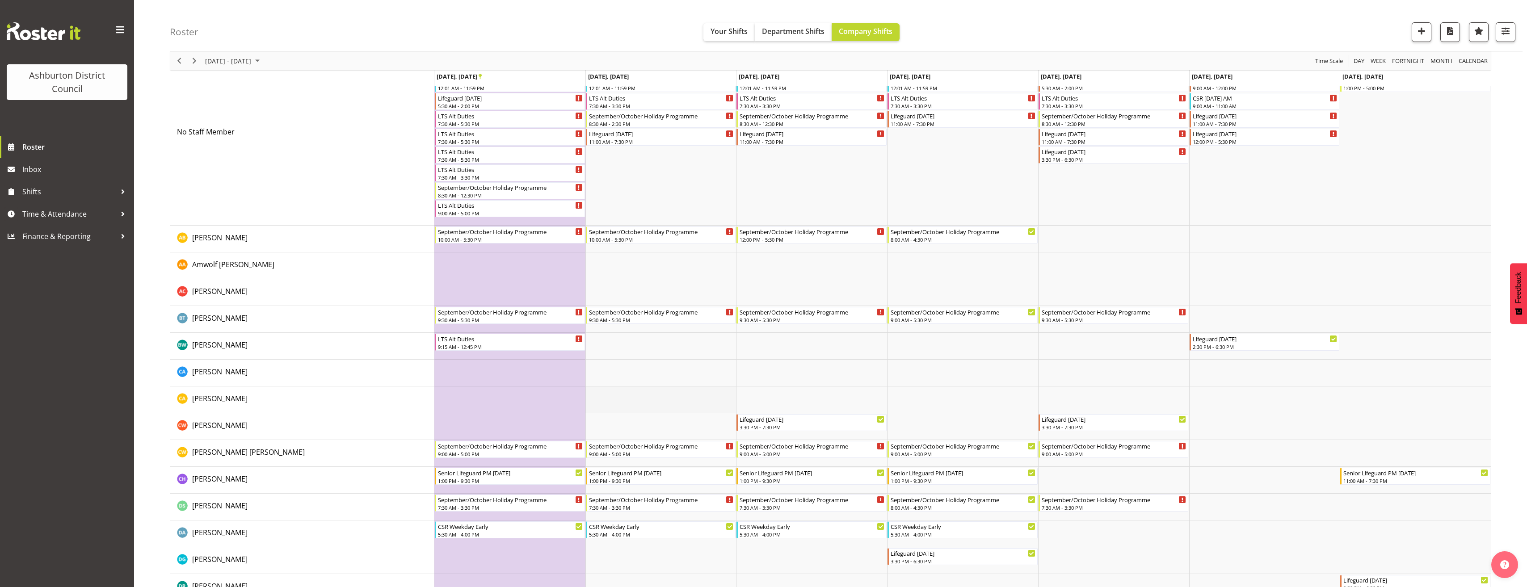
scroll to position [134, 0]
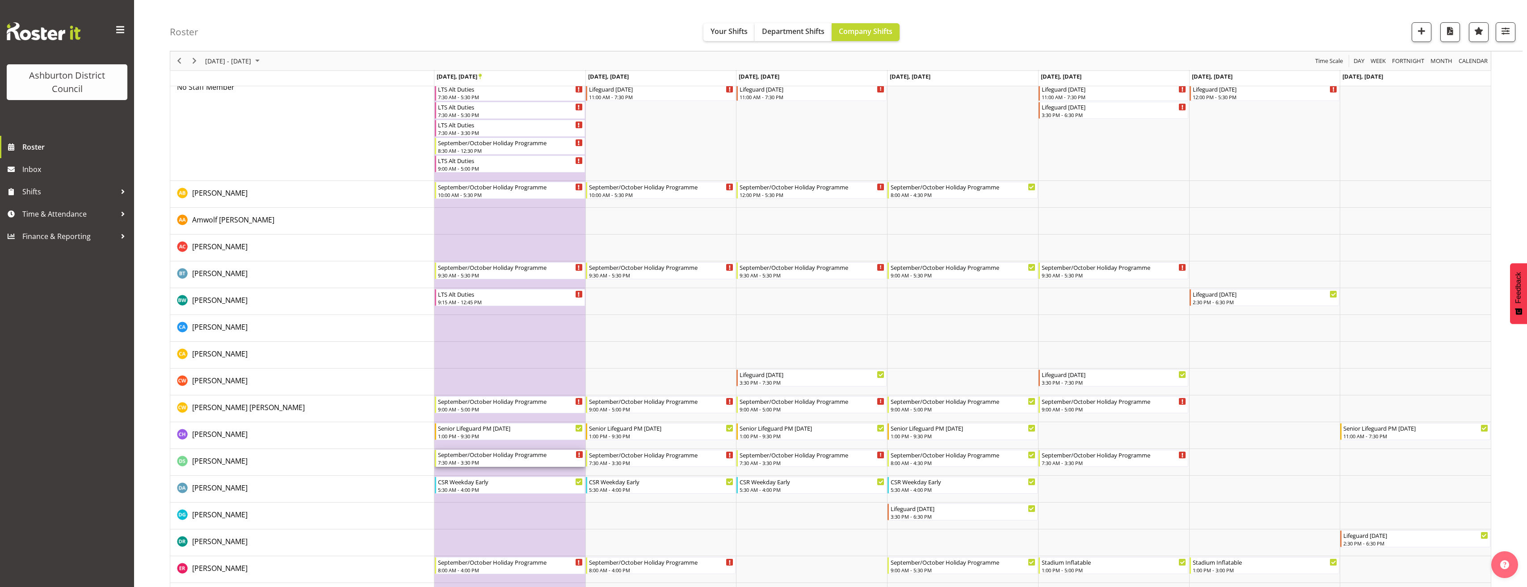
click at [539, 456] on div "September/October Holiday Programme" at bounding box center [510, 454] width 145 height 9
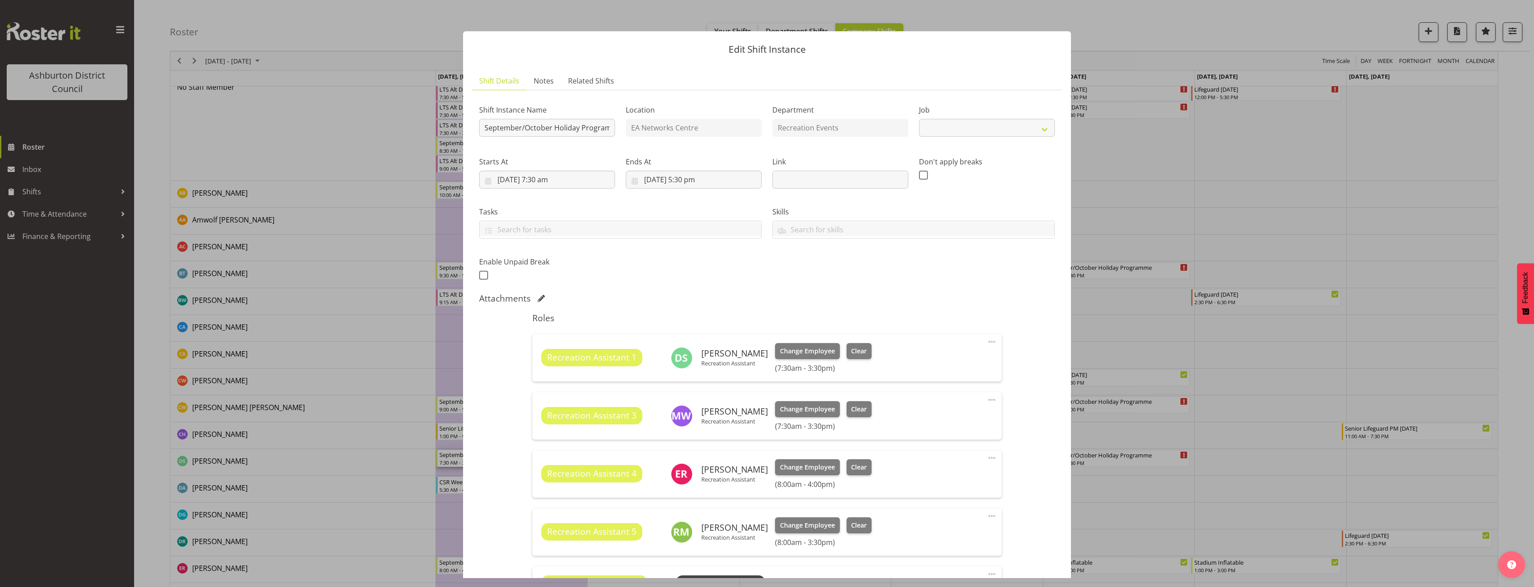
select select "4046"
click at [1135, 304] on div at bounding box center [767, 293] width 1534 height 587
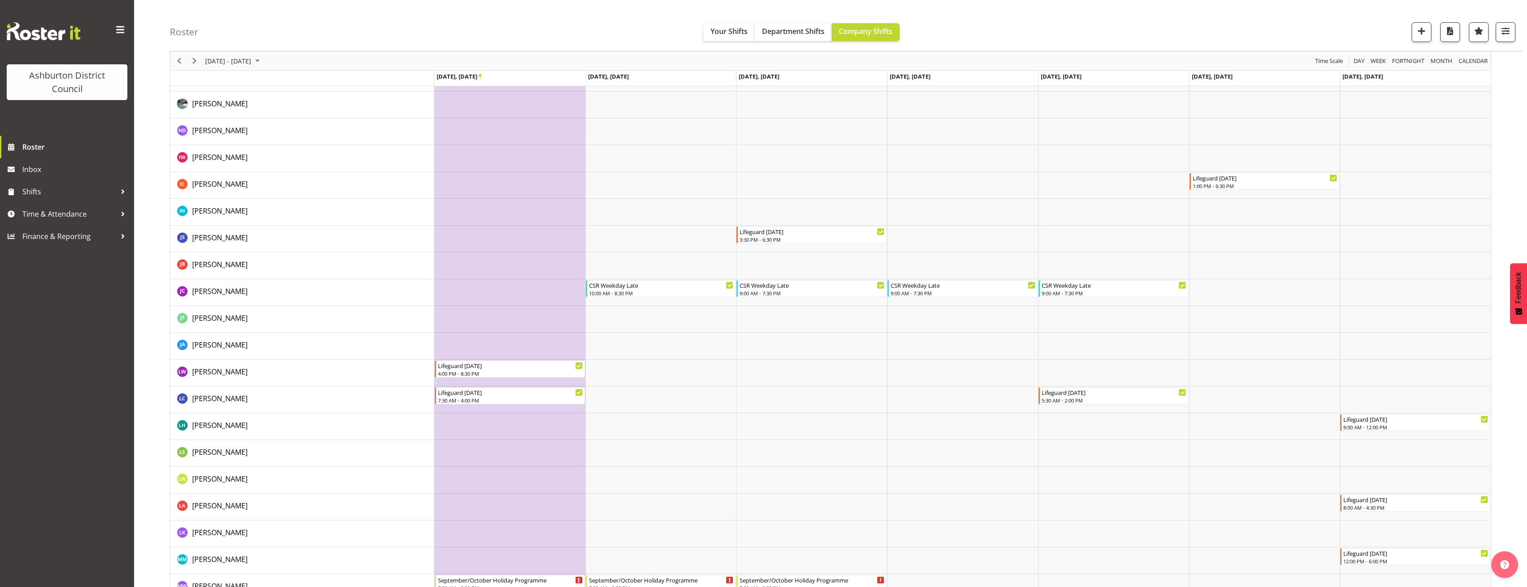
scroll to position [626, 0]
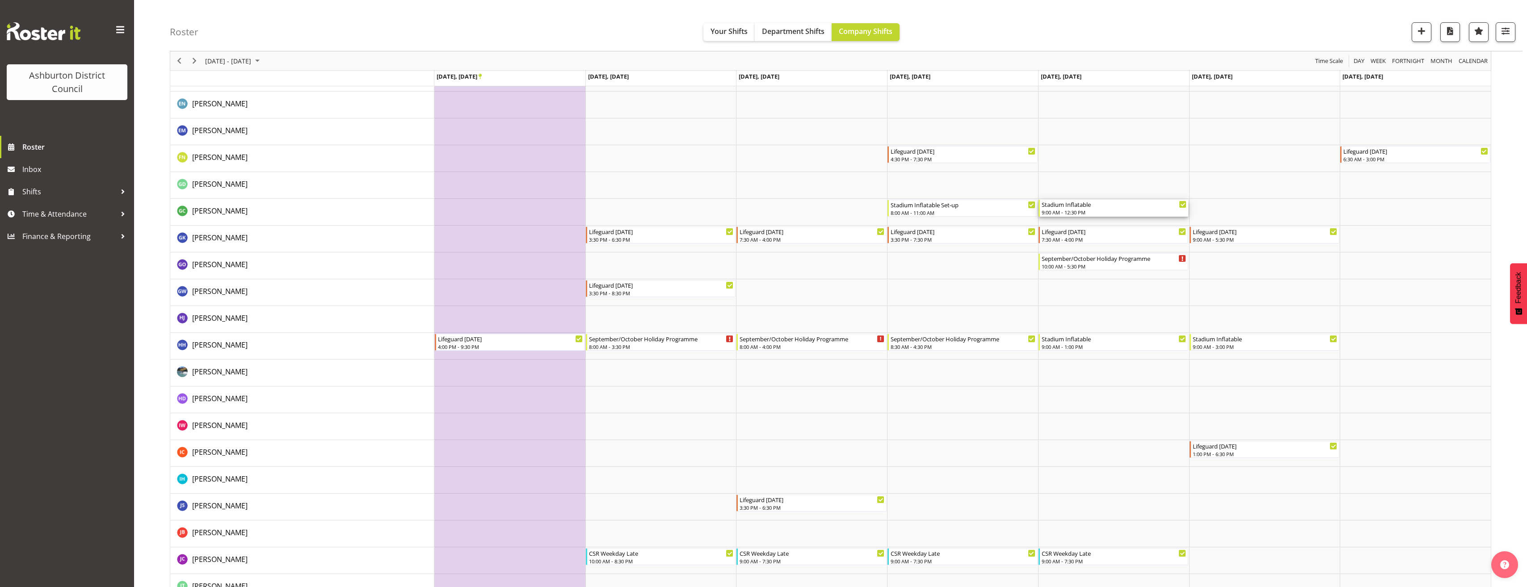
click at [1103, 212] on div "9:00 AM - 12:30 PM" at bounding box center [1114, 212] width 145 height 7
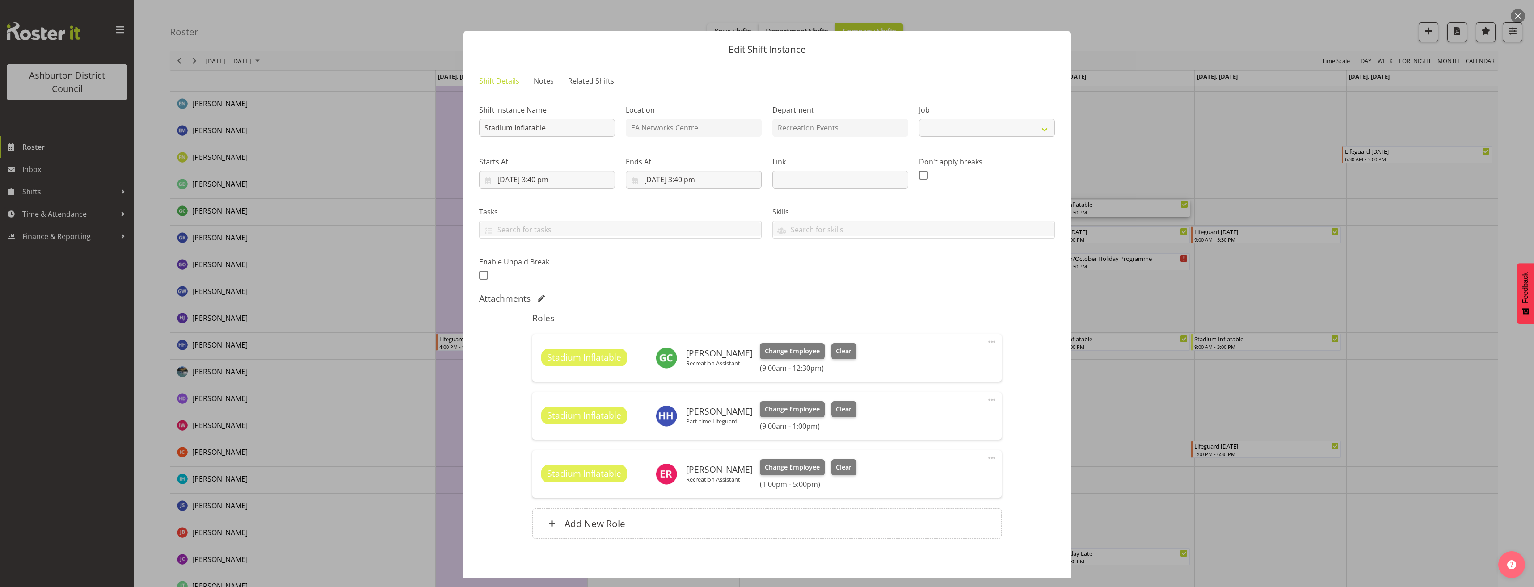
select select "4046"
click at [963, 522] on div "Add New Role" at bounding box center [766, 524] width 469 height 30
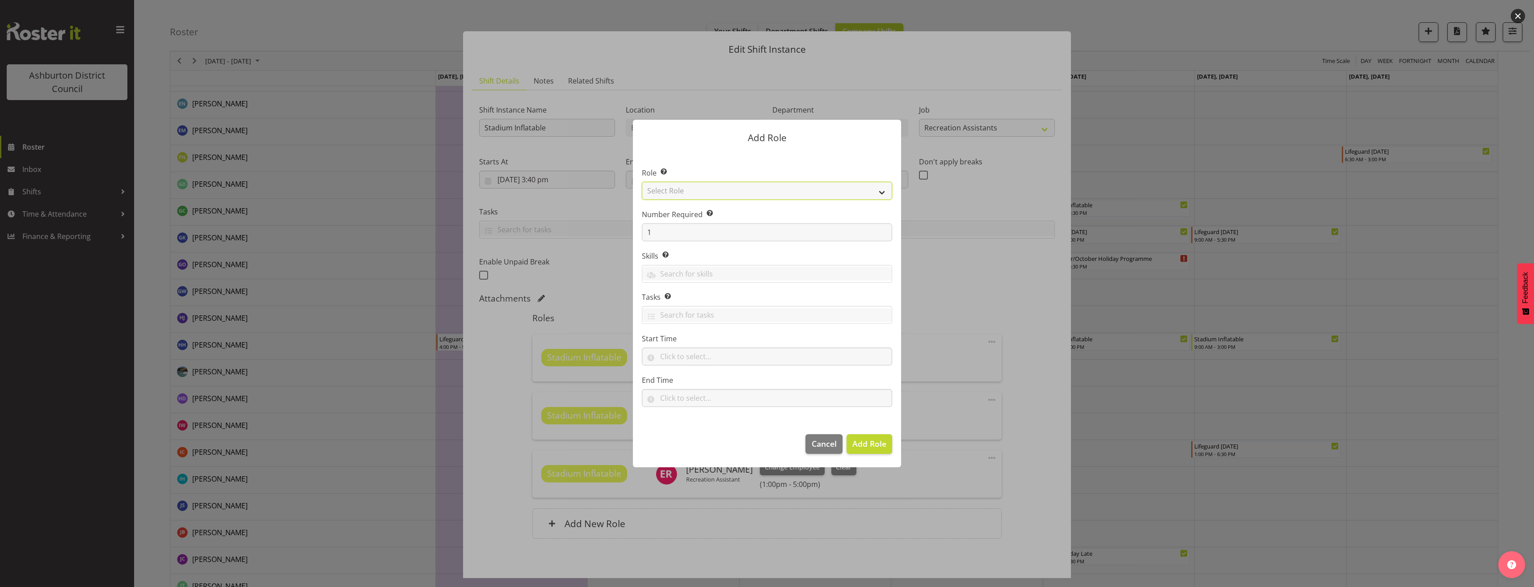
click at [799, 191] on select "Select Role AAGM Deputy Director AAGM Director Archivist Childrens Librarian Co…" at bounding box center [767, 191] width 250 height 18
click at [1002, 186] on div at bounding box center [767, 293] width 1534 height 587
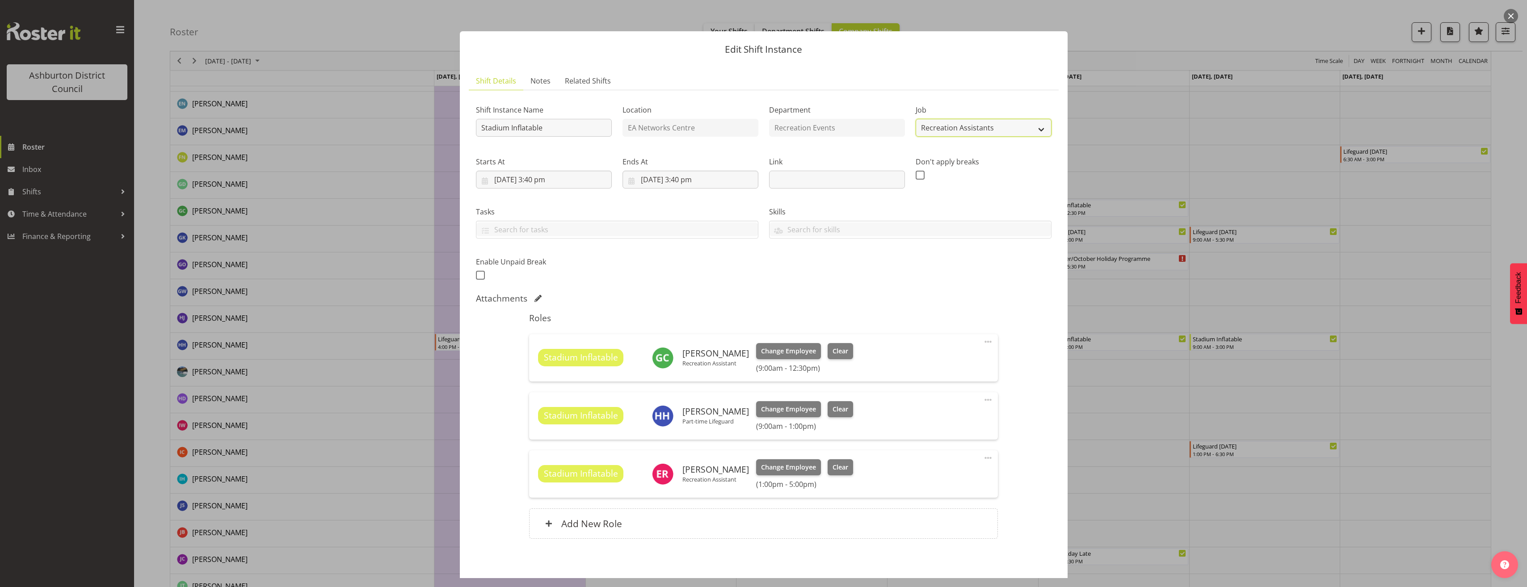
click at [1025, 124] on select "Create new job Casual HDA - CSR HDA - EA Lifeguarding LTS- Alt Duties Ordinary …" at bounding box center [984, 128] width 136 height 18
click at [775, 279] on div "Shift Instance Name Stadium Inflatable Location EA Networks Centre Department R…" at bounding box center [764, 190] width 586 height 196
click at [1206, 98] on div at bounding box center [763, 293] width 1527 height 587
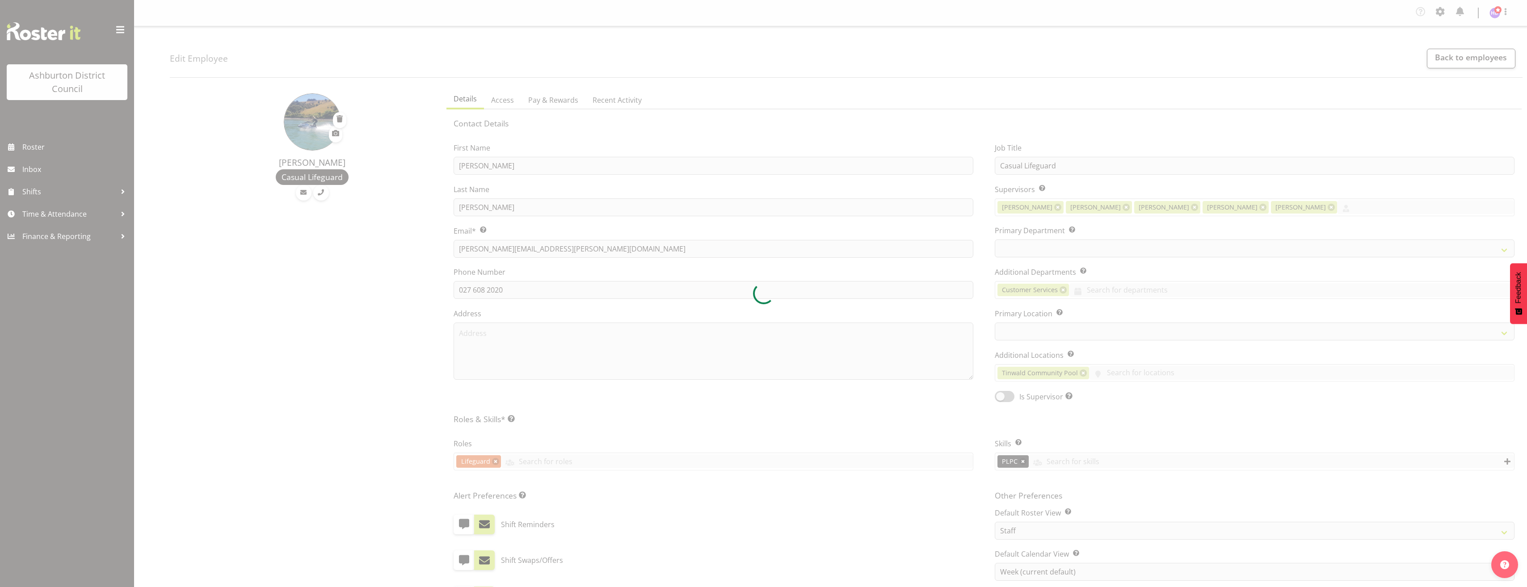
select select "TimelineWeek"
select select
select select "64"
select select "65"
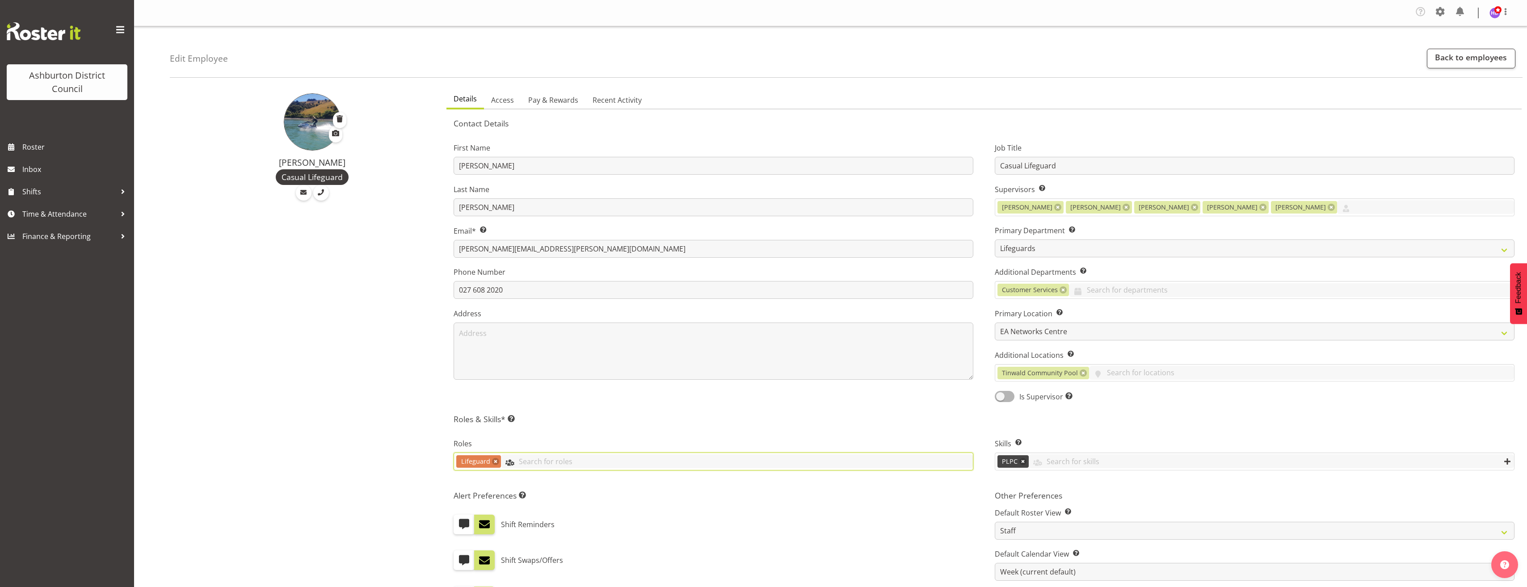
click at [581, 462] on input "text" at bounding box center [737, 462] width 472 height 14
type input "lts"
click at [570, 488] on link "LTS" at bounding box center [713, 484] width 519 height 16
click at [333, 402] on div "Harrison Doak Casual Lifeguard" at bounding box center [305, 452] width 271 height 737
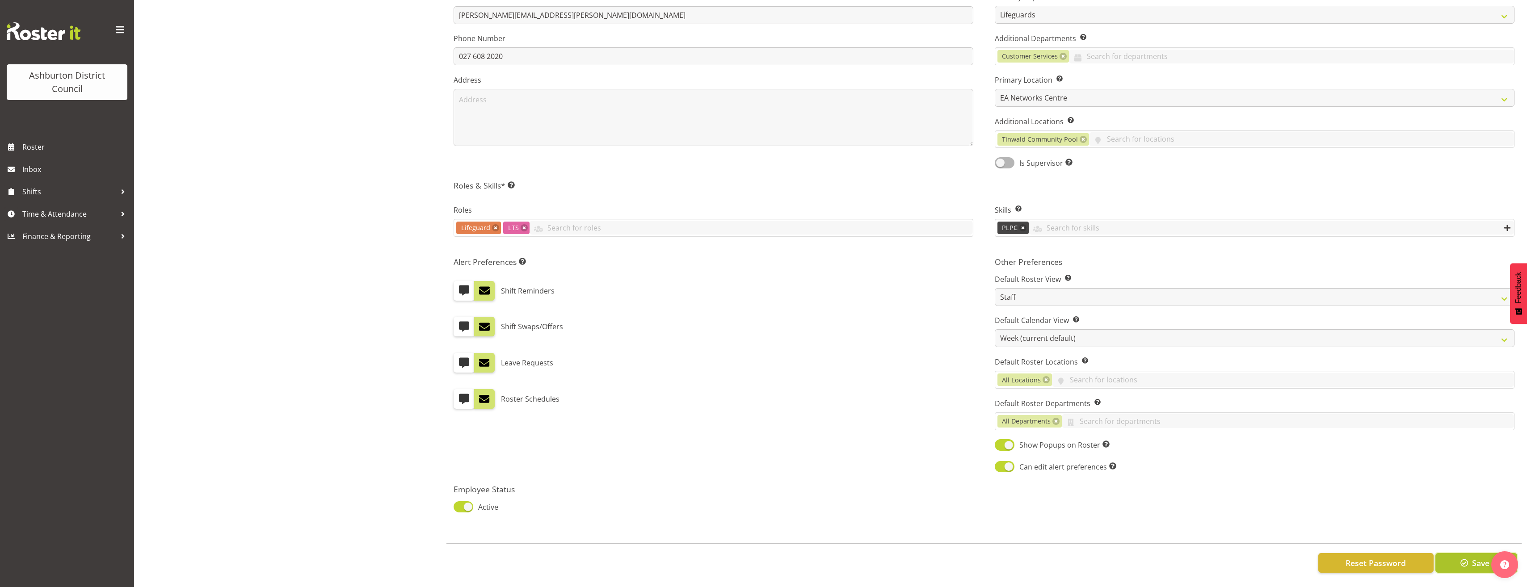
click at [1472, 558] on button "Save" at bounding box center [1477, 563] width 82 height 20
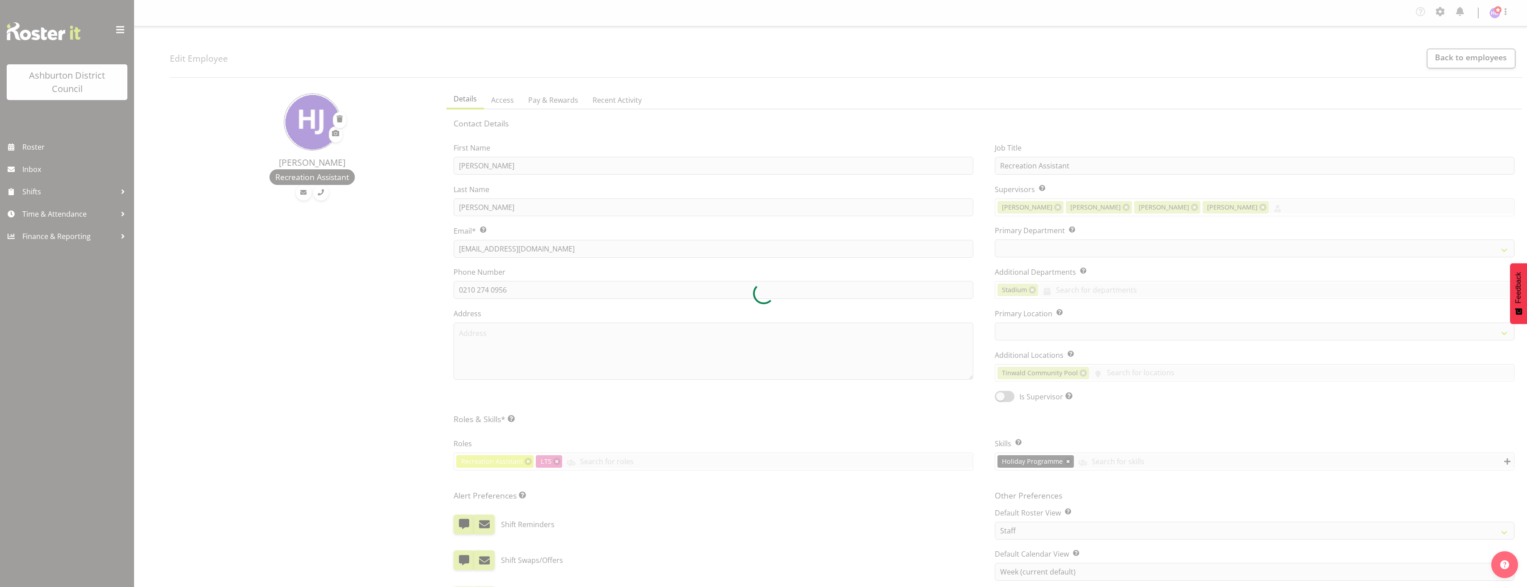
select select "TimelineWeek"
select select
select select "83"
select select "64"
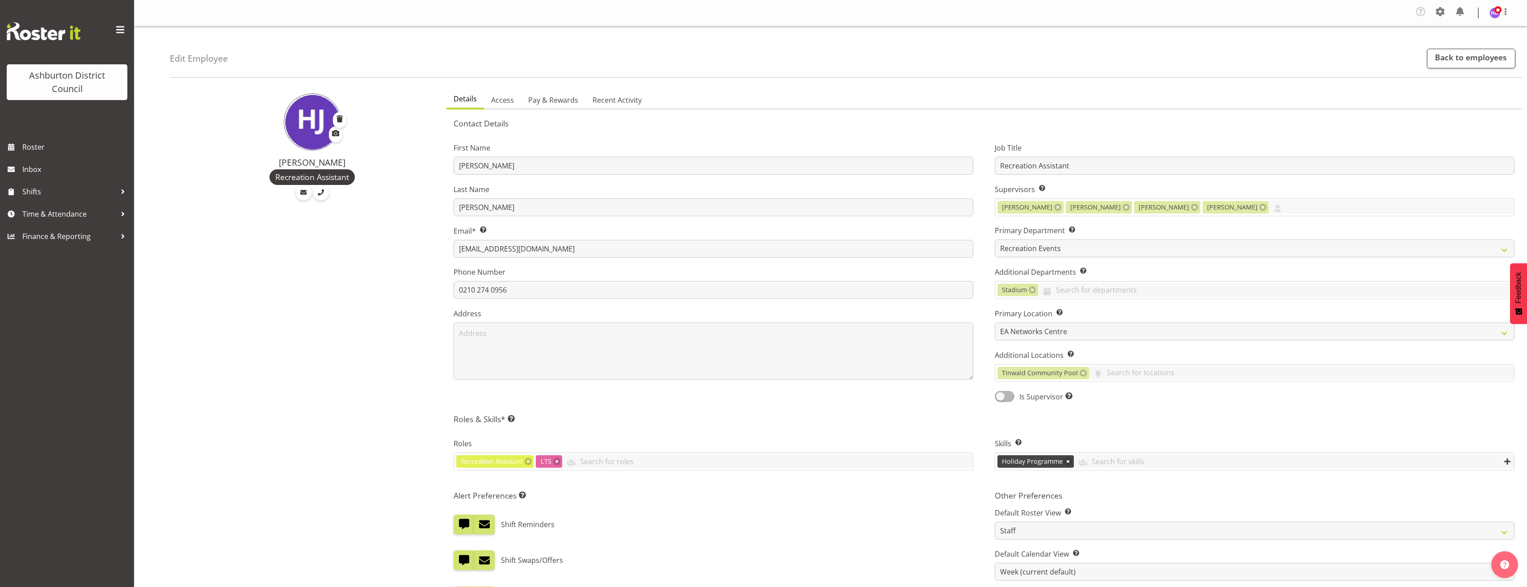
click at [557, 461] on link at bounding box center [556, 461] width 7 height 7
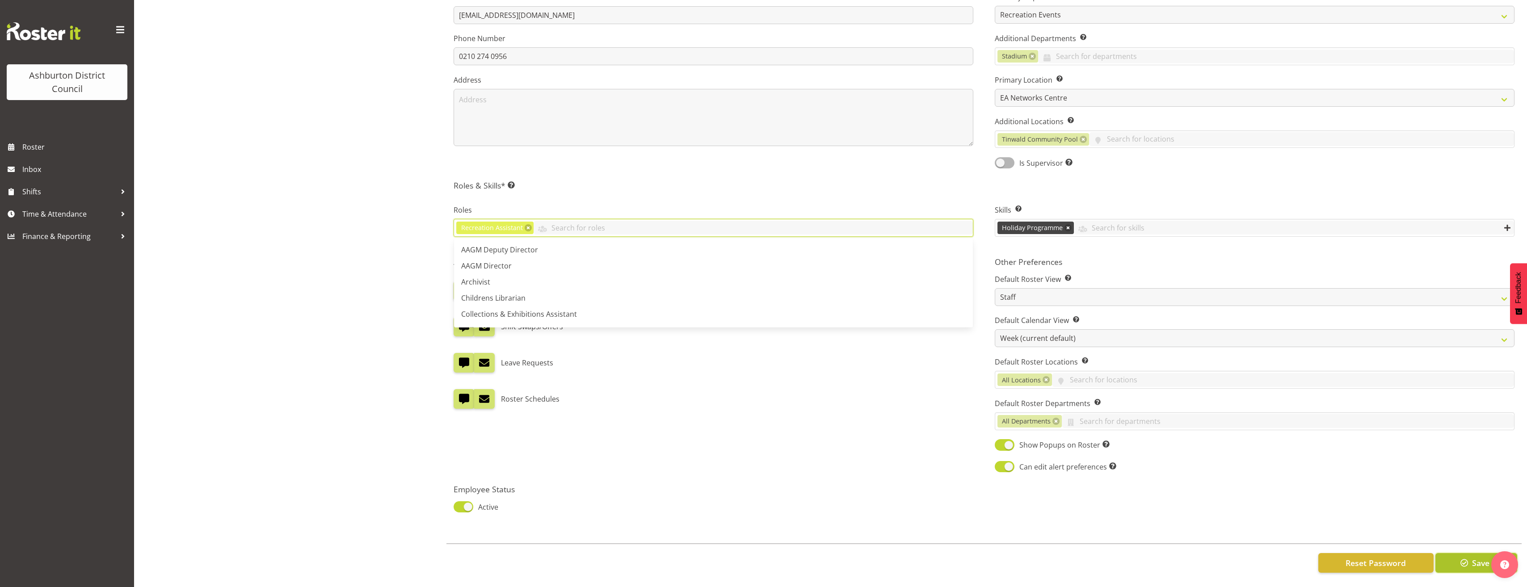
click at [1462, 559] on span "button" at bounding box center [1465, 563] width 12 height 12
